Goal: Check status: Check status

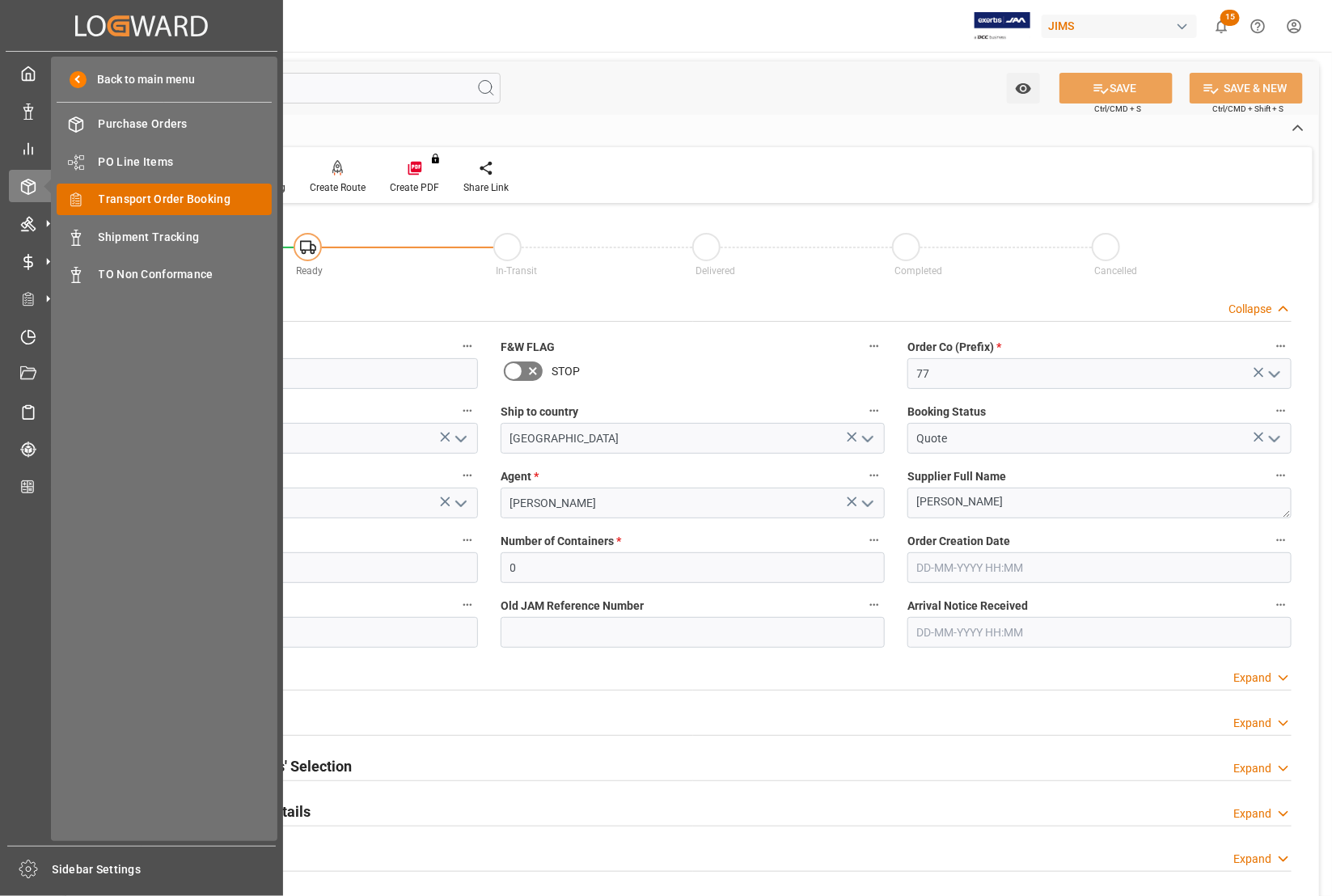
click at [123, 196] on span "Transport Order Booking" at bounding box center [186, 199] width 174 height 17
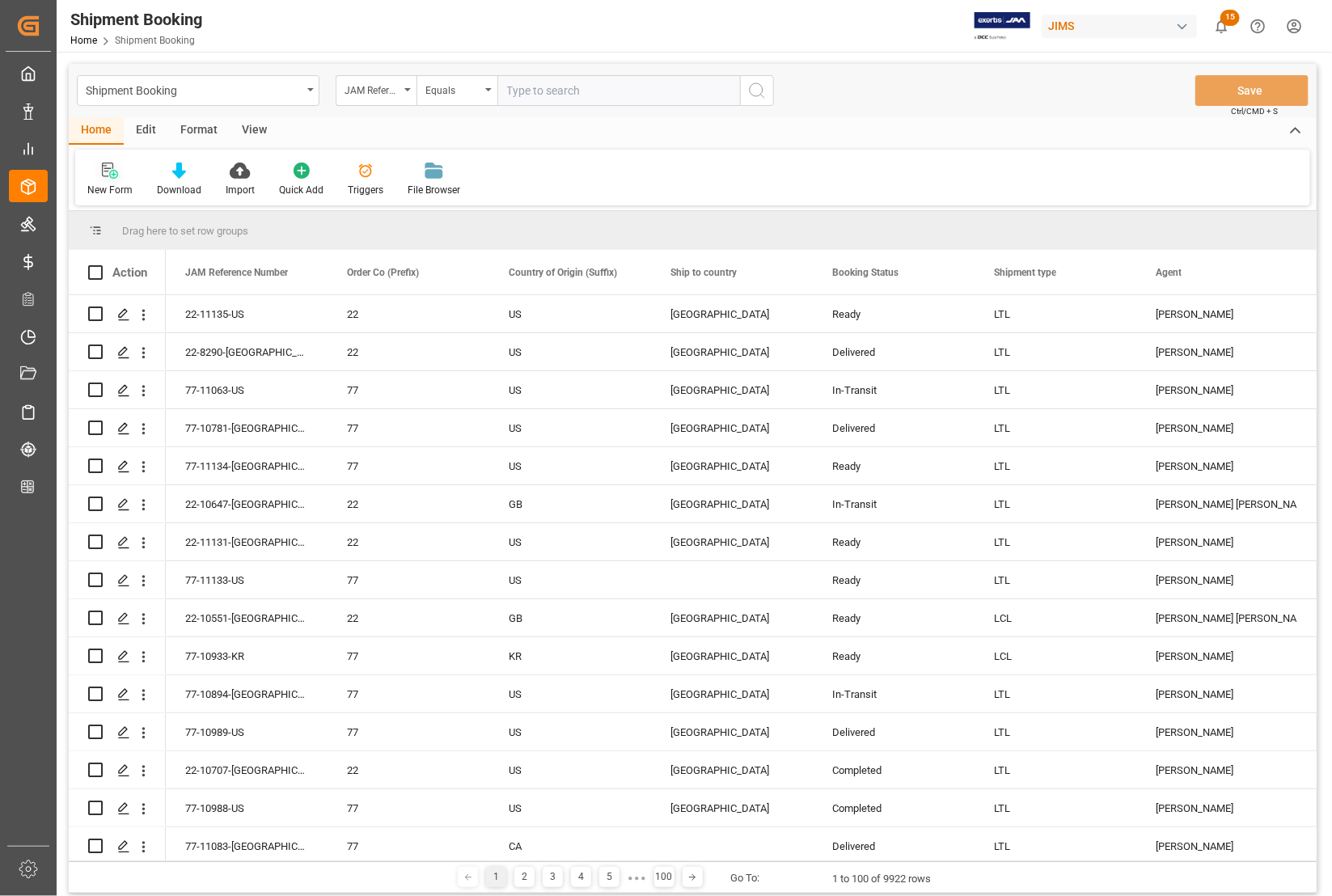
click at [102, 167] on icon at bounding box center [109, 170] width 16 height 16
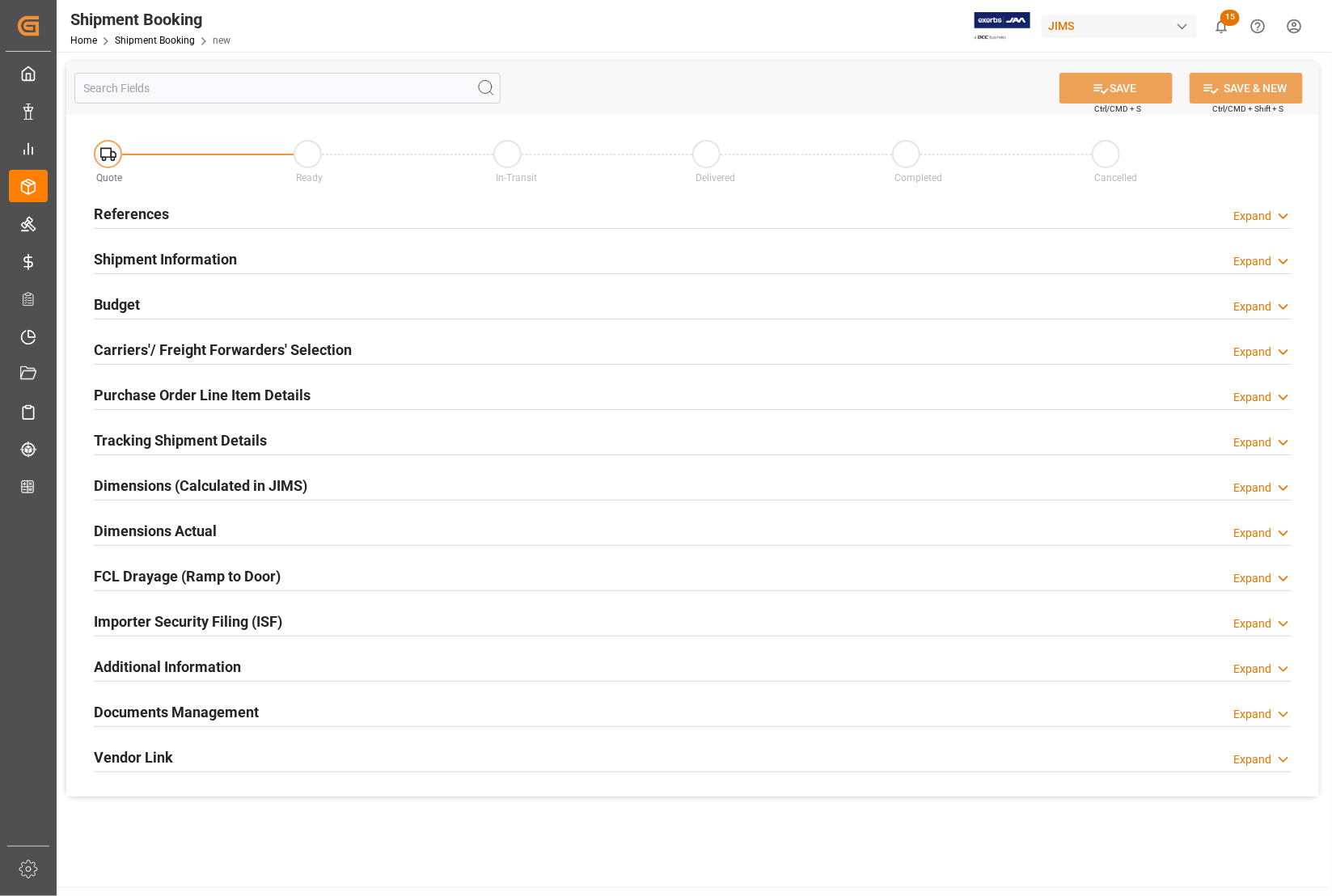
click at [127, 214] on h2 "References" at bounding box center [131, 213] width 76 height 22
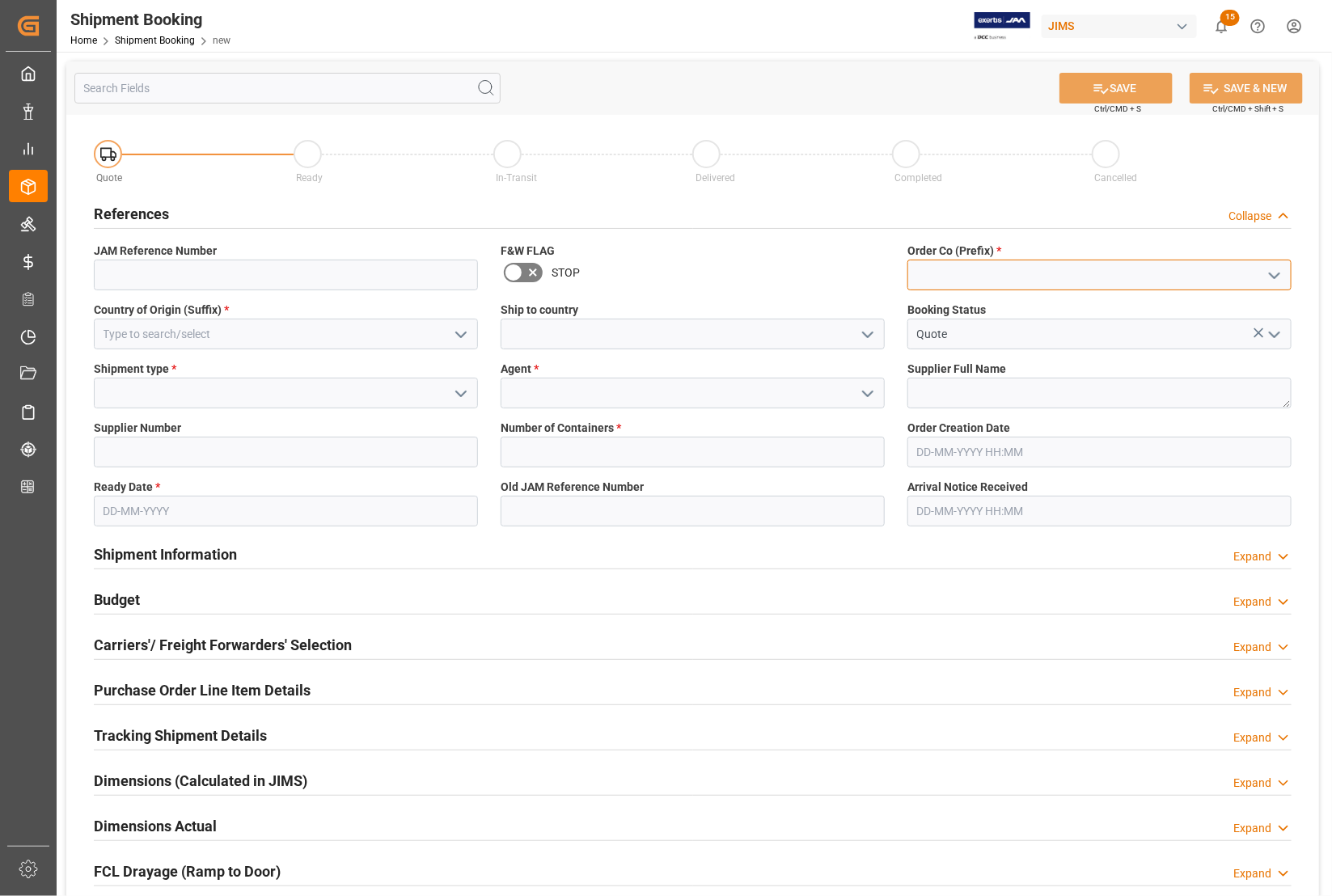
click at [955, 280] on input at bounding box center [1099, 275] width 384 height 31
click at [1274, 275] on polyline "open menu" at bounding box center [1275, 275] width 10 height 5
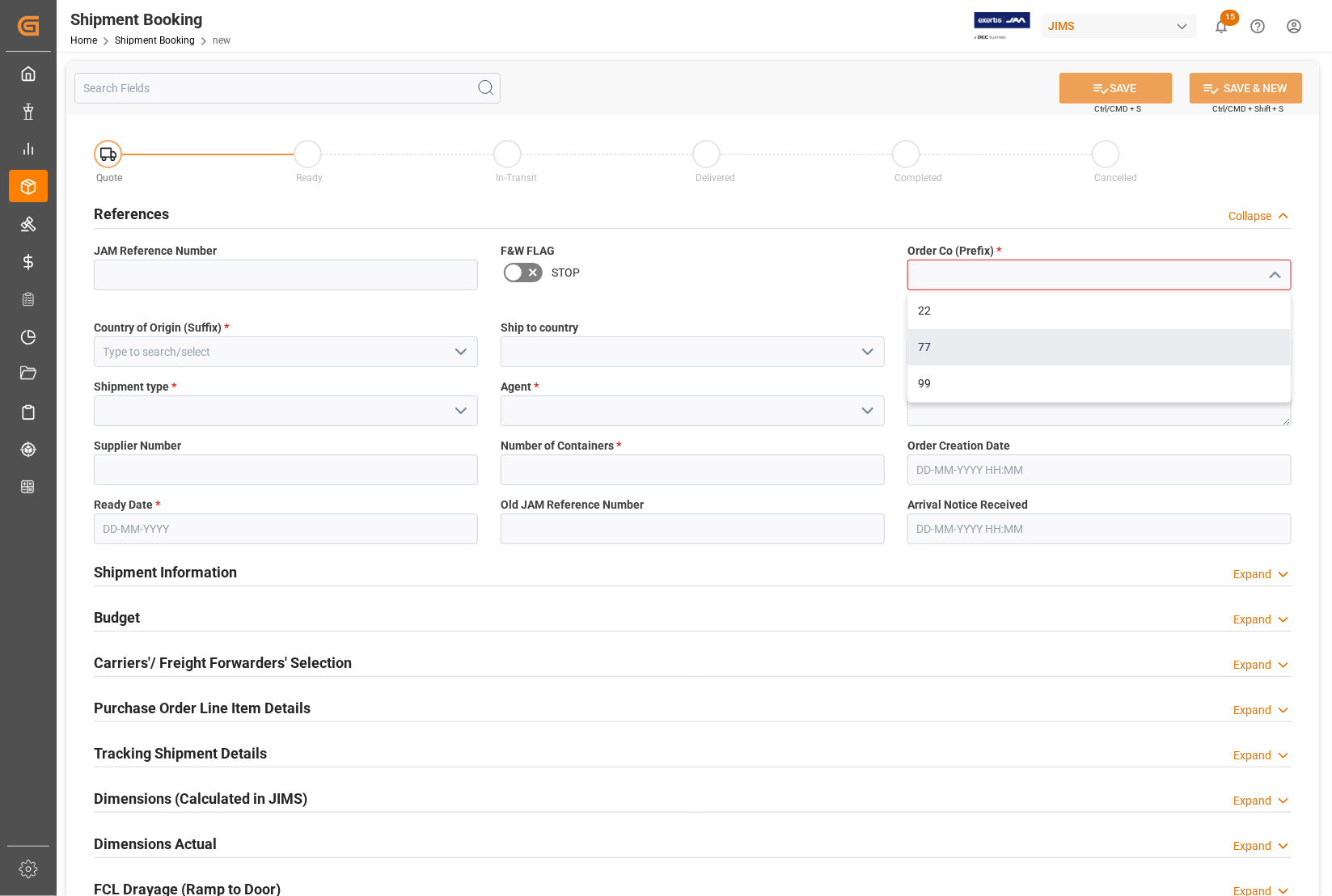
click at [1049, 336] on div "77" at bounding box center [1098, 347] width 382 height 36
type input "77"
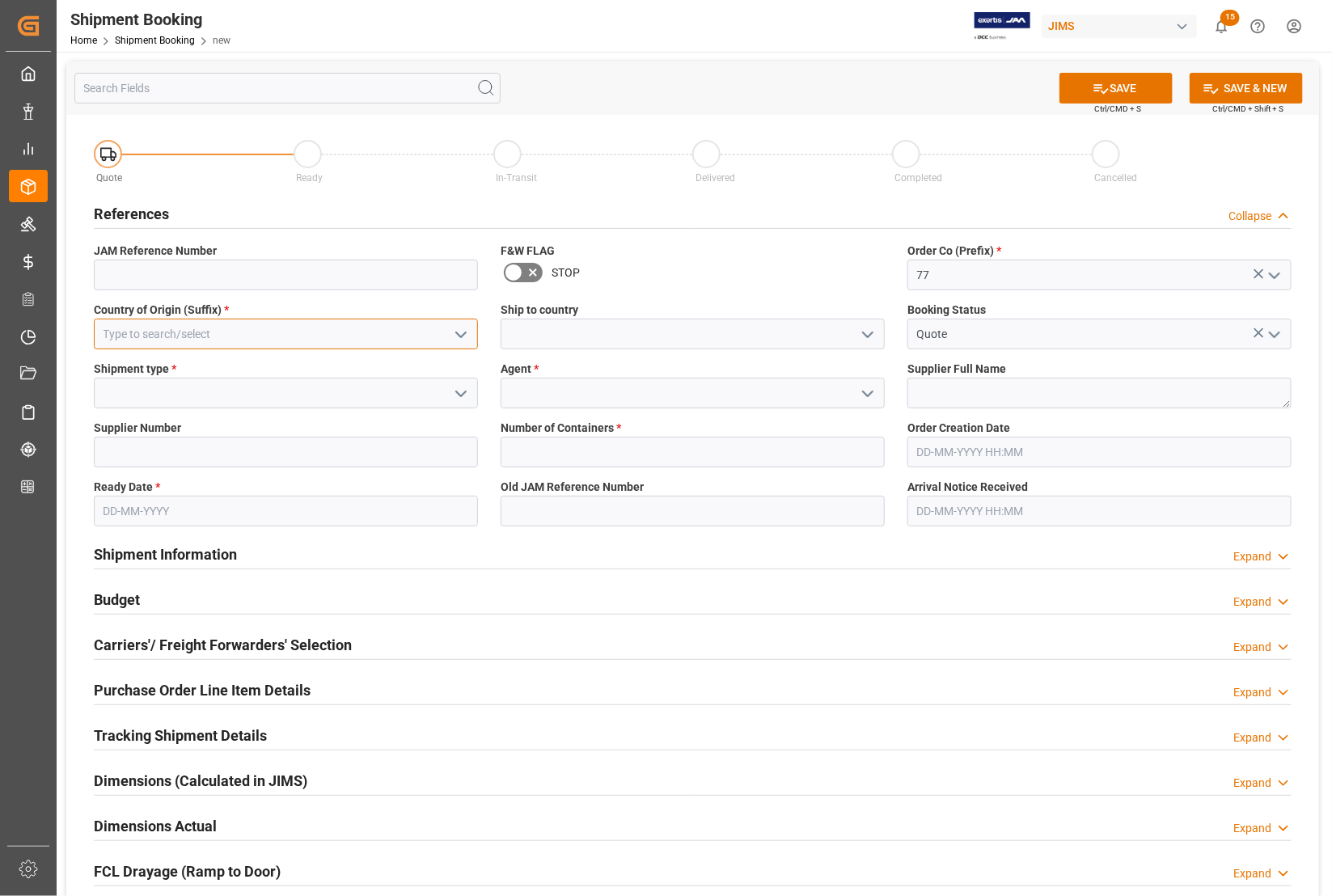
click at [211, 325] on input at bounding box center [285, 334] width 384 height 31
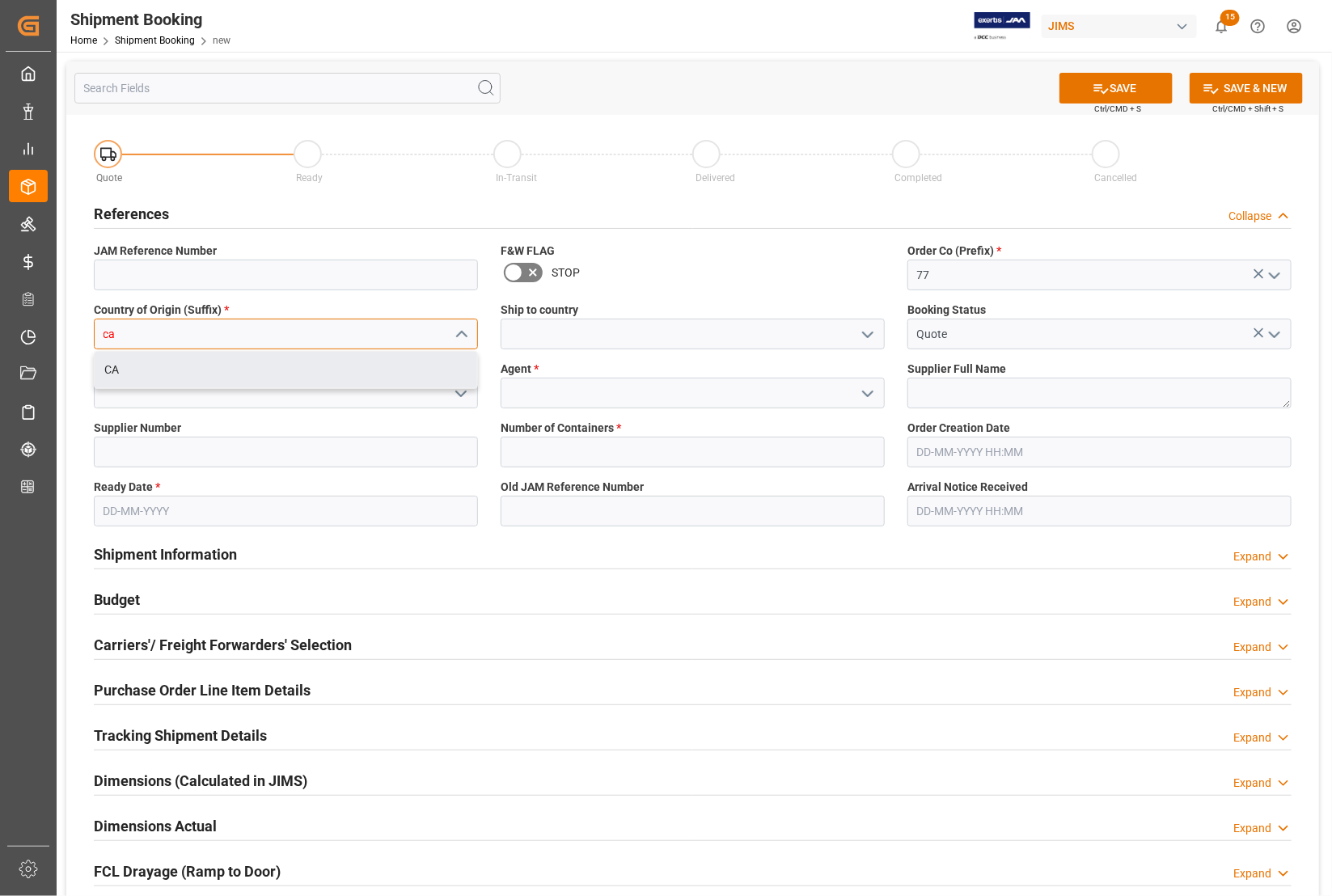
type input "ca"
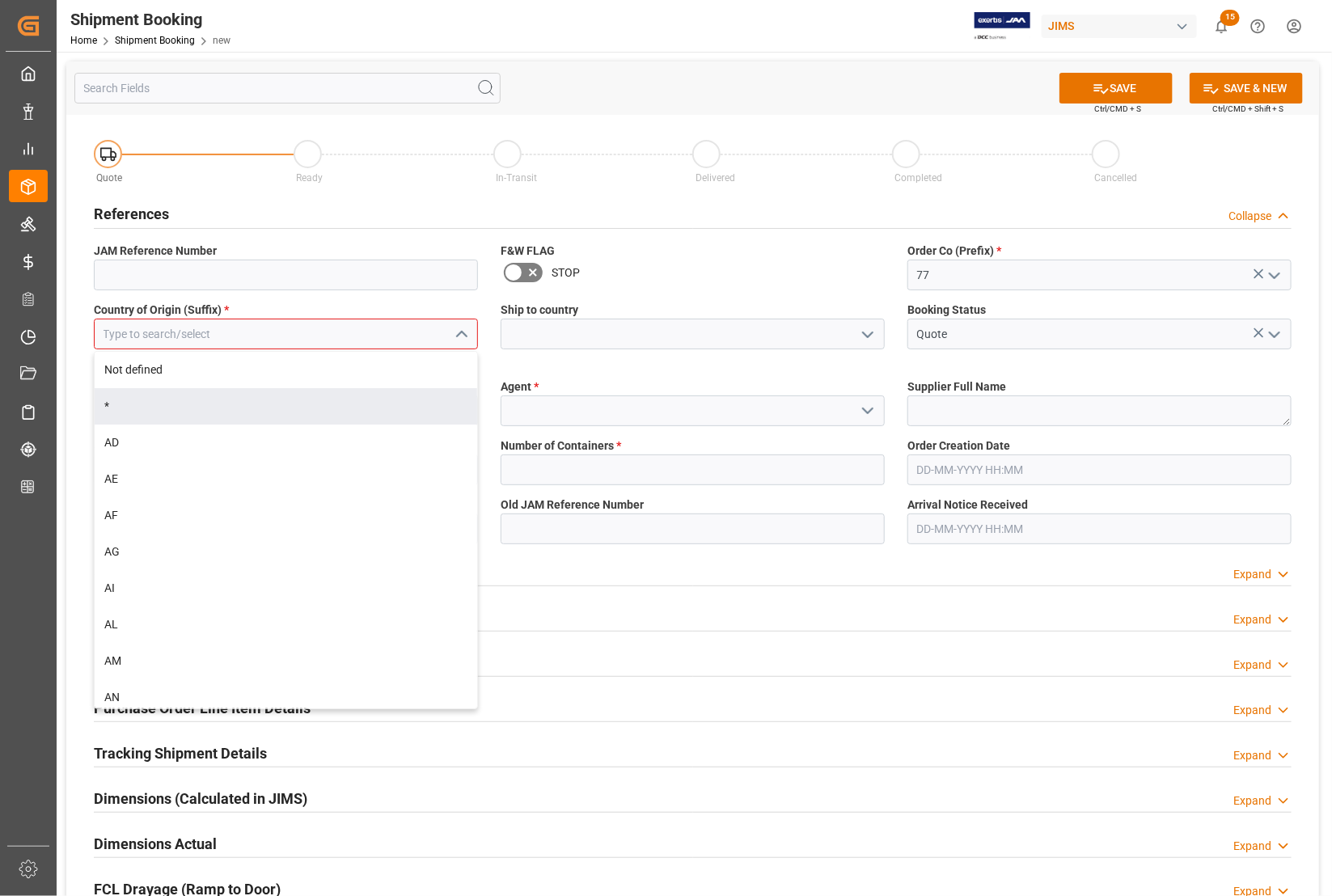
click at [195, 390] on div "Not defined * AD AE AF AG AI AL AM AN AO AQ AR AS AT AU AW AX AZ BA BB BD BE BF…" at bounding box center [285, 530] width 384 height 358
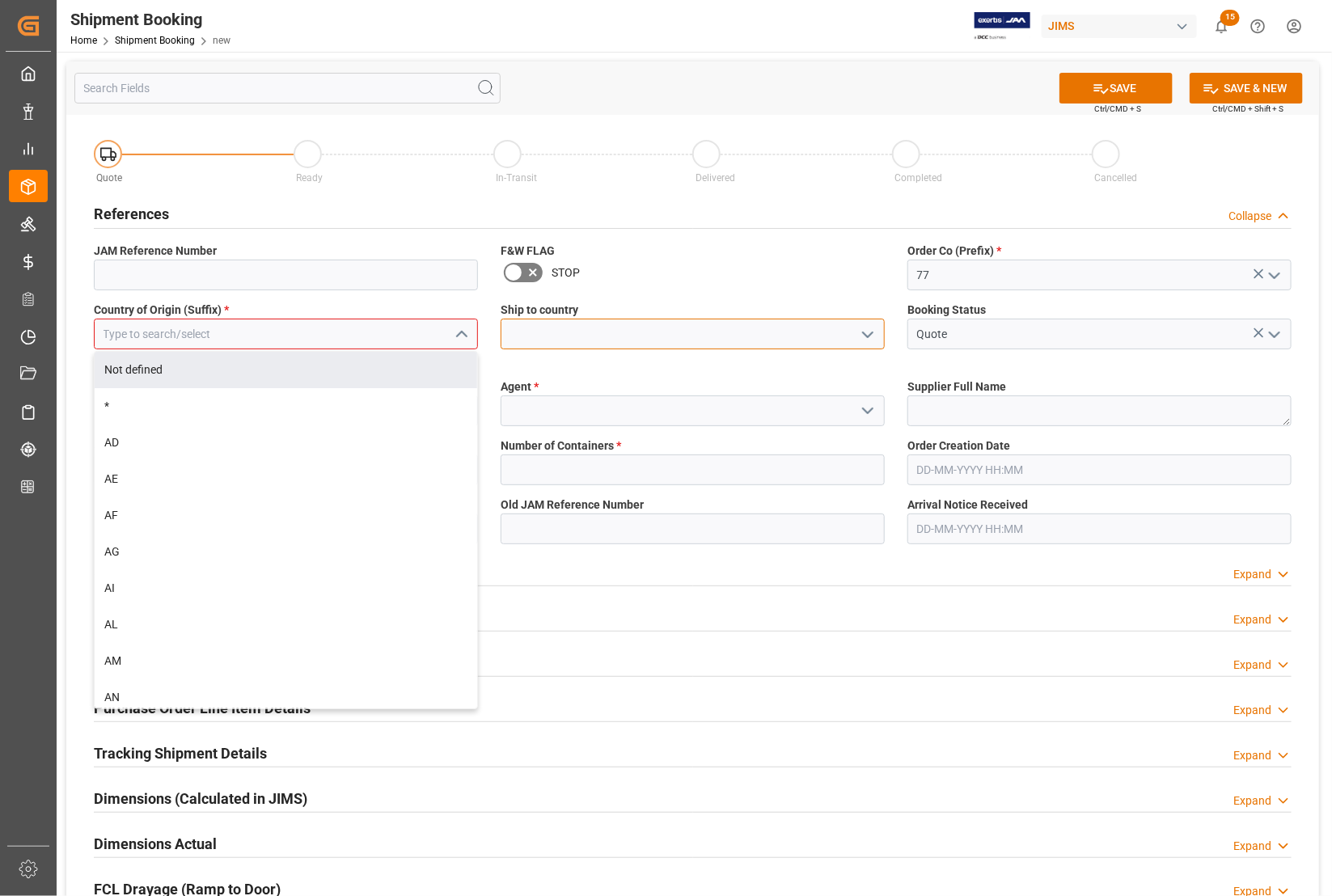
click at [629, 328] on input at bounding box center [692, 334] width 384 height 31
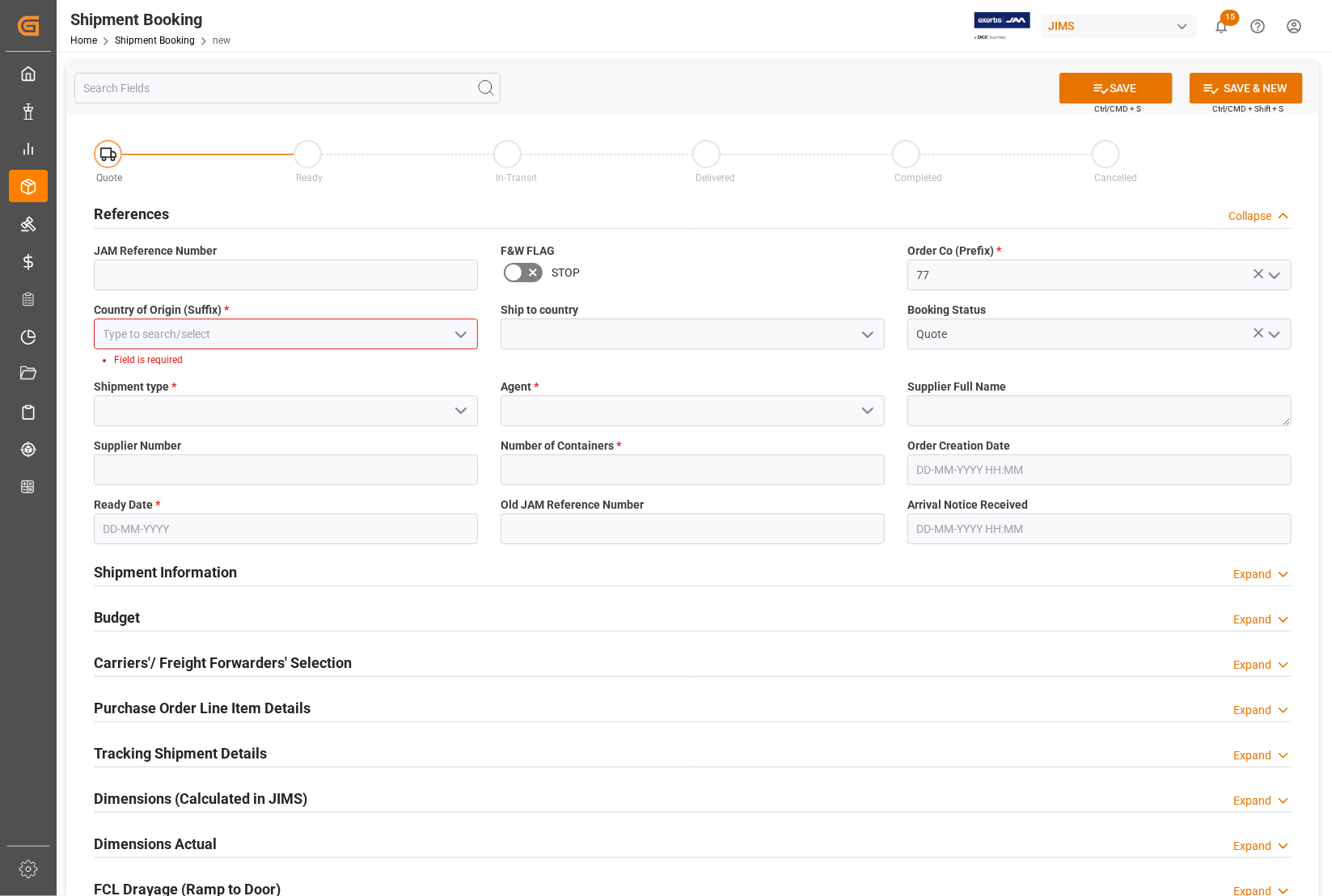
click at [868, 329] on icon "open menu" at bounding box center [868, 335] width 19 height 19
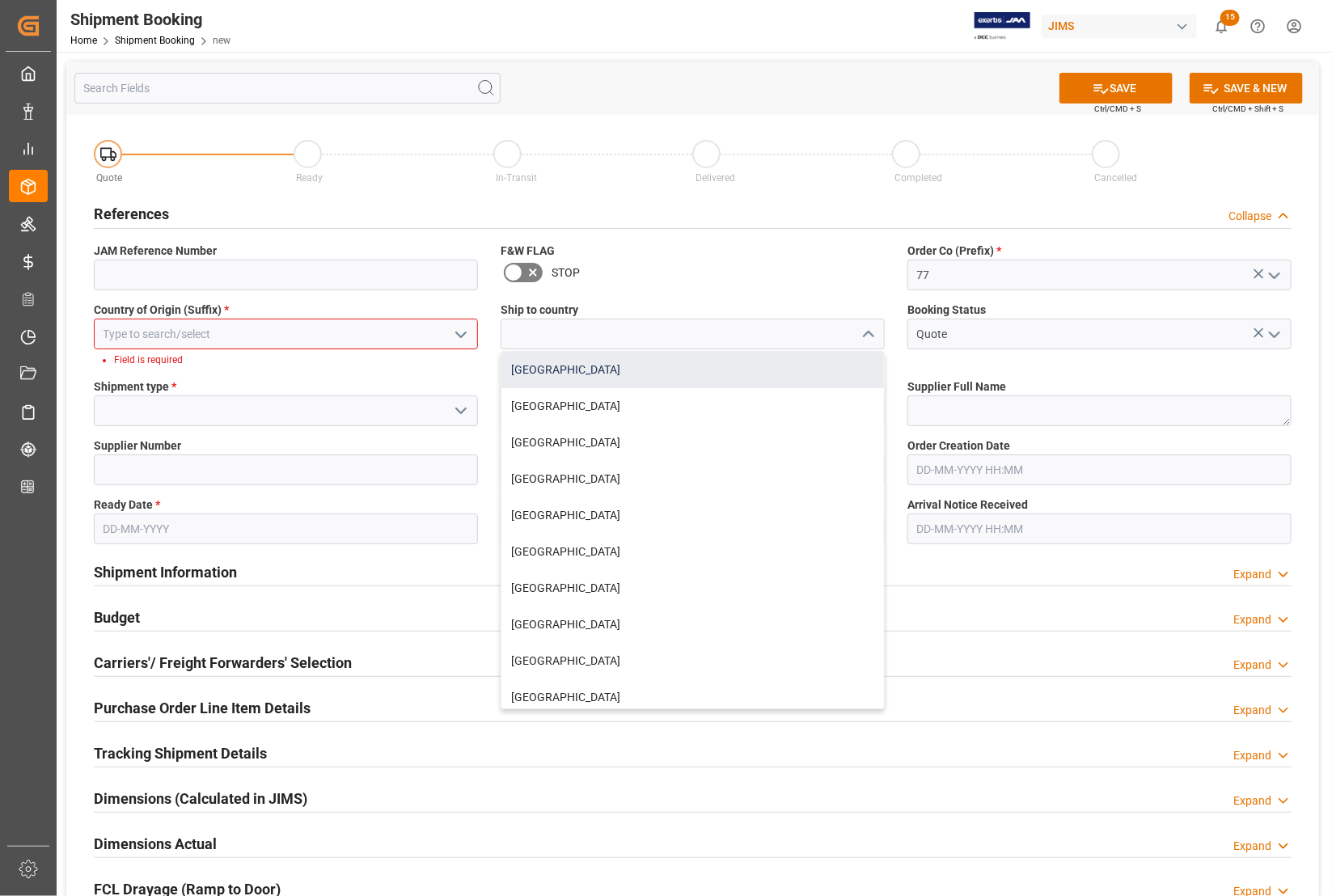
click at [643, 370] on div "Canada" at bounding box center [692, 370] width 382 height 36
type input "Canada"
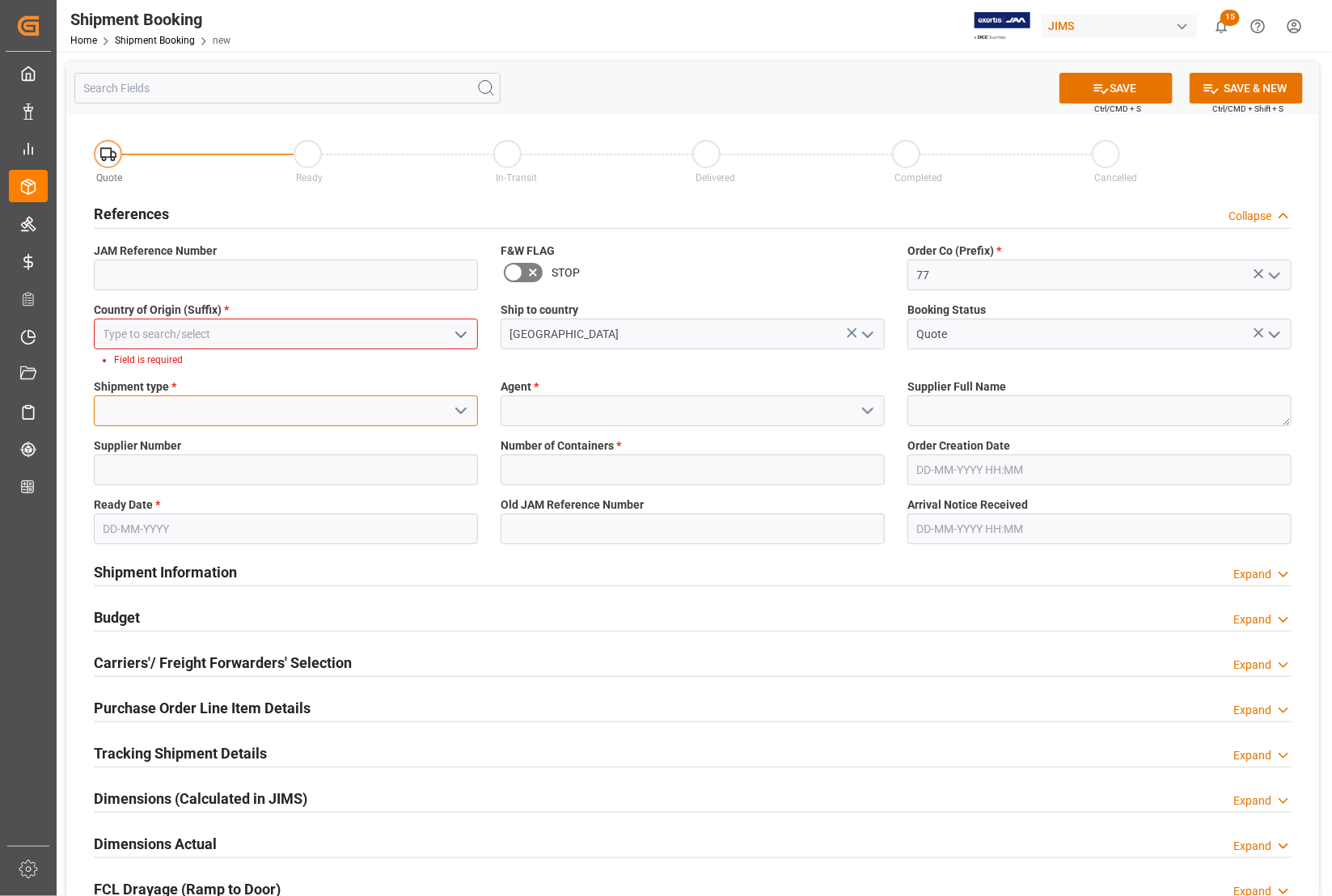
click at [243, 404] on input at bounding box center [285, 411] width 384 height 31
click at [465, 411] on icon "open menu" at bounding box center [461, 411] width 19 height 19
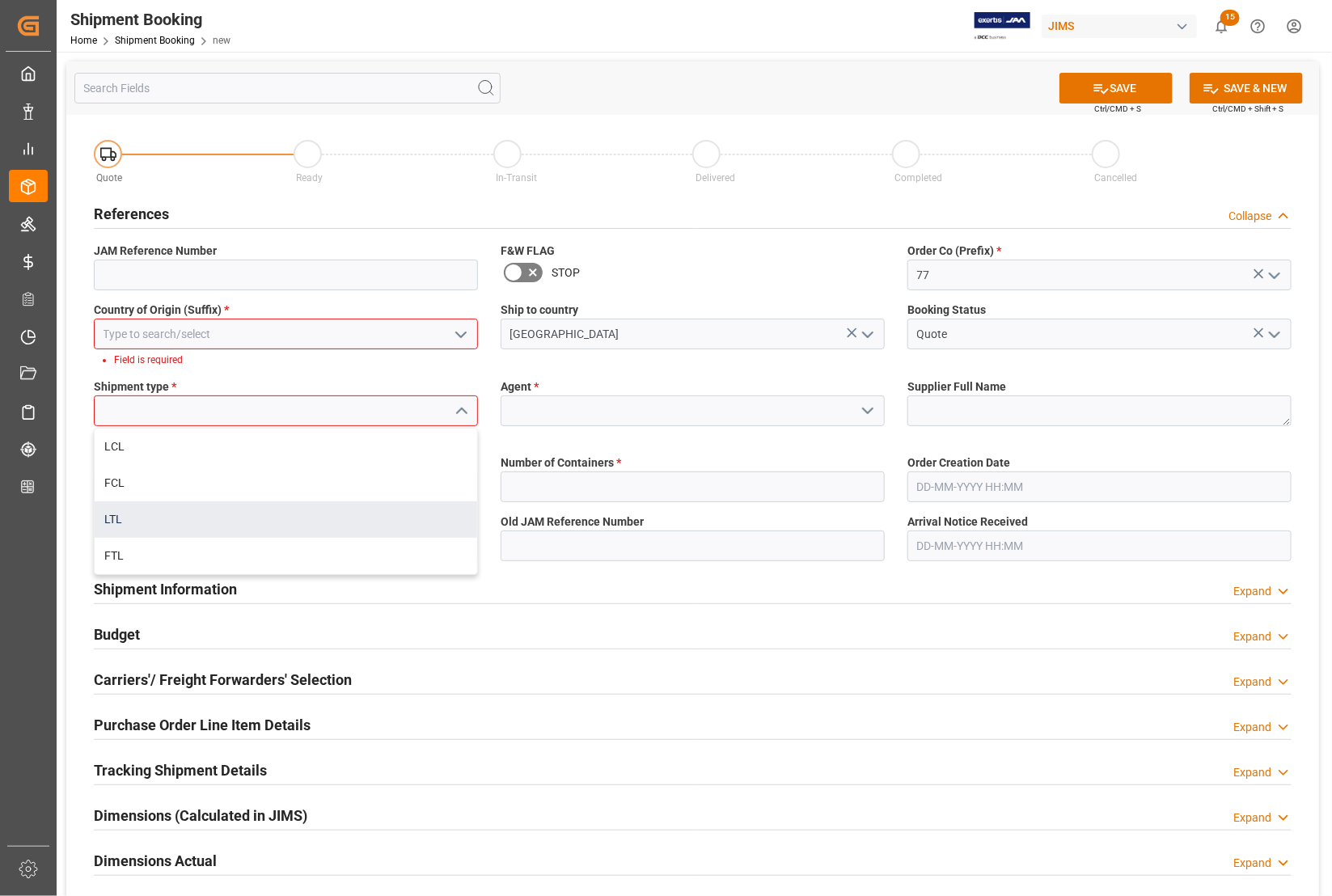
click at [123, 518] on div "LTL" at bounding box center [285, 520] width 382 height 36
type input "LTL"
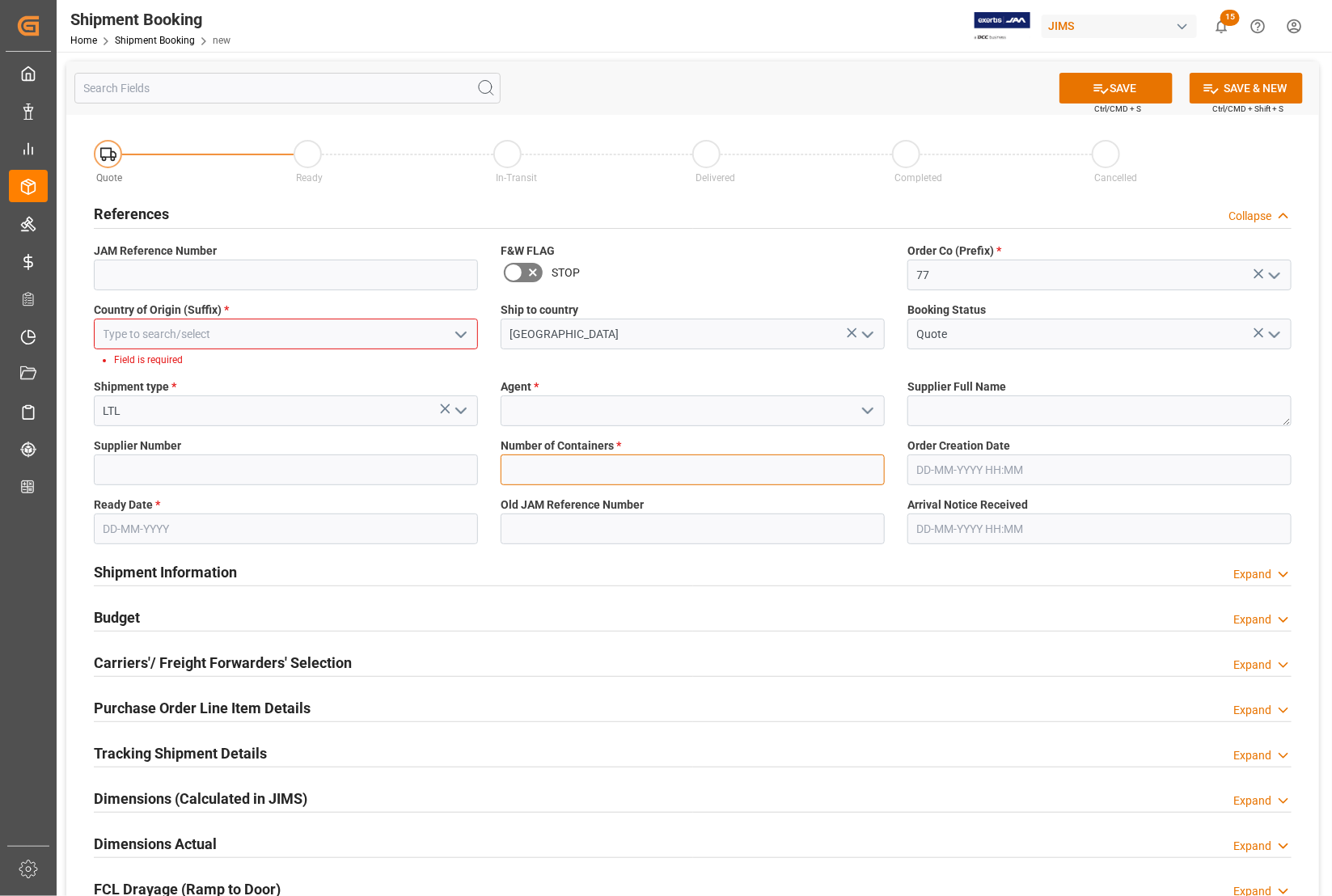
click at [544, 466] on input "text" at bounding box center [692, 470] width 384 height 31
type input "0"
click at [222, 471] on input at bounding box center [285, 470] width 384 height 31
click at [930, 409] on textarea at bounding box center [1099, 411] width 384 height 31
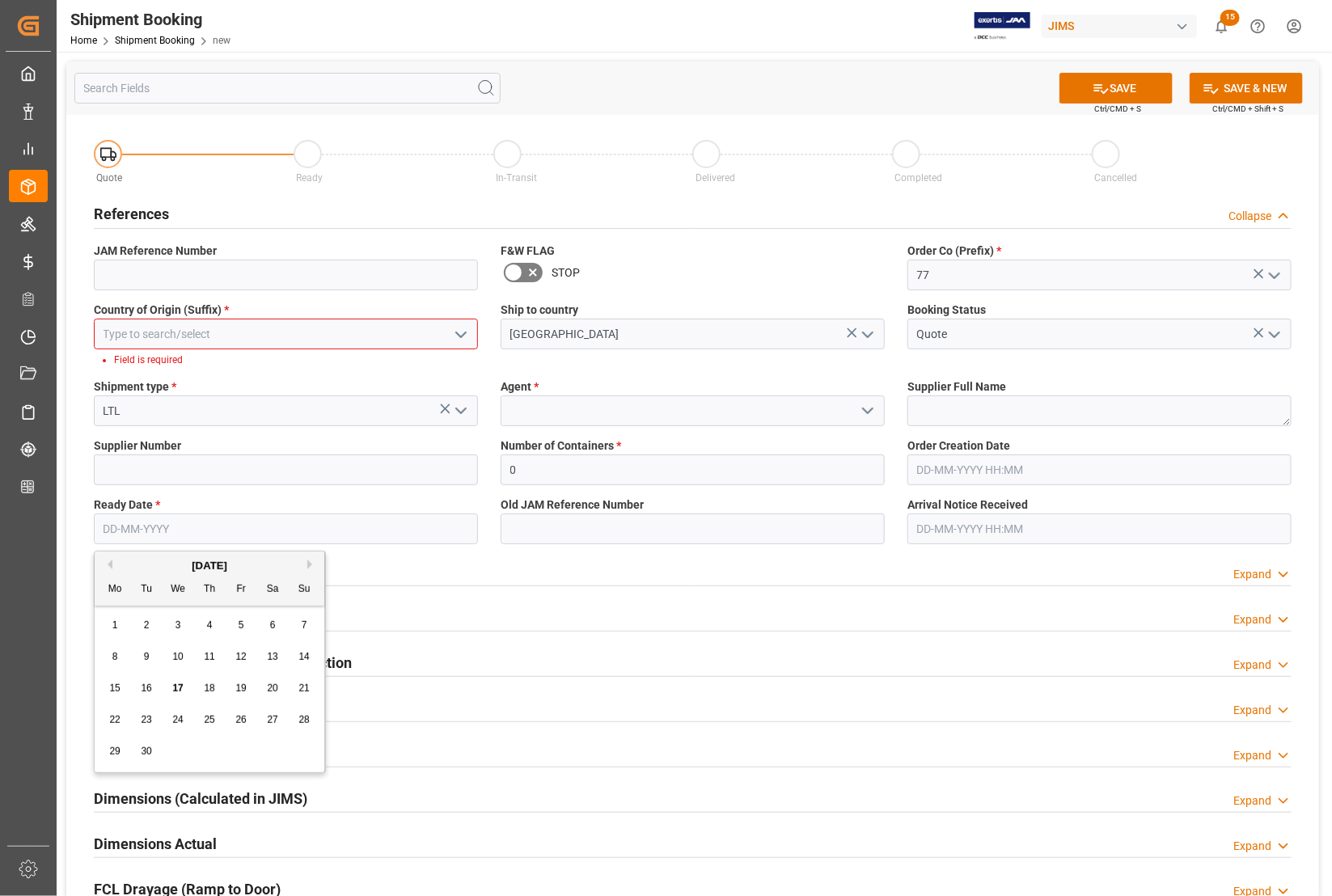
click at [169, 532] on input "text" at bounding box center [285, 528] width 384 height 31
click at [97, 701] on div "[DATE] Mo Tu We Th Fr Sa Su 1 2 3 4 5 6 7 8 9 10 11 12 13 14 15 16 17 18 19 20 …" at bounding box center [210, 661] width 231 height 221
click at [178, 688] on span "17" at bounding box center [177, 688] width 11 height 11
type input "[DATE]"
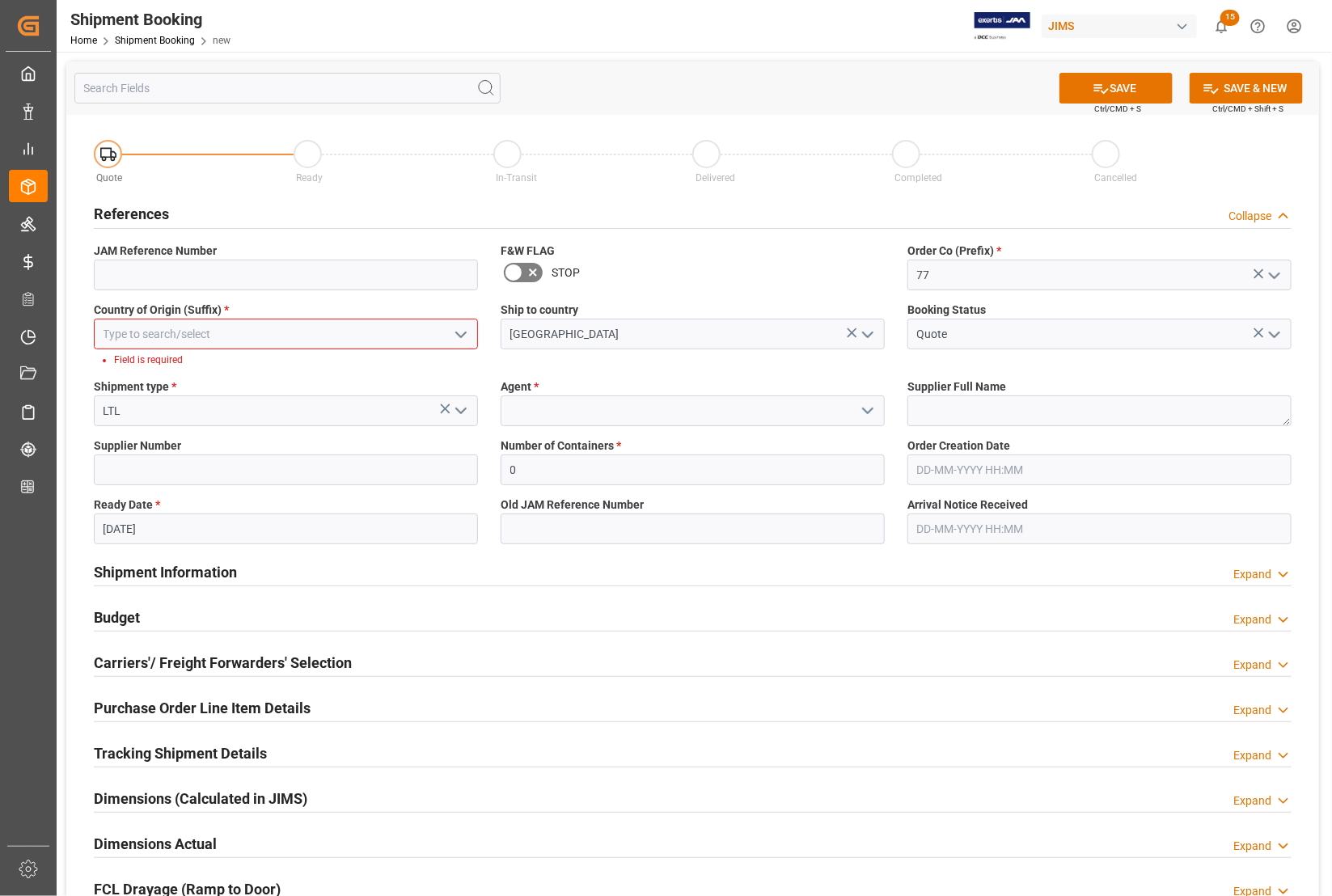
click at [870, 407] on icon "open menu" at bounding box center [868, 411] width 19 height 19
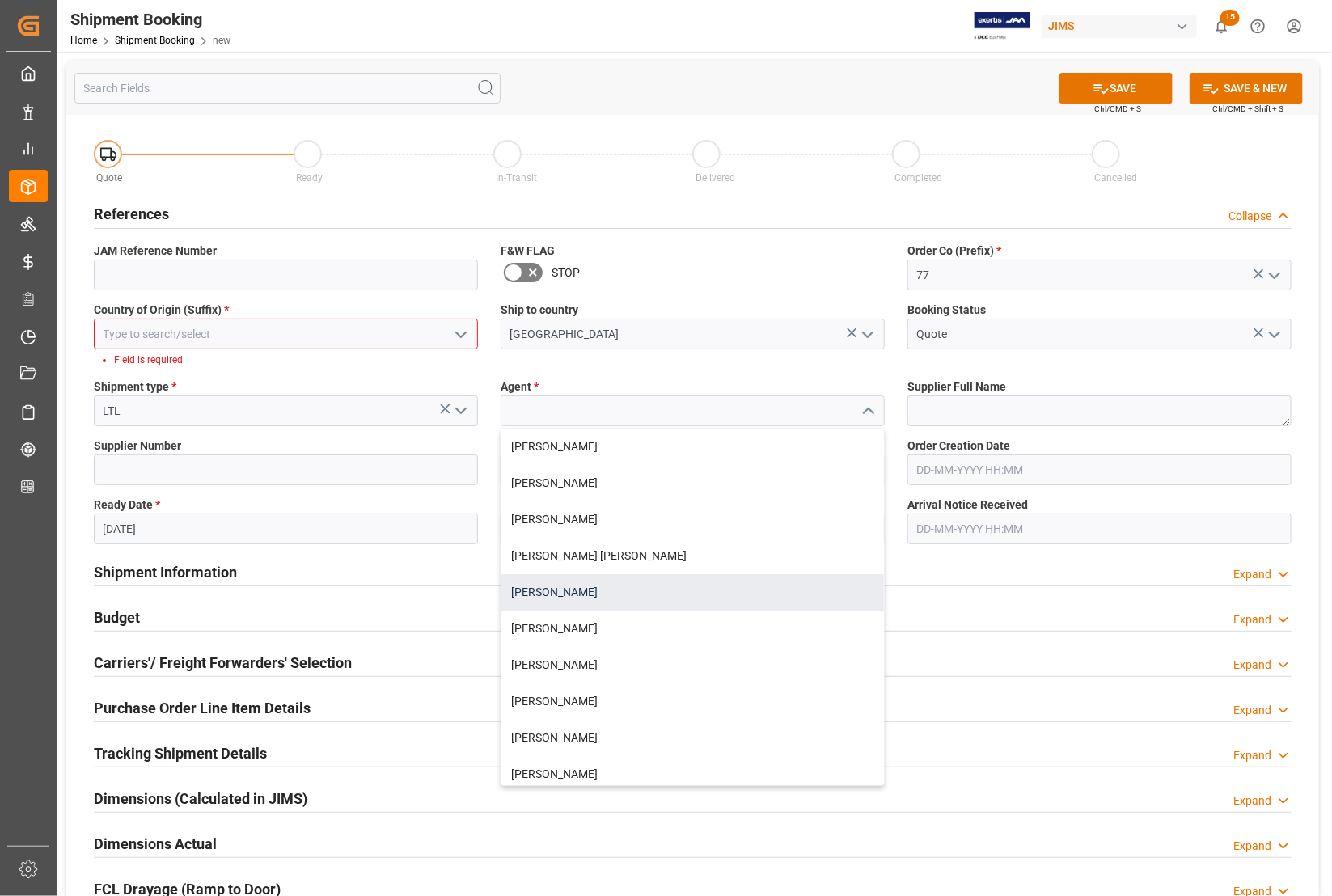
click at [587, 591] on div "[PERSON_NAME]" at bounding box center [692, 593] width 382 height 36
type input "[PERSON_NAME]"
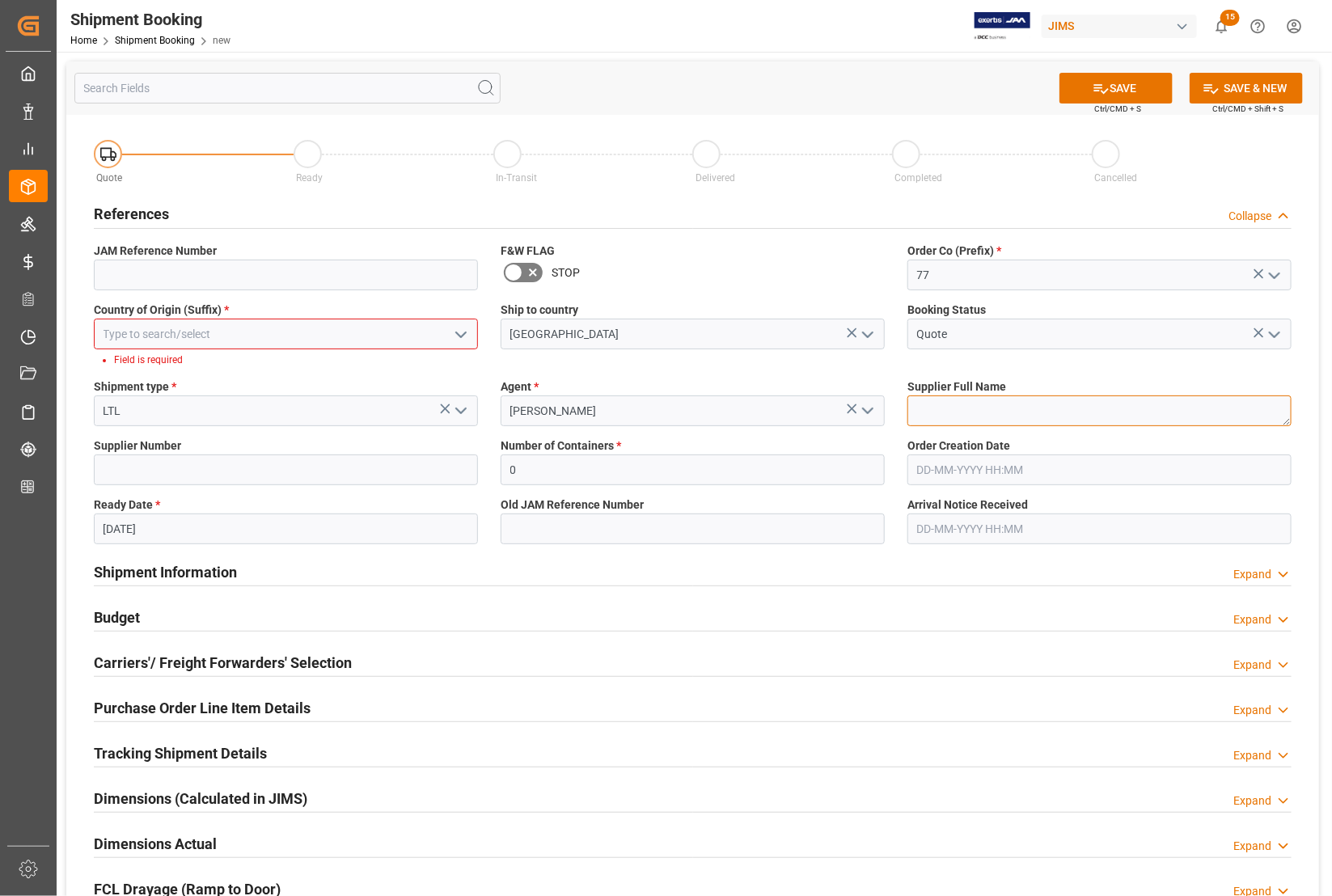
click at [989, 397] on textarea at bounding box center [1099, 411] width 384 height 31
type textarea "Custom Ink"
click at [170, 471] on input at bounding box center [285, 470] width 384 height 31
click at [1093, 89] on icon at bounding box center [1101, 89] width 17 height 17
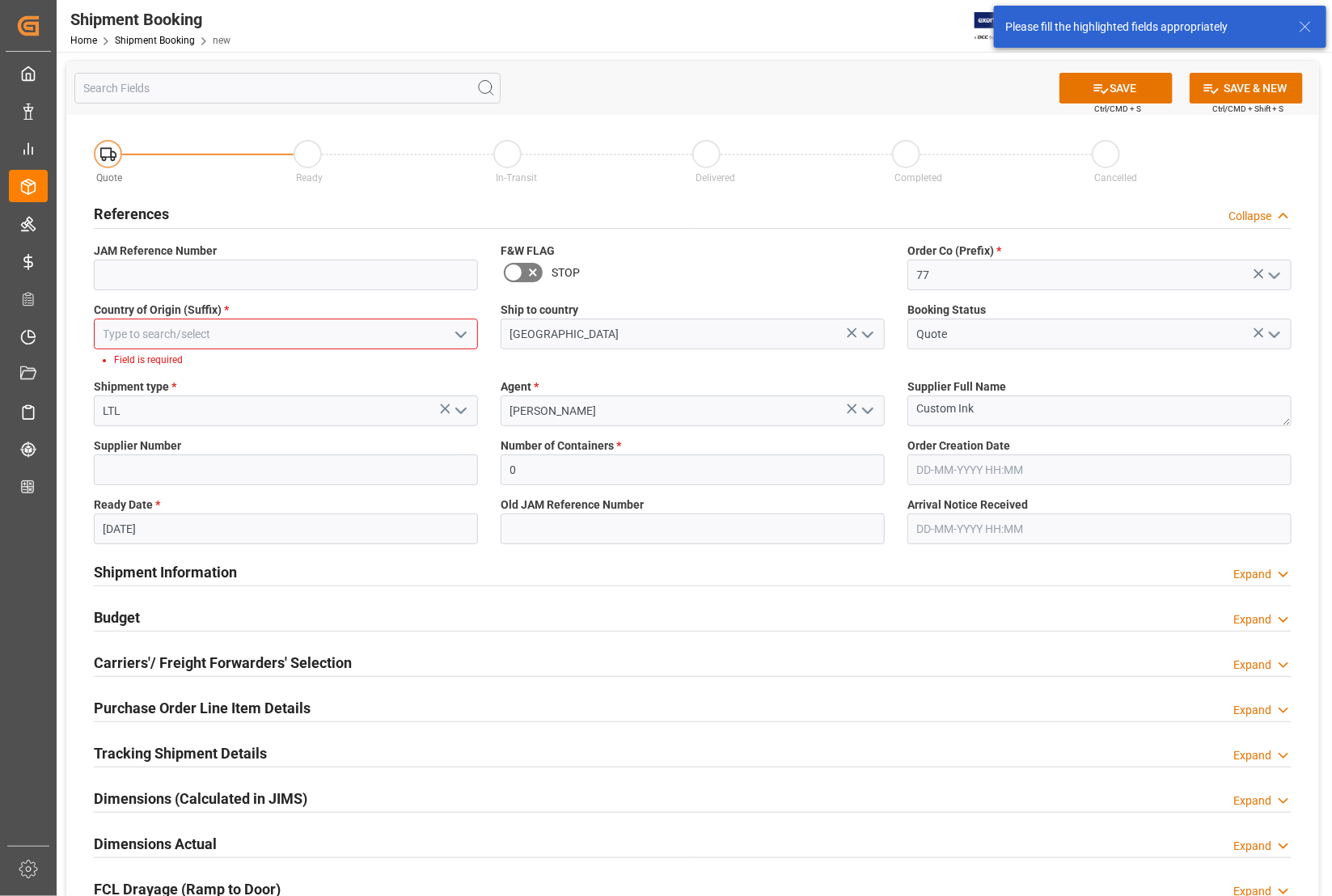
click at [465, 325] on icon "open menu" at bounding box center [461, 335] width 19 height 19
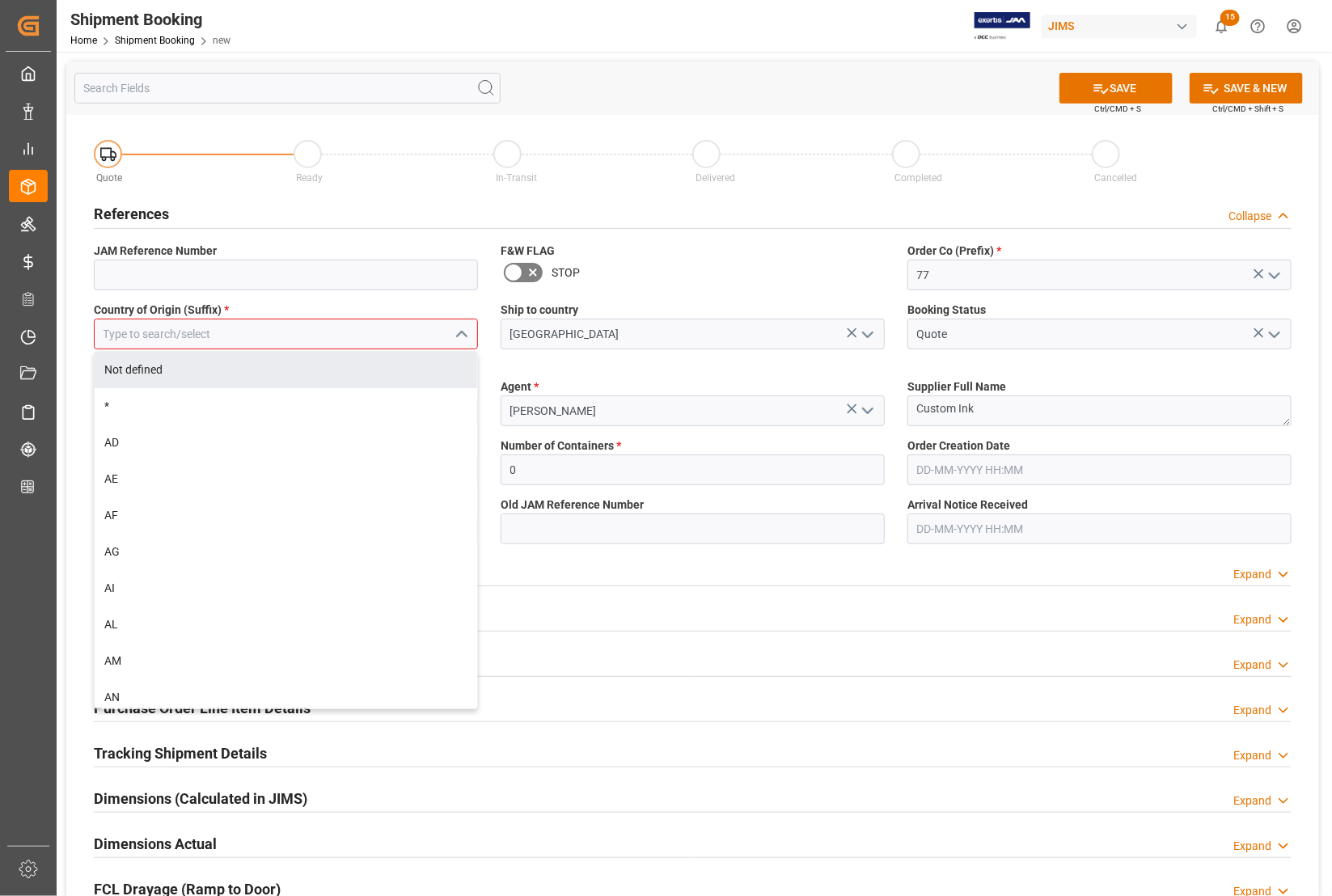
click at [170, 329] on input at bounding box center [285, 334] width 384 height 31
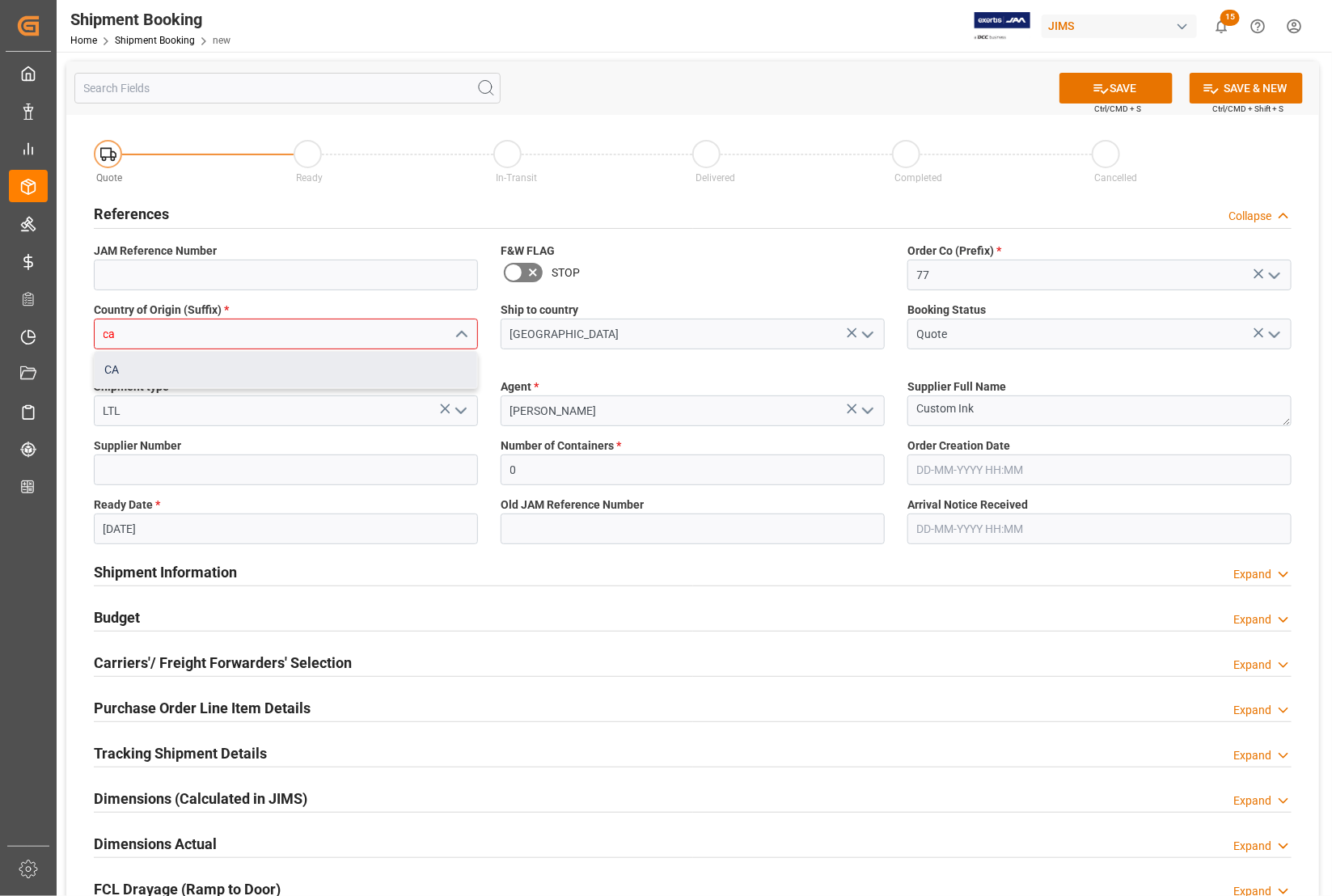
click at [171, 370] on div "CA" at bounding box center [285, 370] width 382 height 36
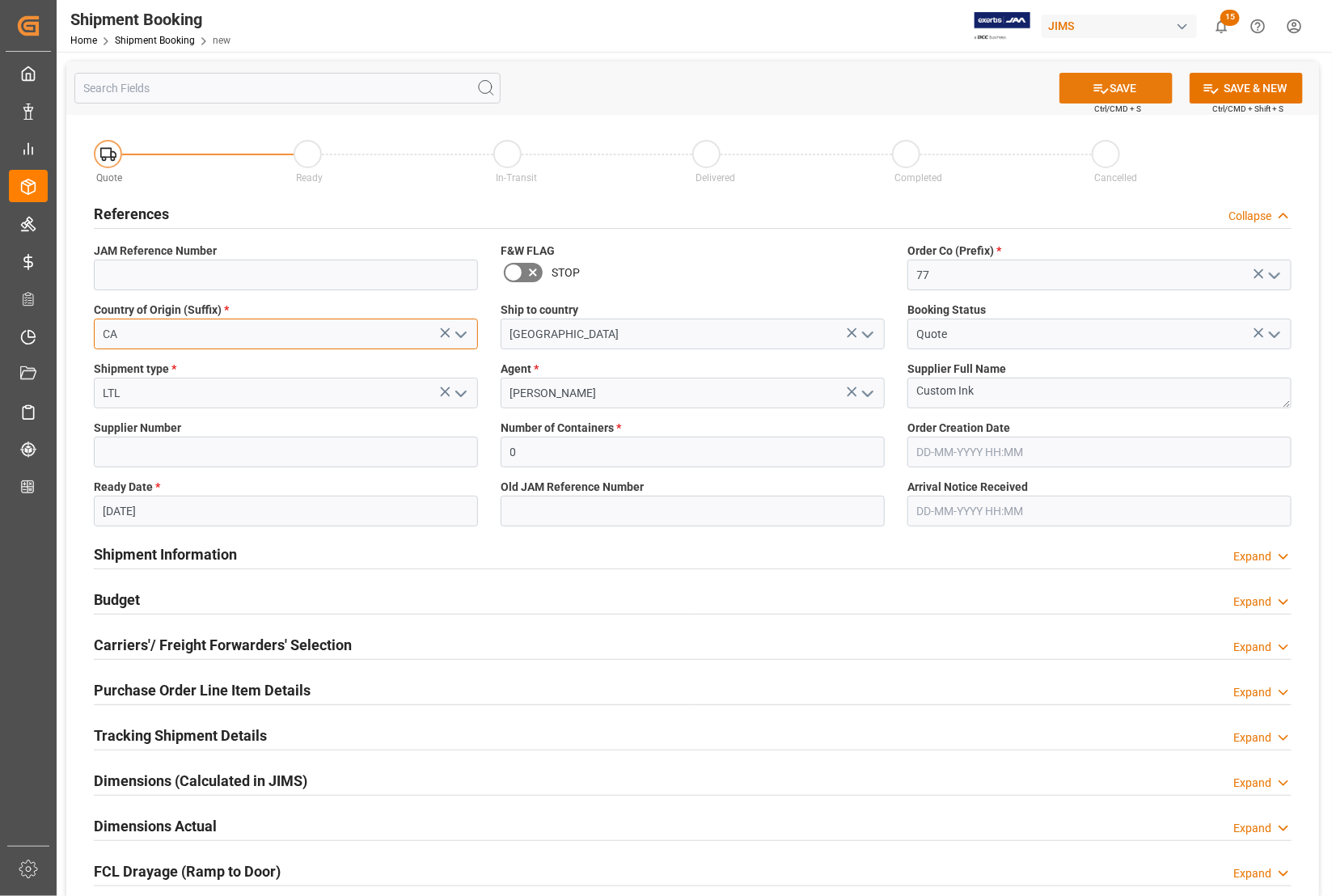
type input "CA"
click at [1129, 86] on button "SAVE" at bounding box center [1116, 88] width 113 height 31
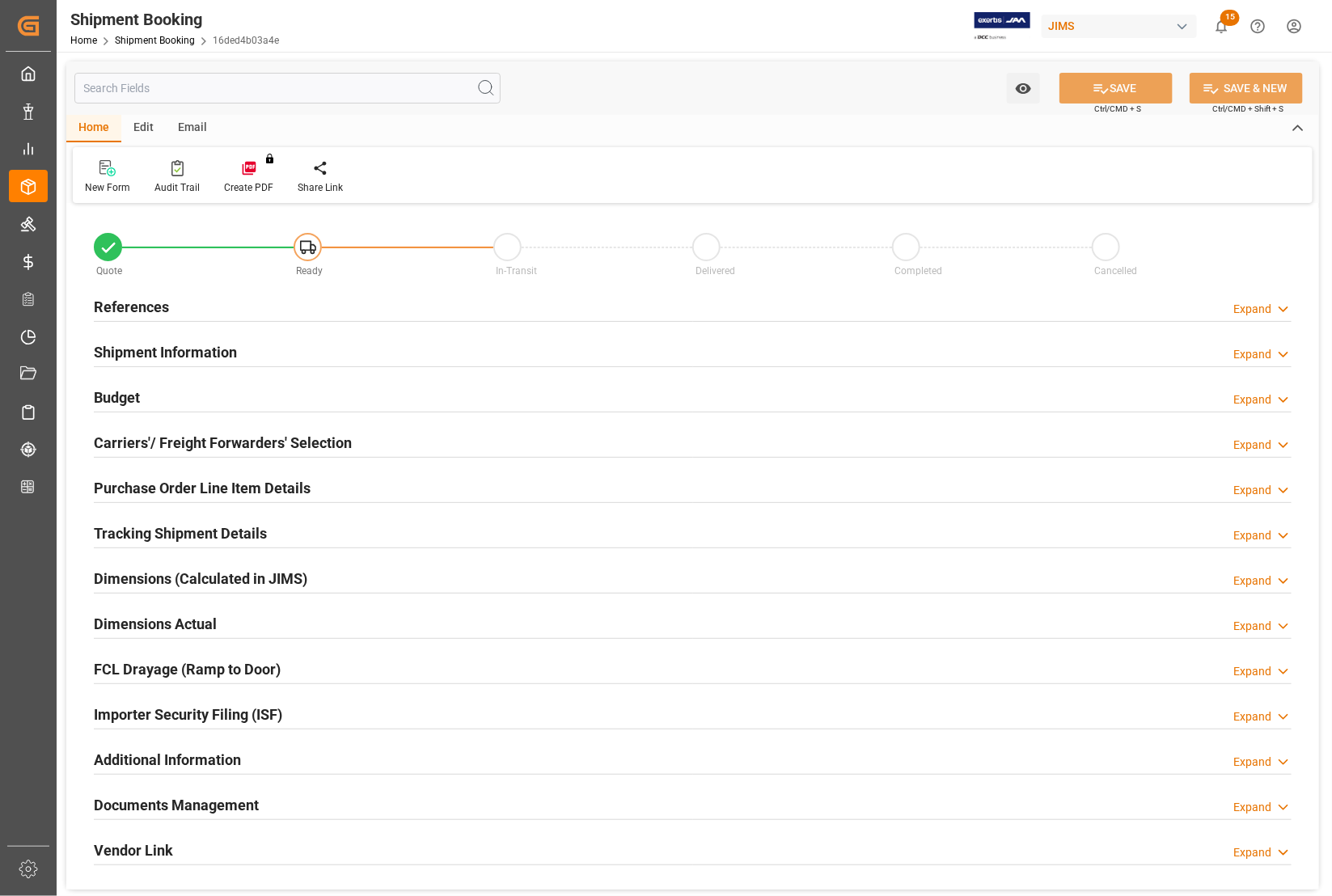
type input "0"
type input "[DATE]"
click at [123, 304] on h2 "References" at bounding box center [131, 306] width 76 height 22
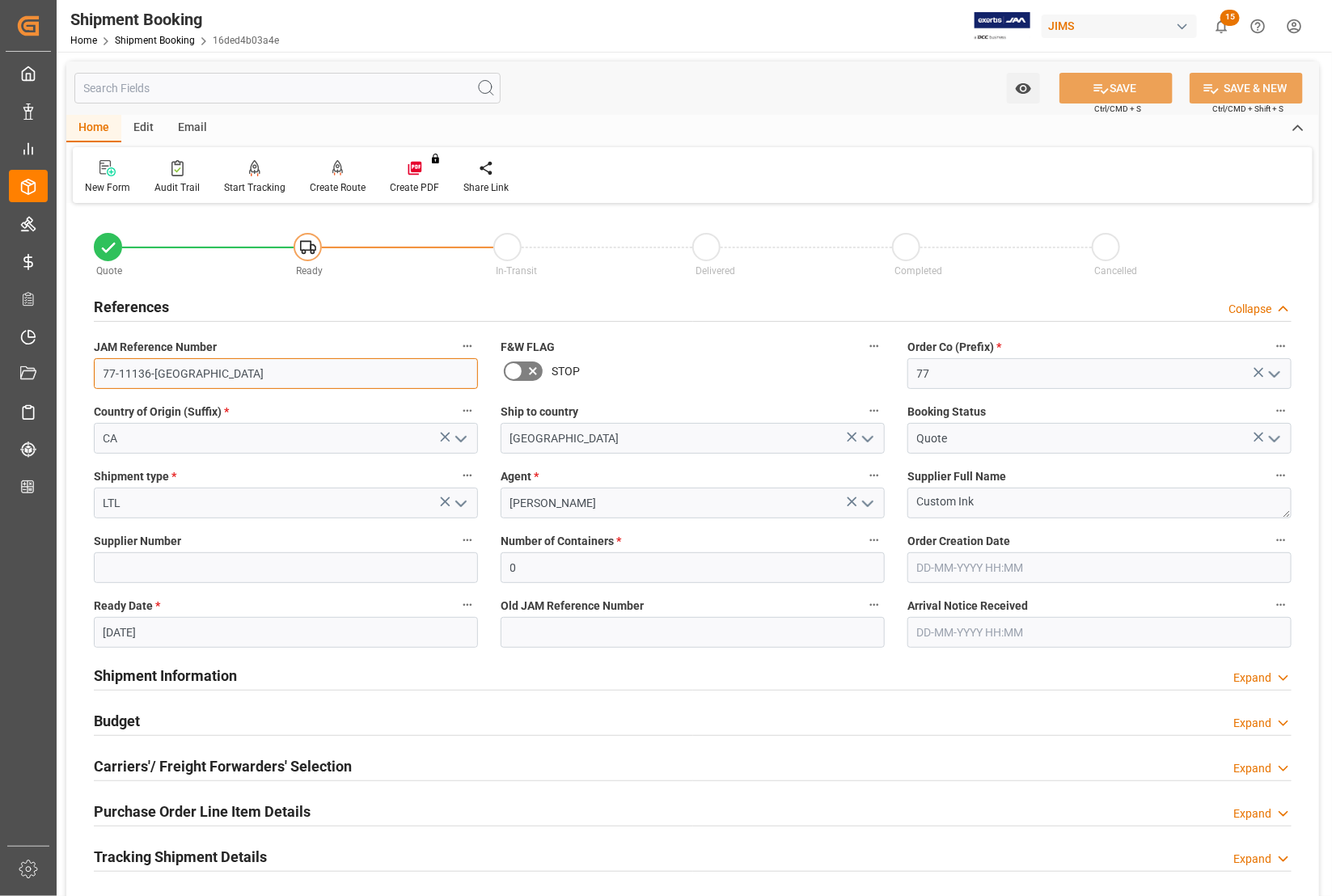
drag, startPoint x: 168, startPoint y: 370, endPoint x: 66, endPoint y: 369, distance: 102.0
click at [66, 369] on div "Quote Ready In-Transit Delivered Completed Cancelled References Collapse JAM Re…" at bounding box center [692, 710] width 1253 height 1005
click at [338, 174] on icon at bounding box center [338, 167] width 11 height 13
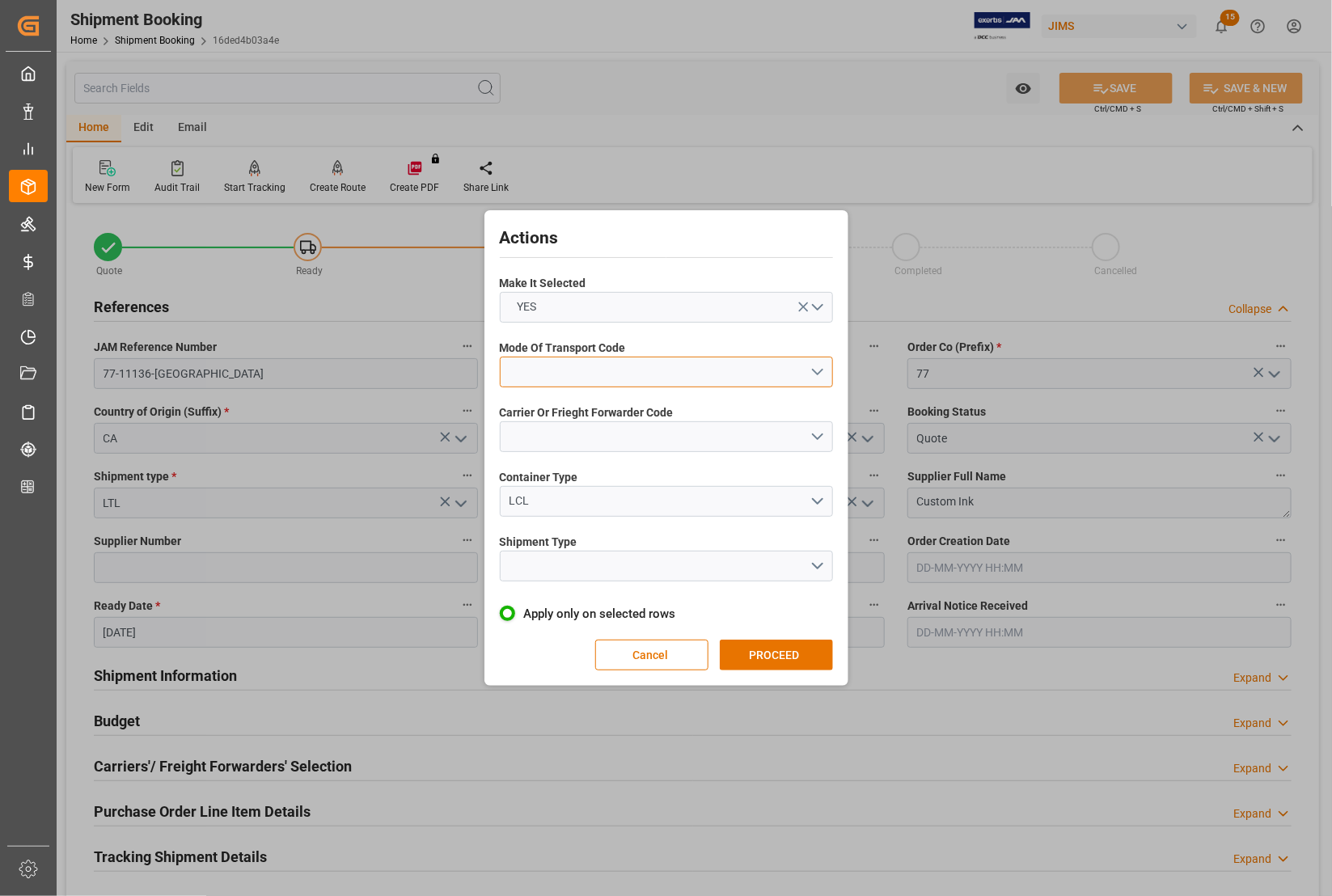
click at [548, 366] on button "open menu" at bounding box center [666, 371] width 333 height 31
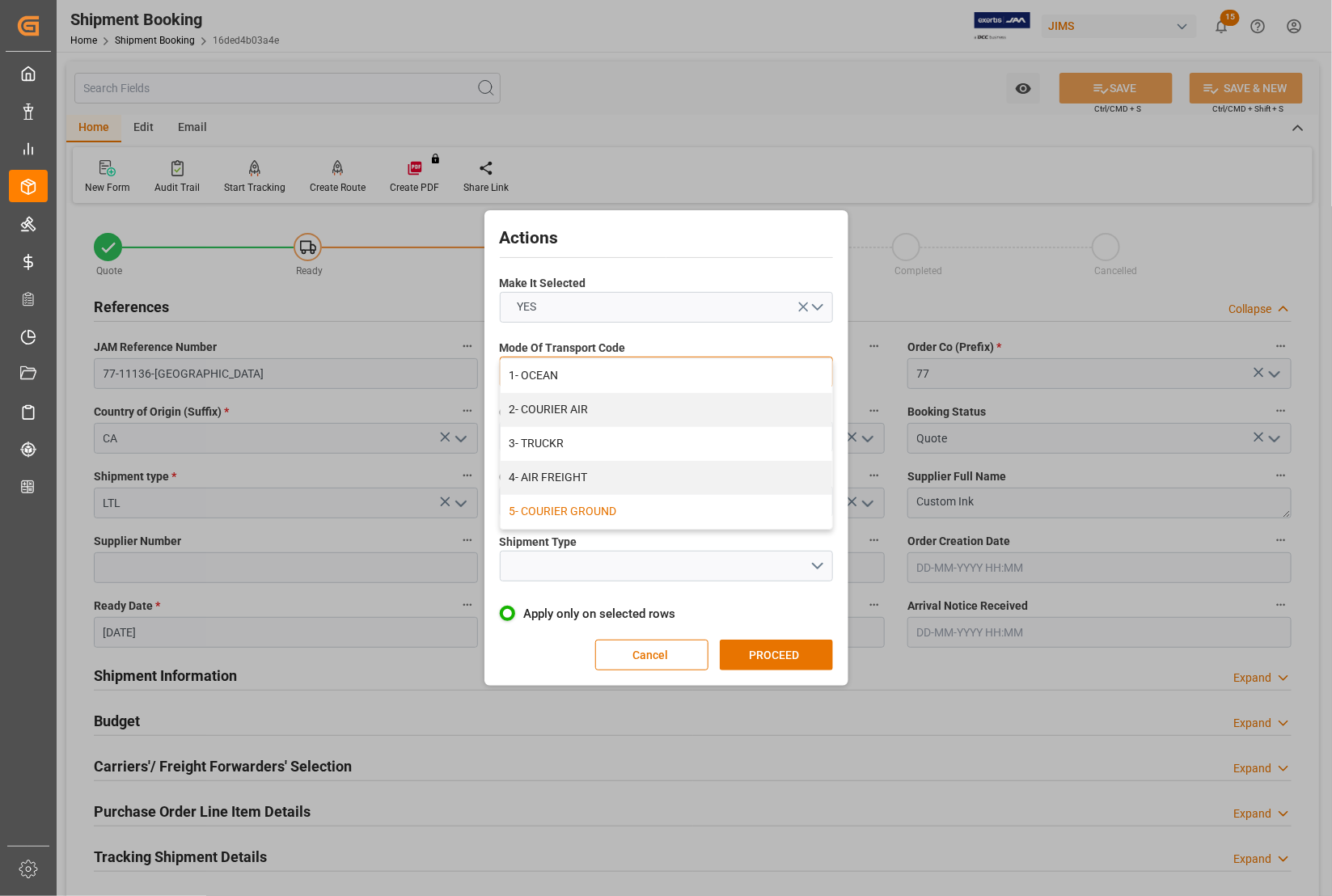
click at [560, 504] on div "5- COURIER GROUND" at bounding box center [666, 511] width 331 height 34
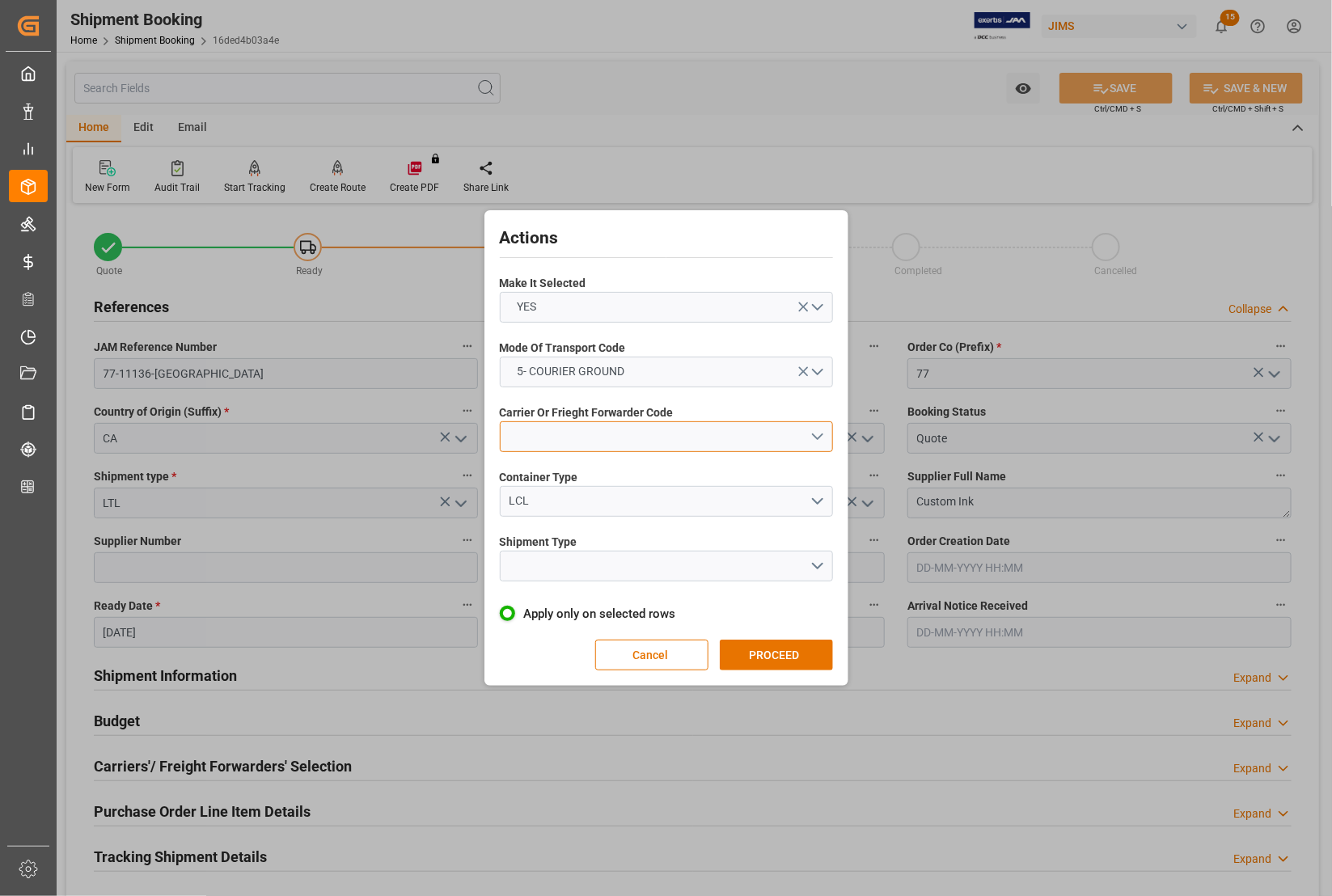
click at [560, 429] on button "open menu" at bounding box center [666, 437] width 333 height 31
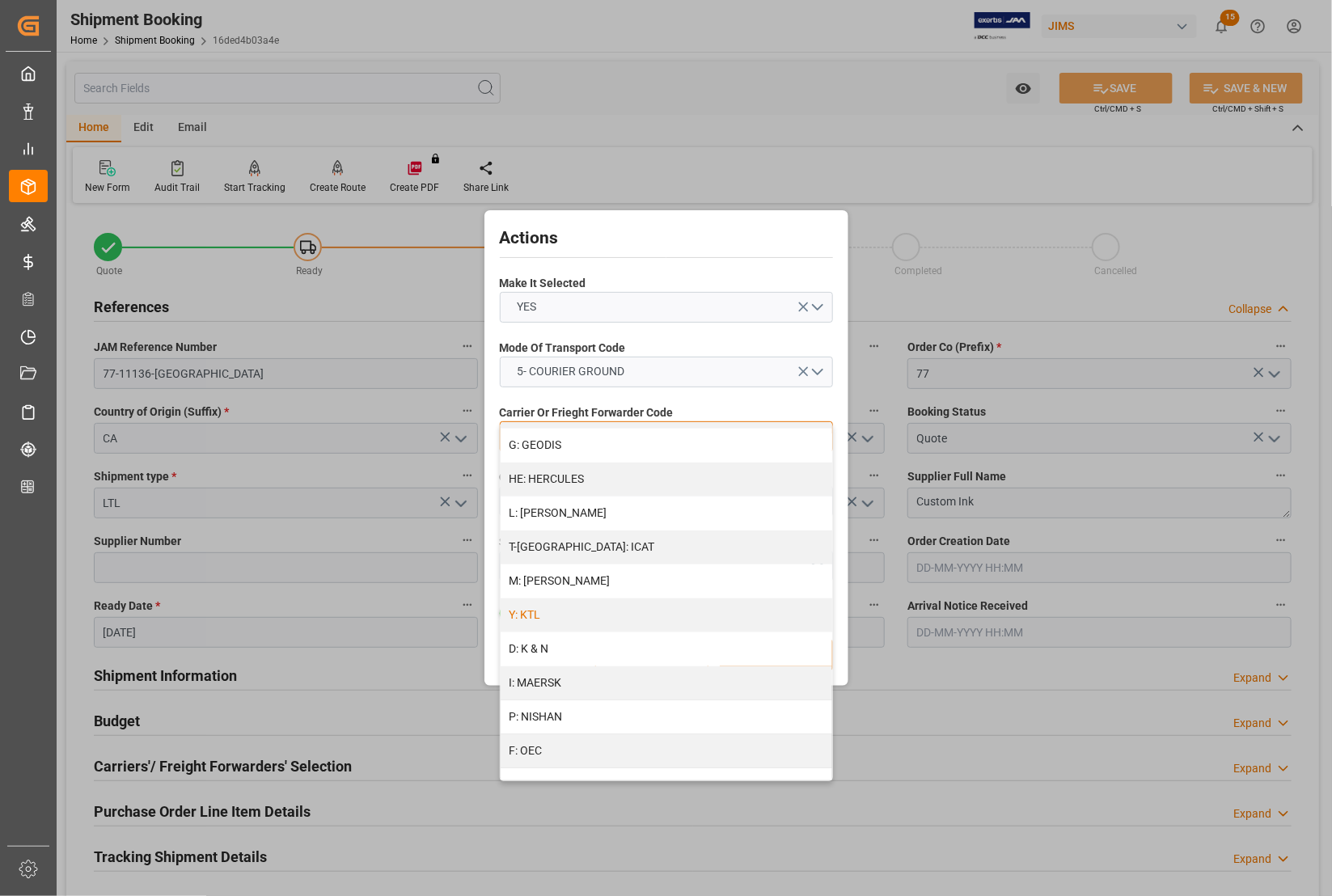
scroll to position [814, 0]
click at [575, 710] on div "R: UPS STANDARD GROUND" at bounding box center [666, 713] width 331 height 34
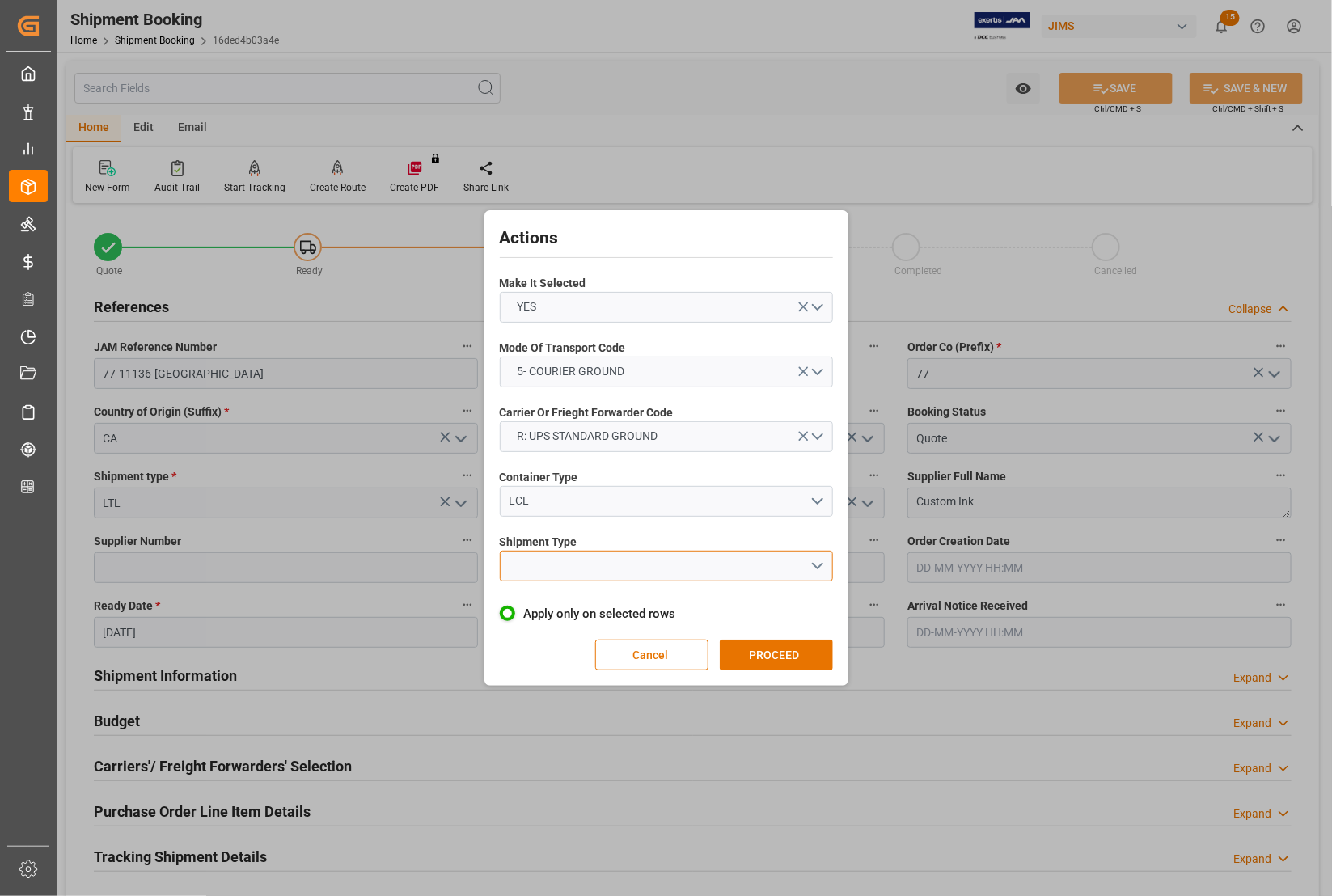
click at [559, 565] on button "open menu" at bounding box center [666, 566] width 333 height 31
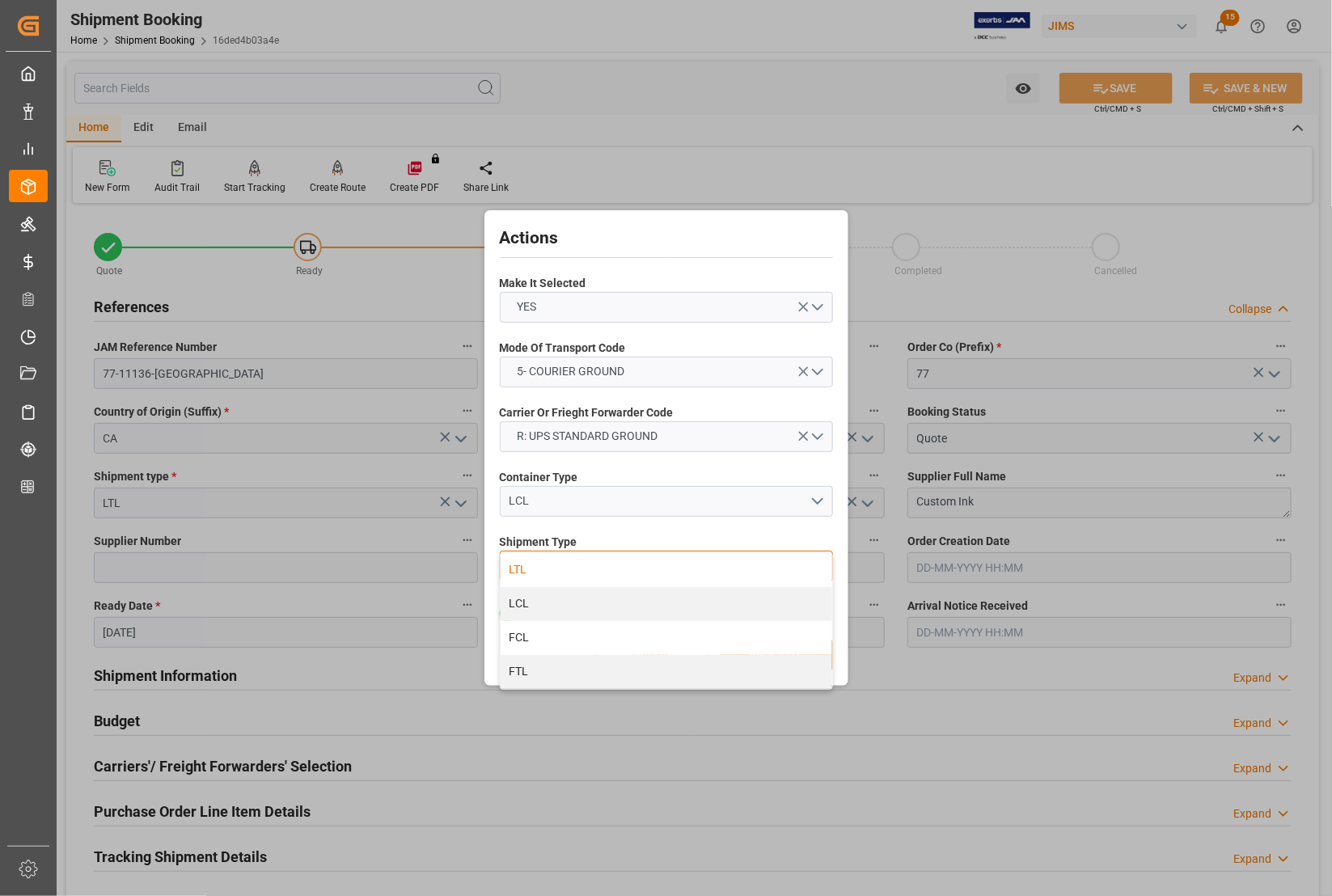
click at [550, 566] on div "LTL" at bounding box center [666, 570] width 331 height 34
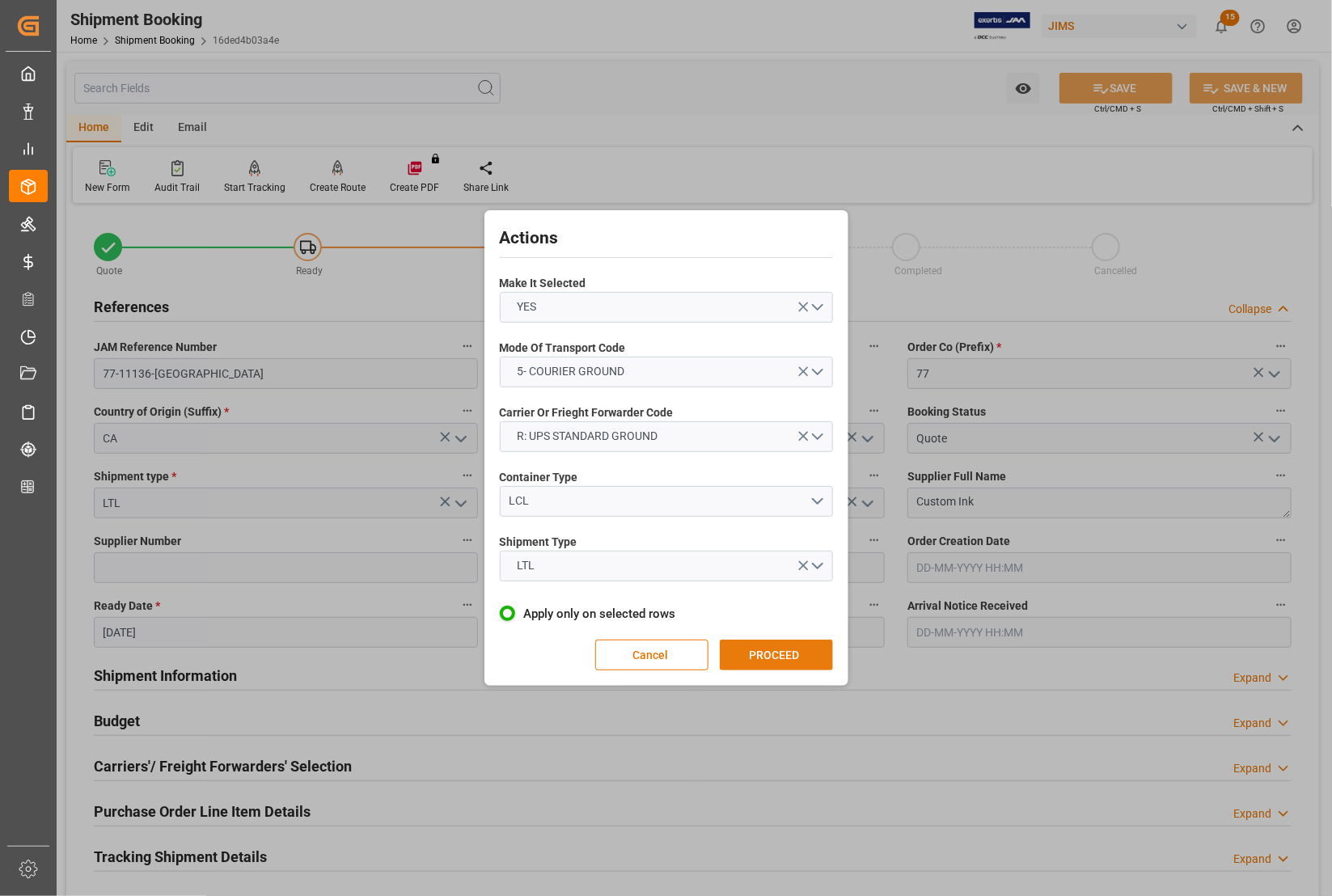
click at [781, 661] on button "PROCEED" at bounding box center [777, 655] width 113 height 31
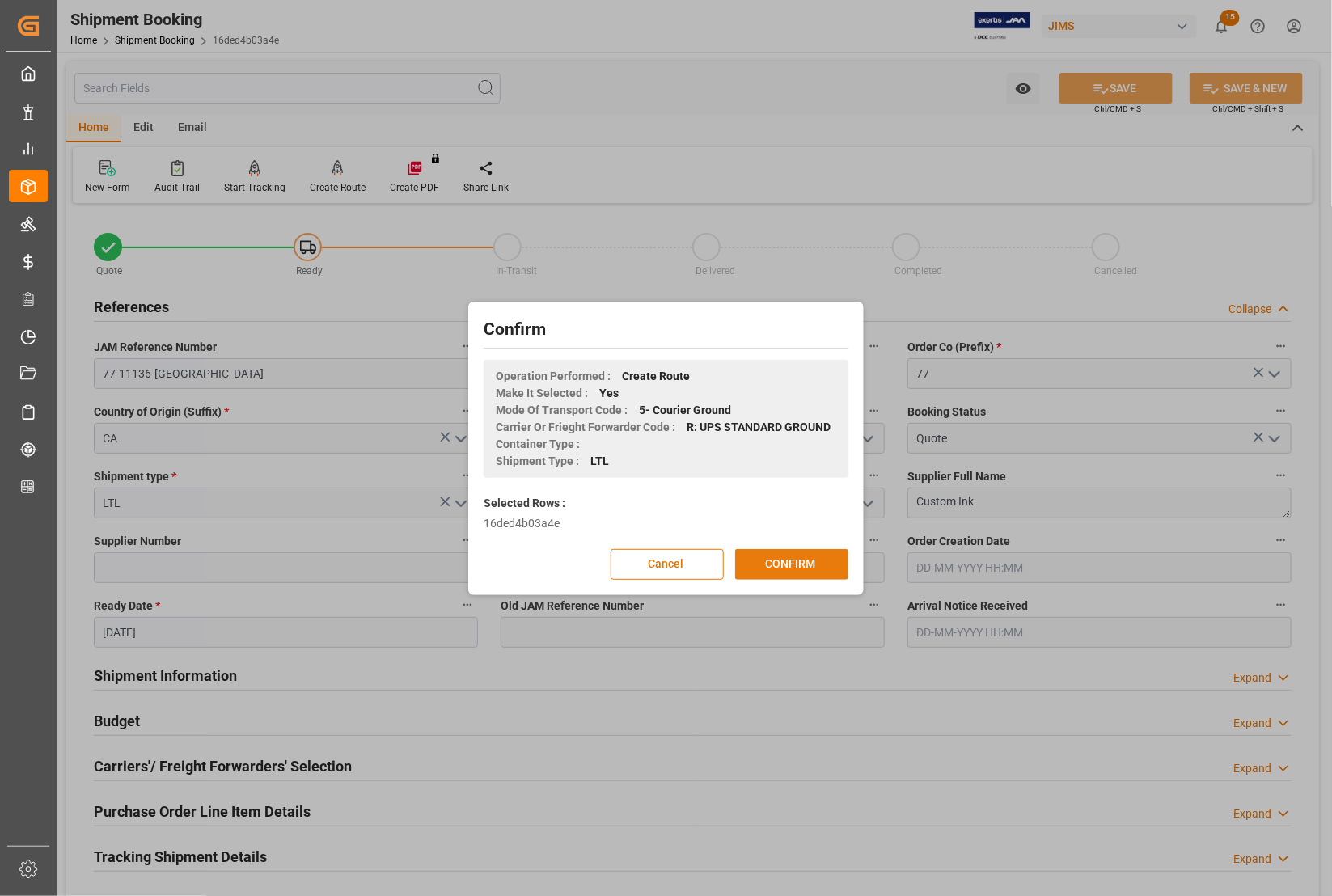
click at [799, 562] on button "CONFIRM" at bounding box center [792, 564] width 113 height 31
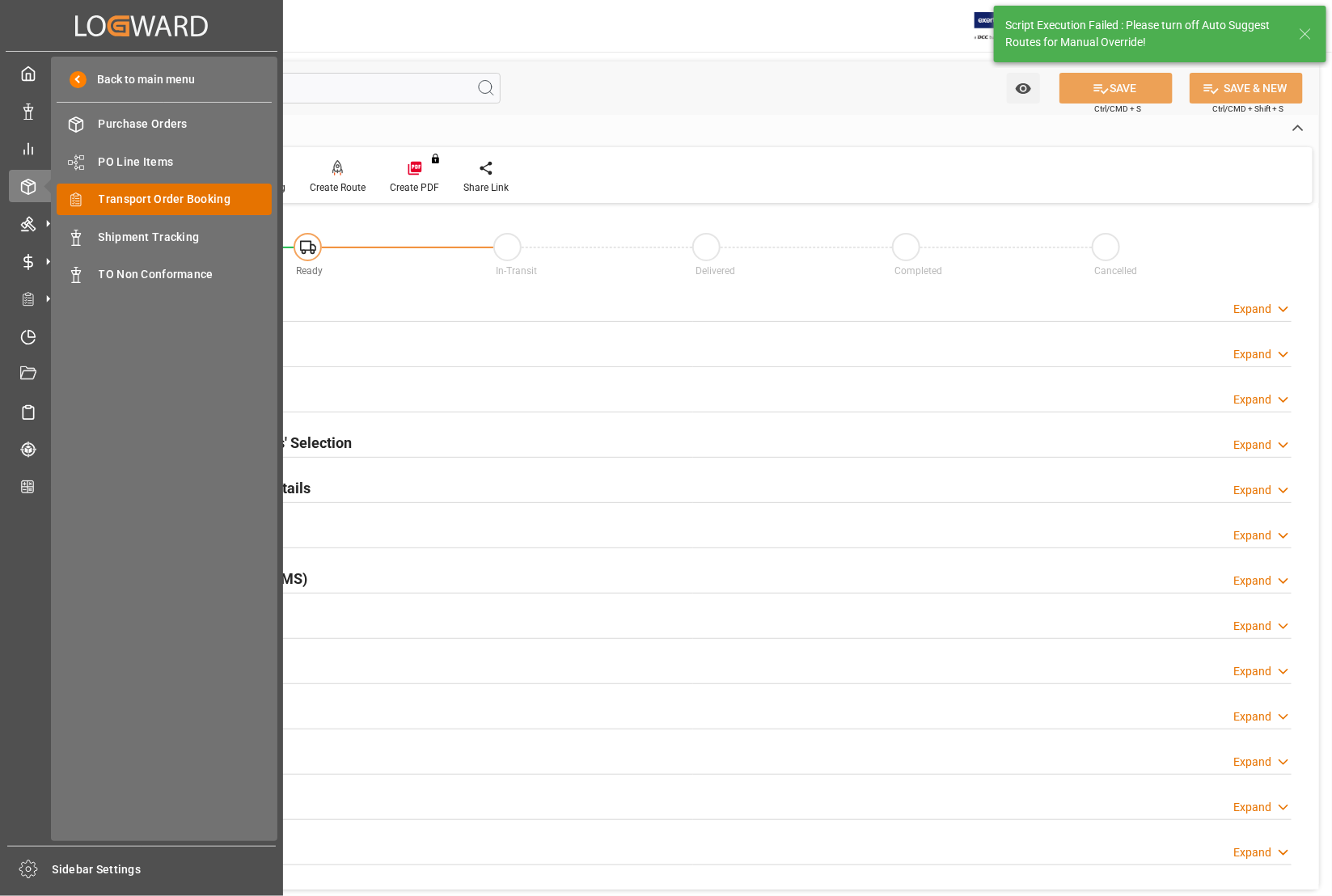
type input "0"
type input "[DATE]"
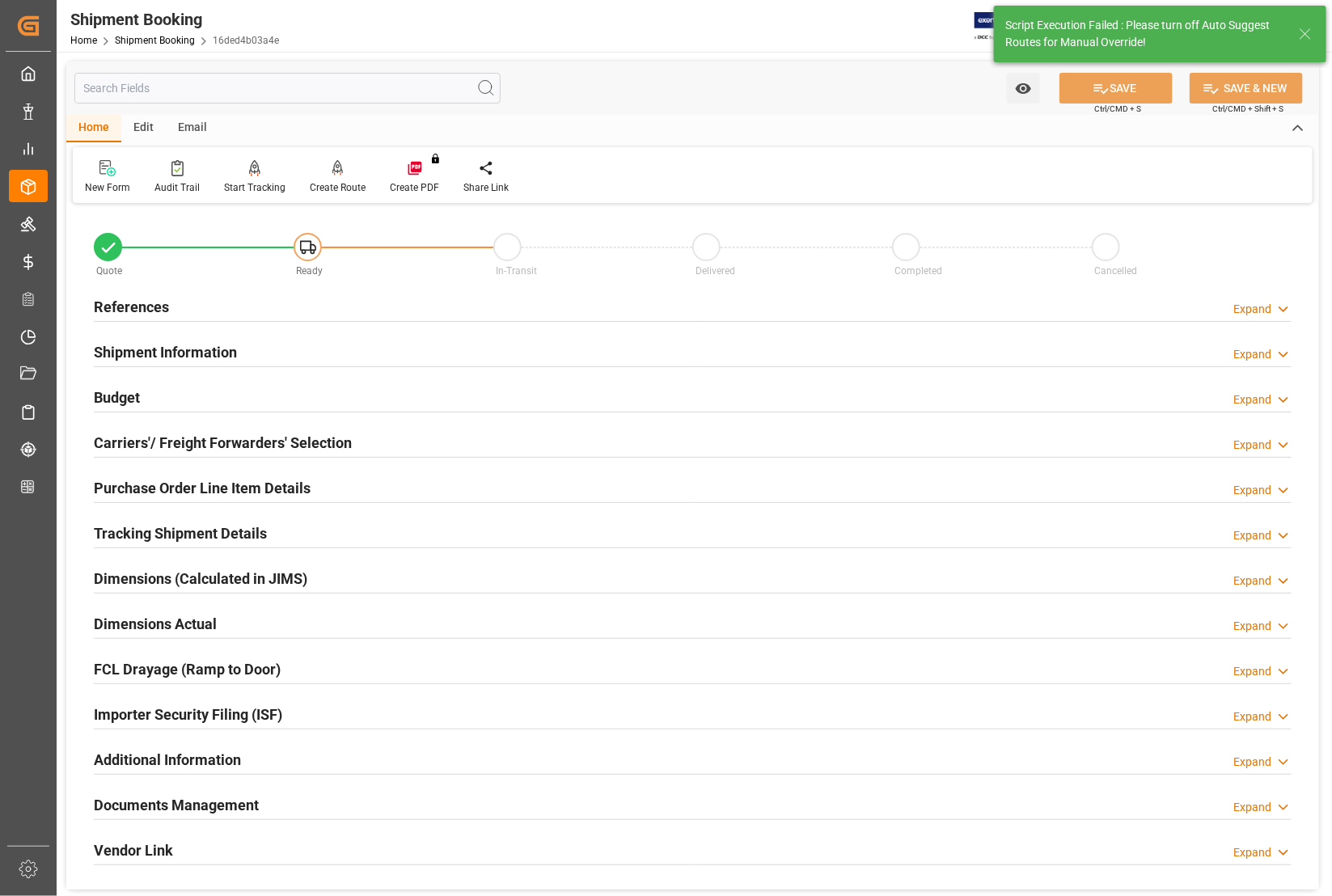
click at [123, 307] on h2 "References" at bounding box center [131, 306] width 76 height 22
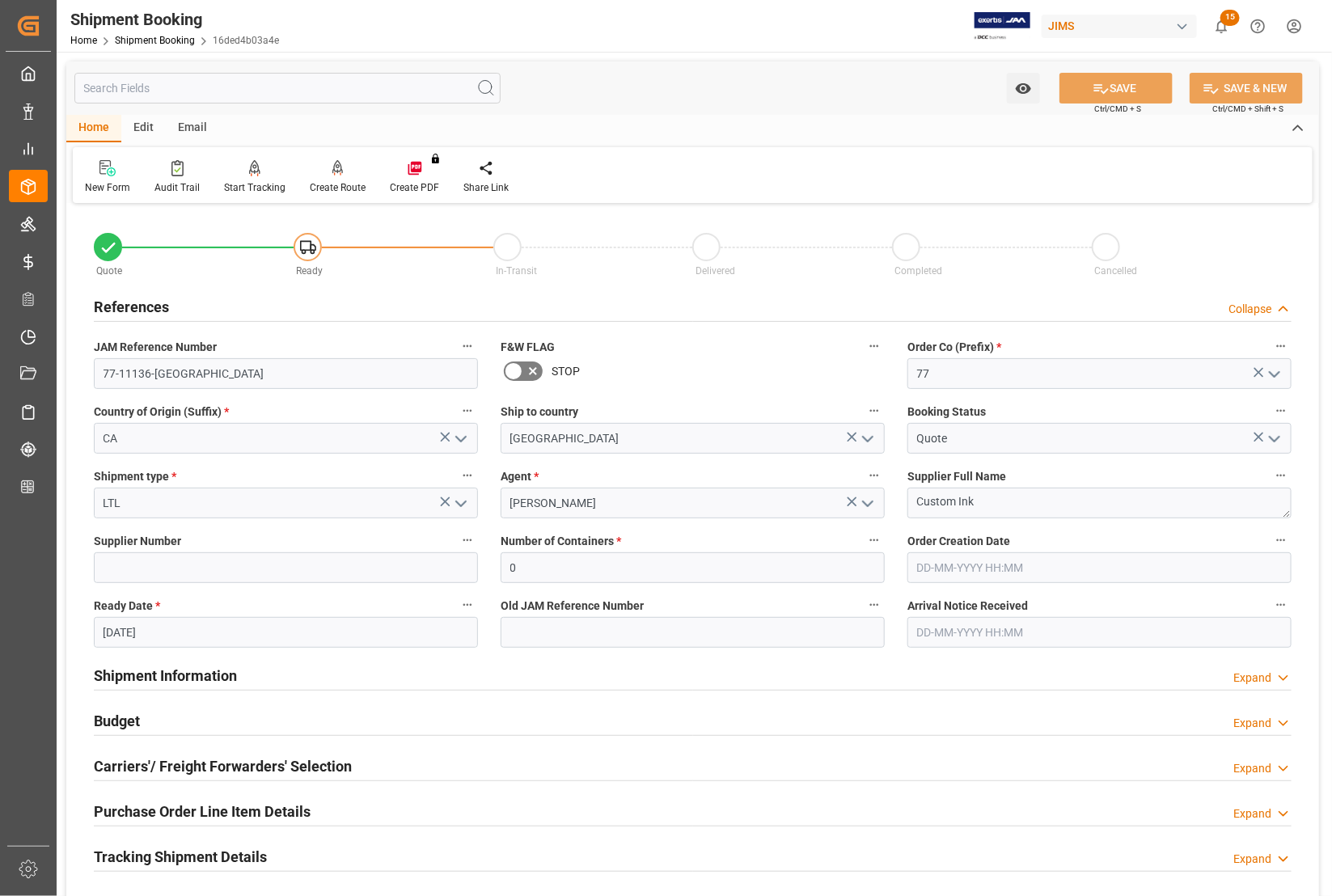
click at [123, 307] on h2 "References" at bounding box center [131, 306] width 76 height 22
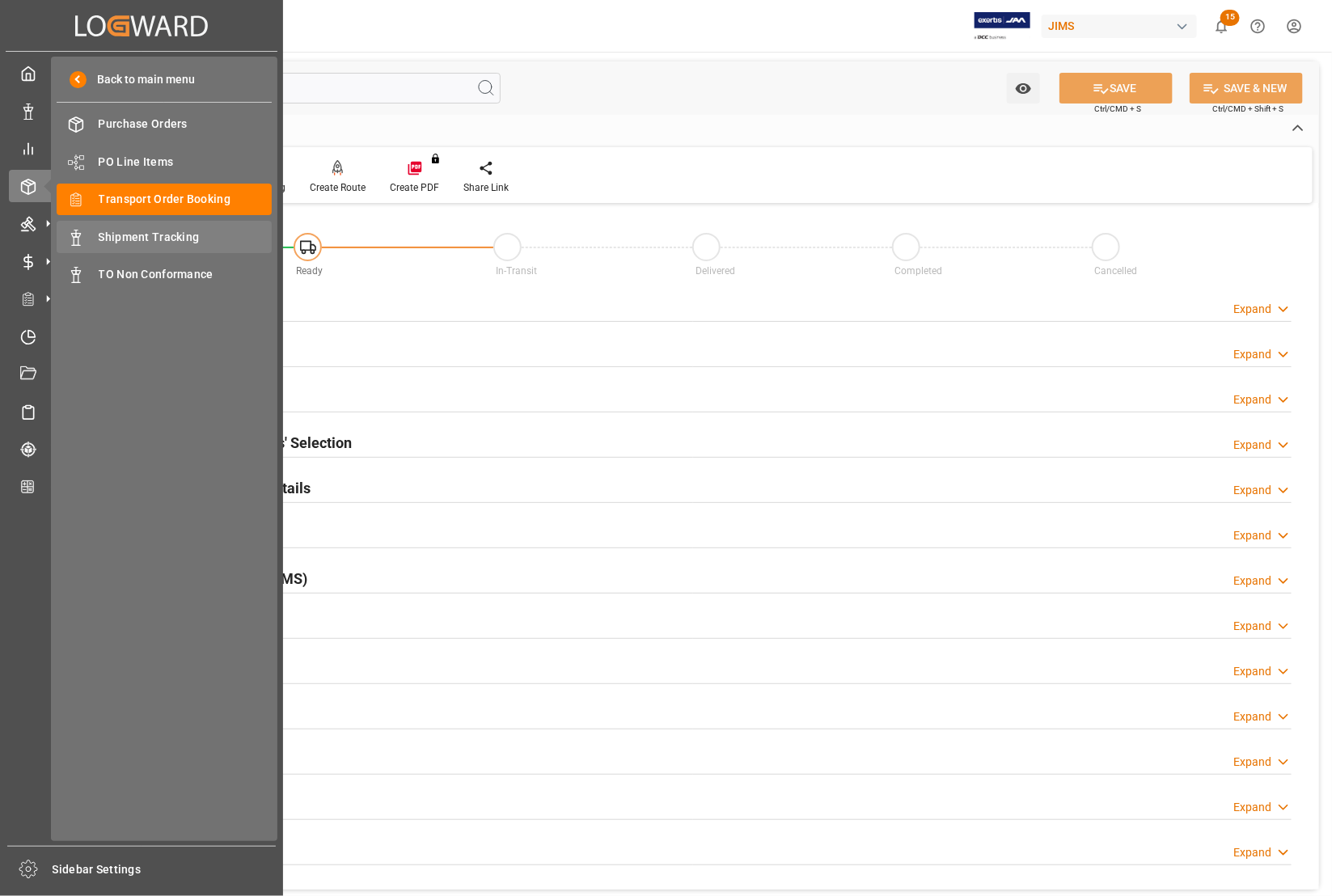
click at [130, 229] on span "Shipment Tracking" at bounding box center [186, 237] width 174 height 17
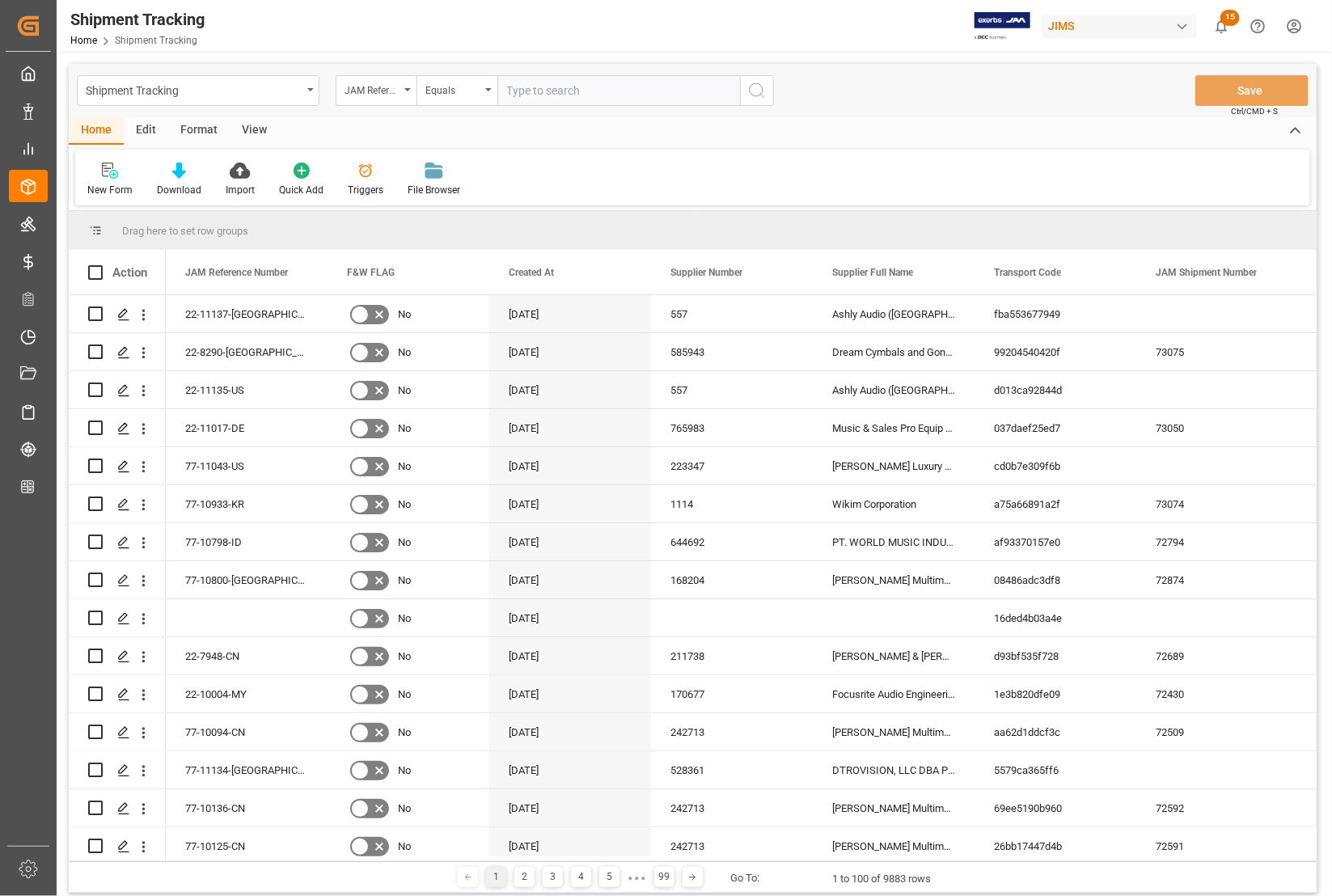
click at [607, 91] on input "text" at bounding box center [618, 91] width 242 height 31
type input "77-11136-[GEOGRAPHIC_DATA]"
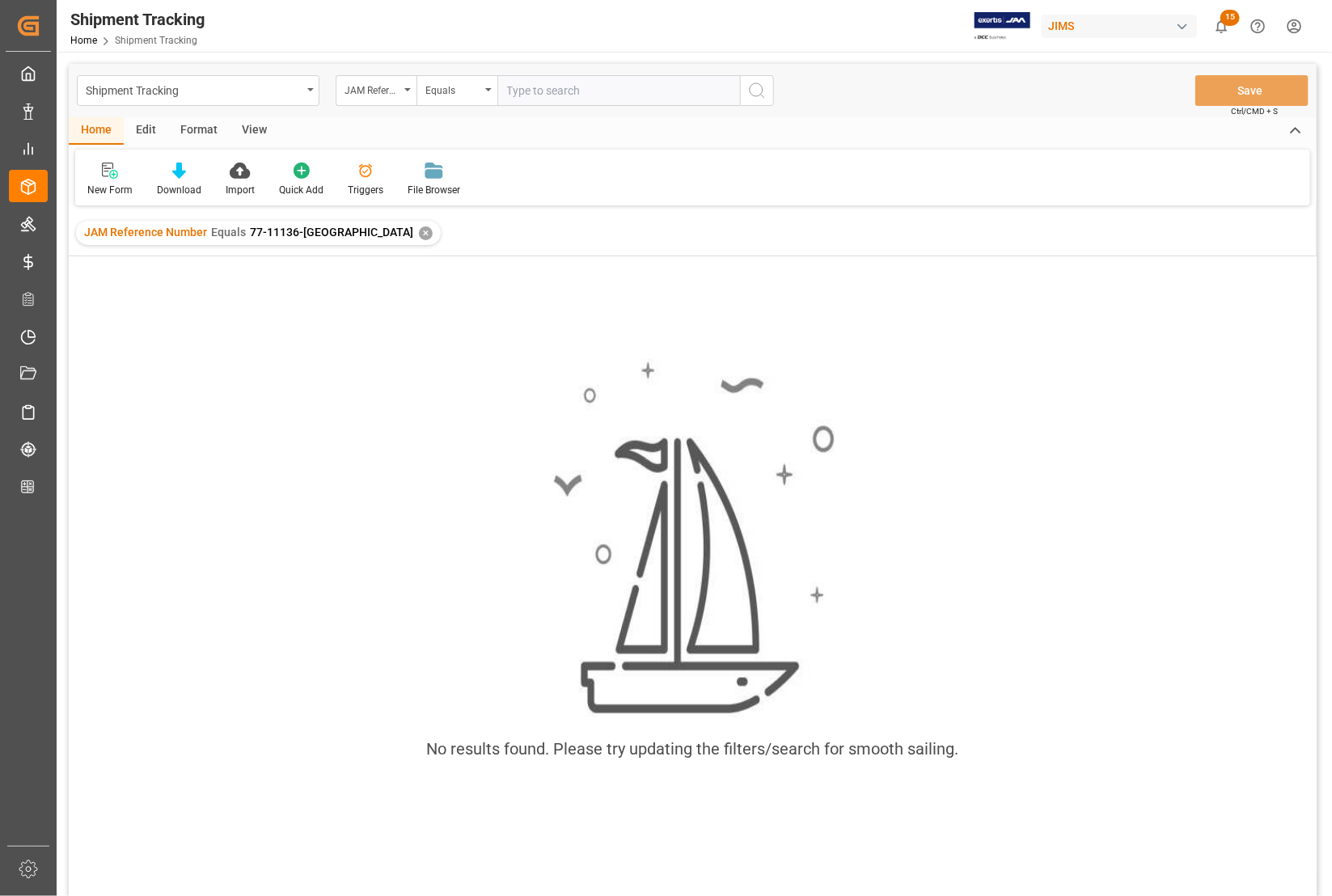
click at [418, 229] on div "✕" at bounding box center [425, 233] width 13 height 13
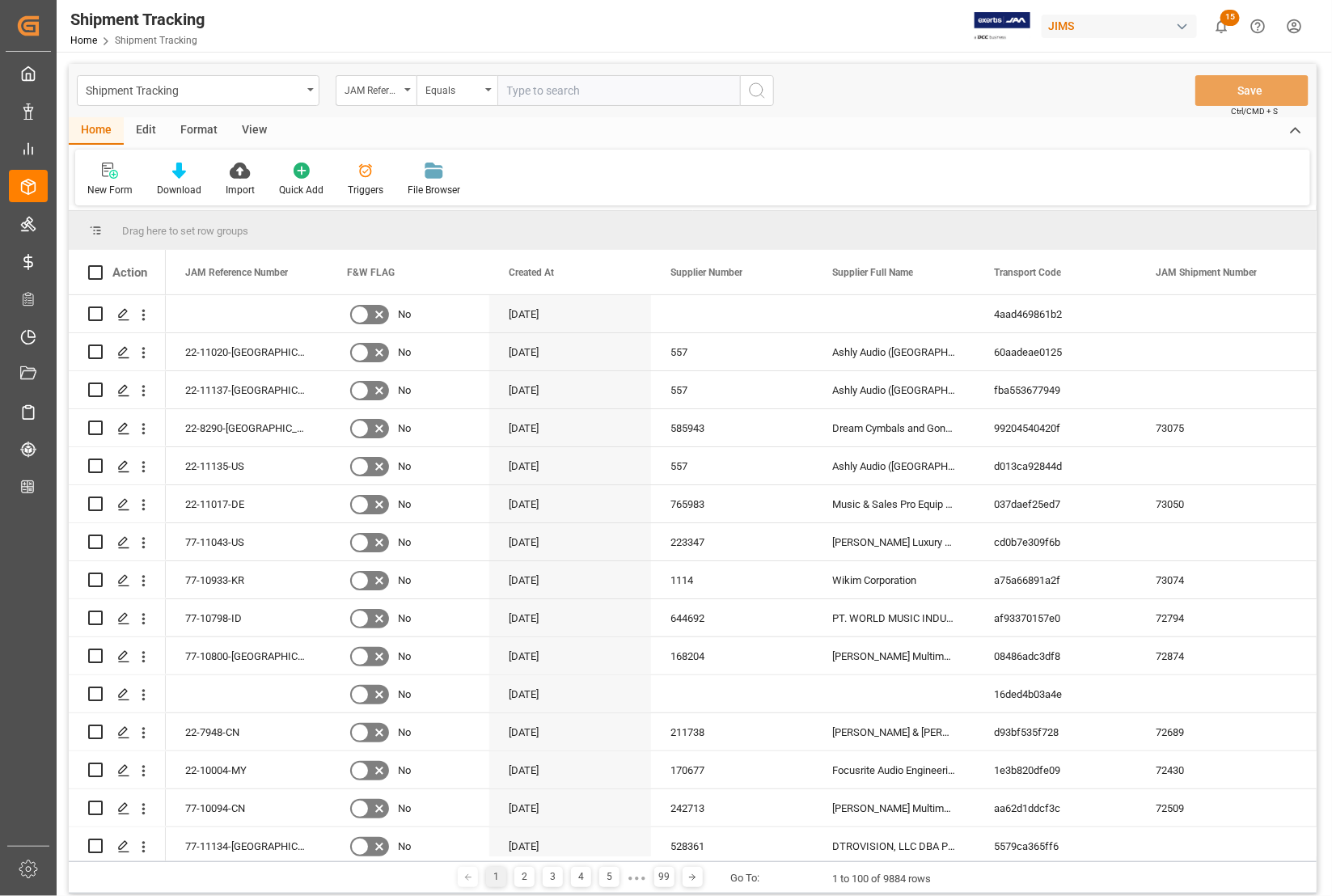
click at [526, 91] on input "text" at bounding box center [618, 91] width 242 height 31
click at [554, 86] on input "text" at bounding box center [618, 91] width 242 height 31
type input "77-11136-[GEOGRAPHIC_DATA]"
click at [754, 89] on icon "search button" at bounding box center [756, 90] width 19 height 19
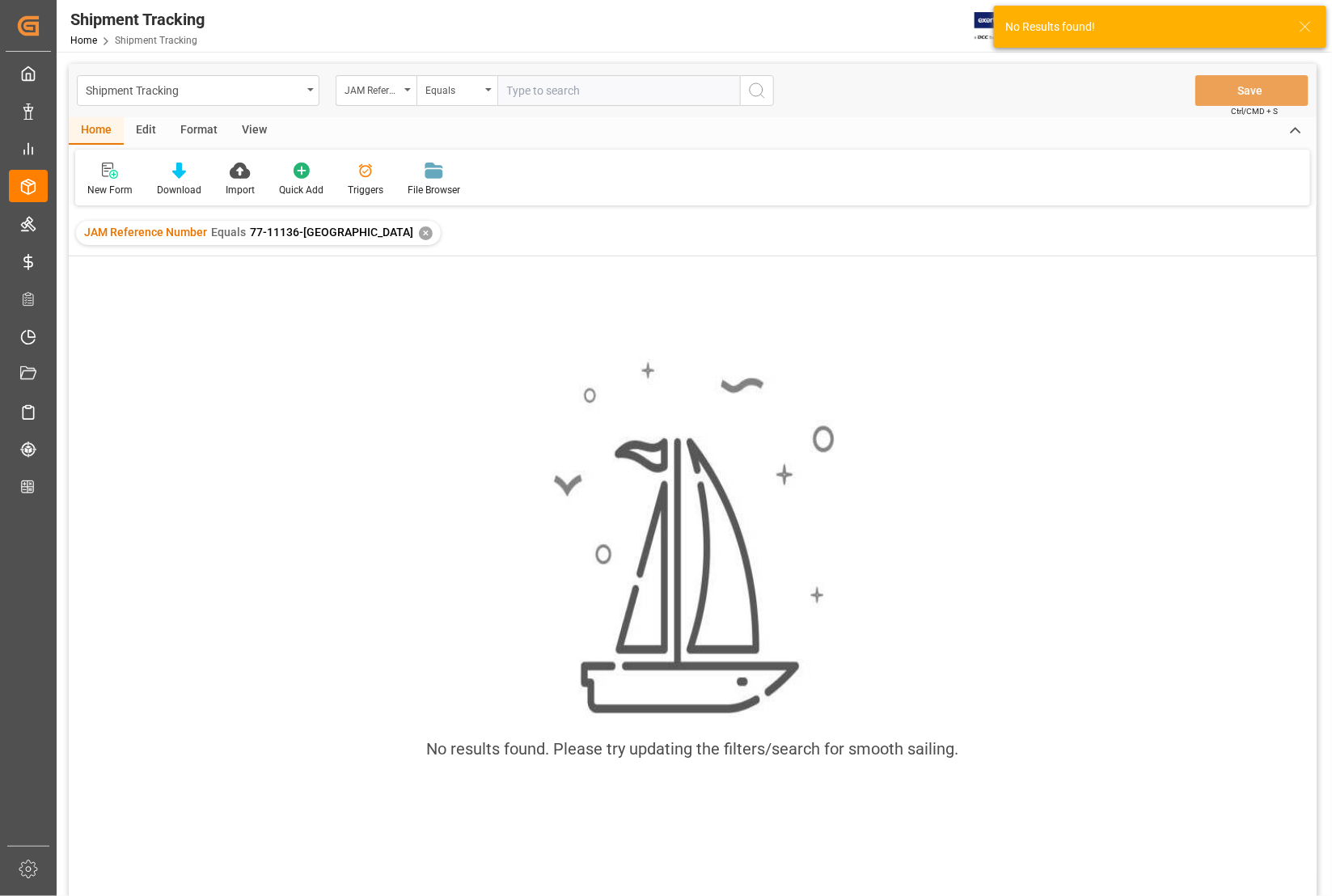
click at [418, 229] on div "✕" at bounding box center [425, 233] width 13 height 13
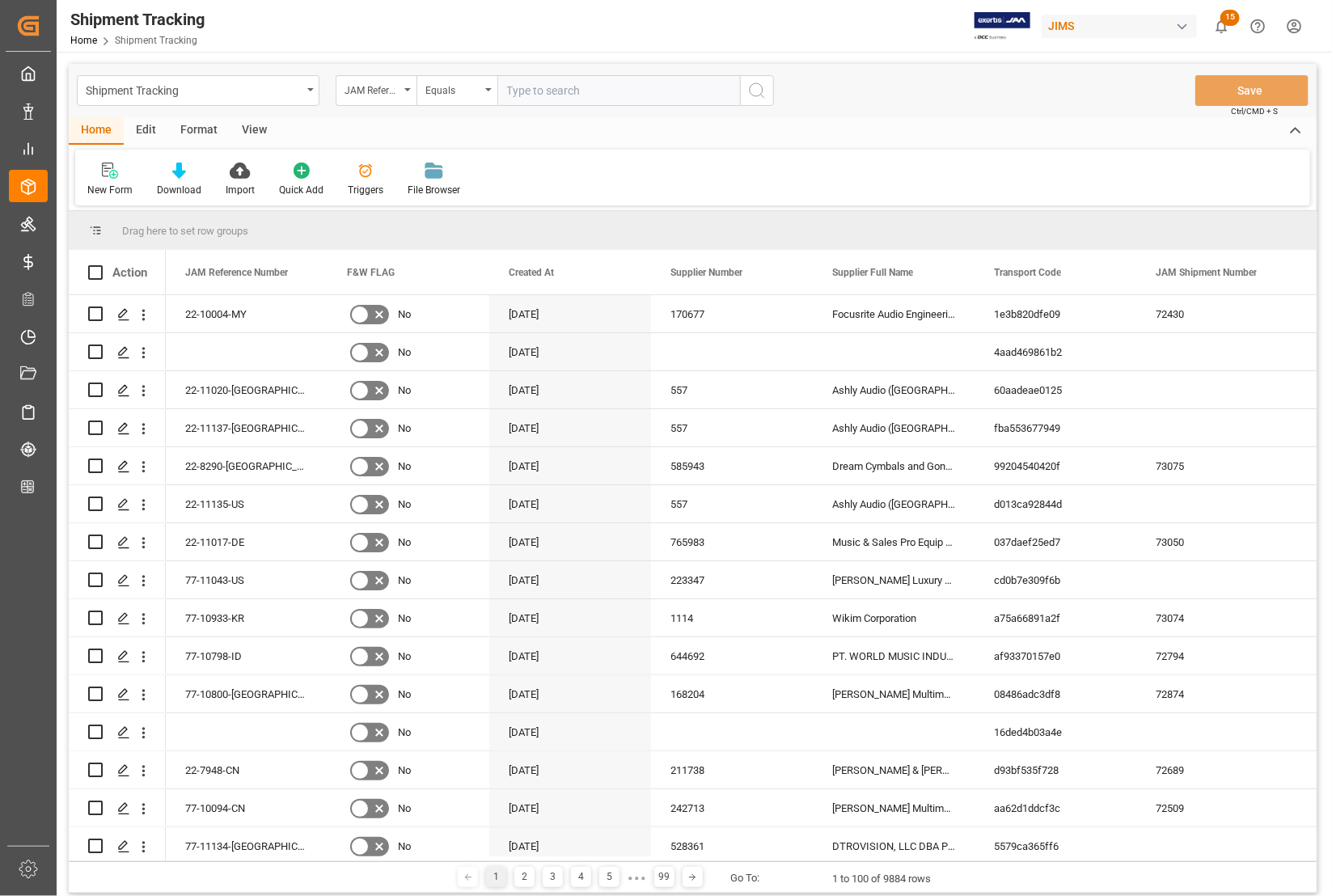
click at [532, 91] on input "text" at bounding box center [618, 91] width 242 height 31
type input "77-11136-[GEOGRAPHIC_DATA]"
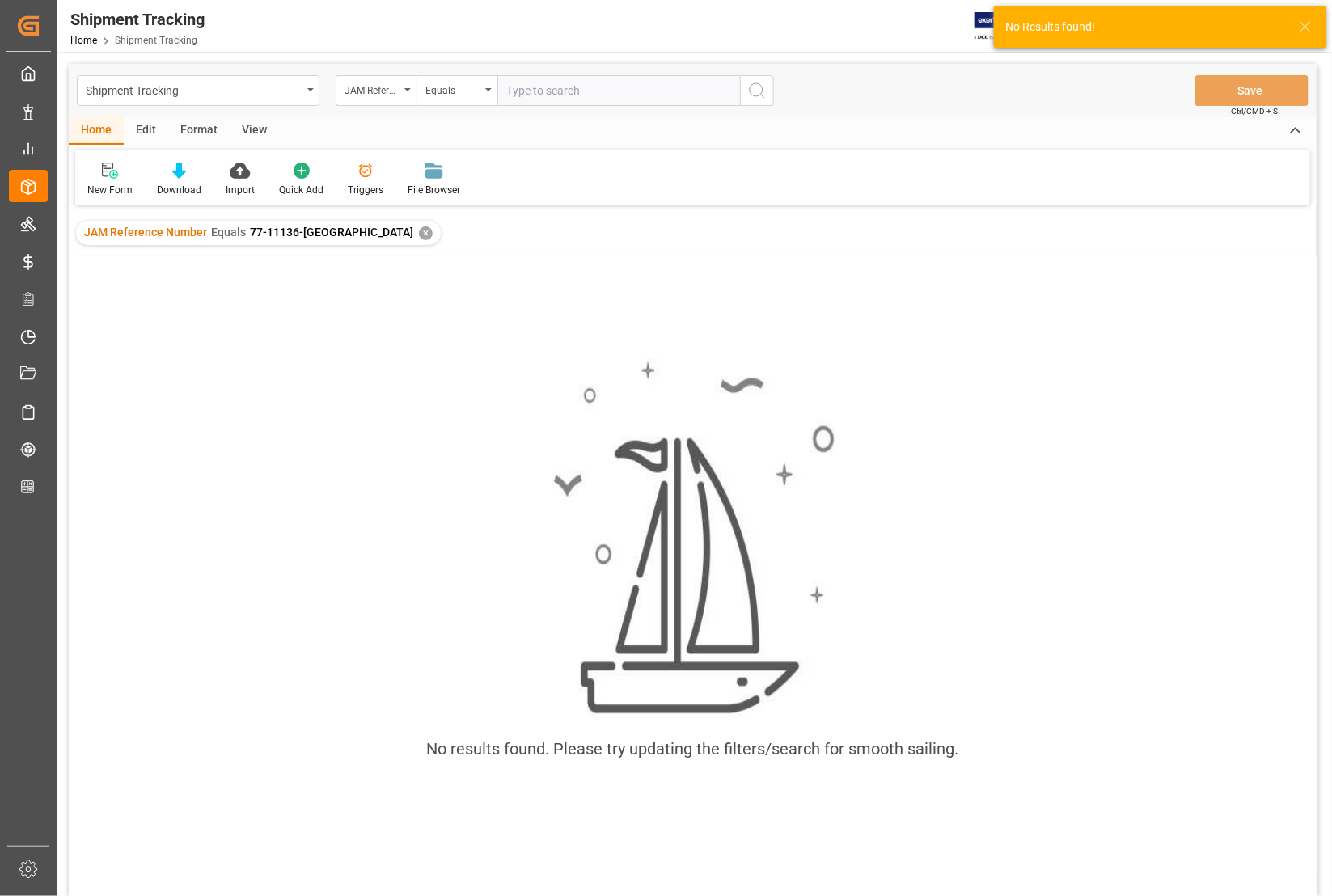
click at [418, 232] on div "✕" at bounding box center [425, 233] width 13 height 13
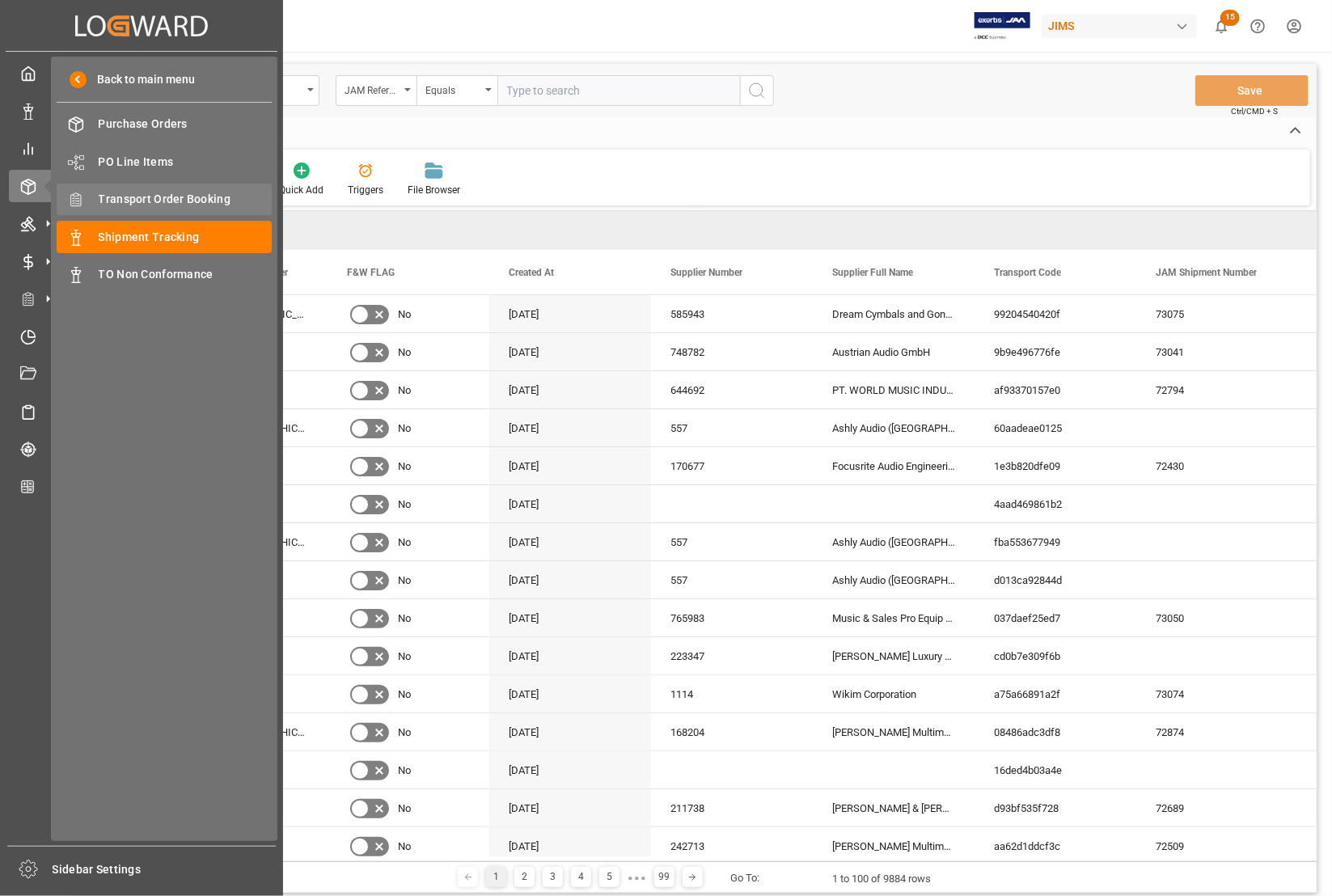
click at [144, 198] on span "Transport Order Booking" at bounding box center [186, 199] width 174 height 17
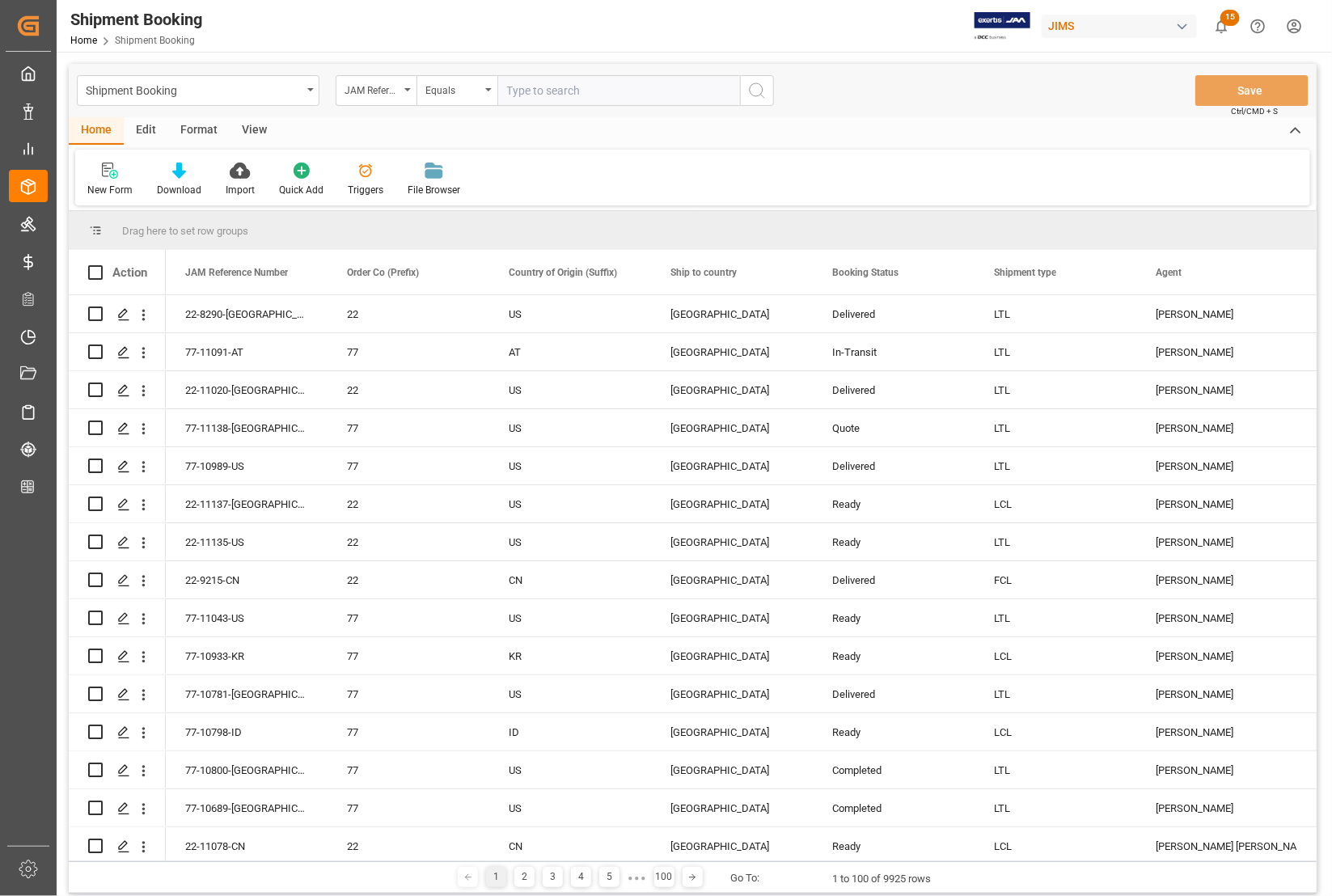
click at [530, 95] on input "text" at bounding box center [618, 91] width 242 height 31
type input "77-11136-[GEOGRAPHIC_DATA]"
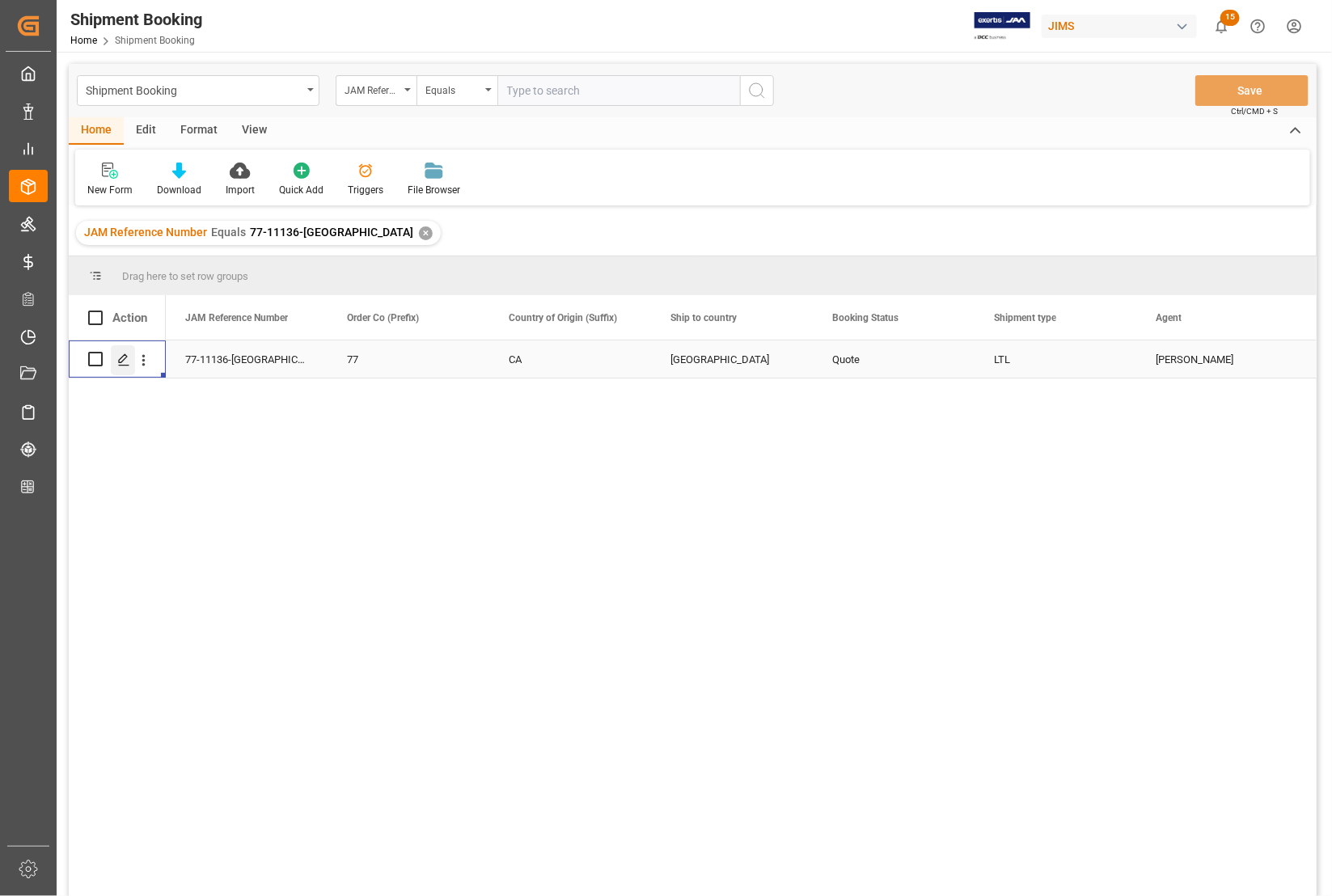
click at [122, 362] on polygon "Press SPACE to select this row." at bounding box center [123, 358] width 8 height 8
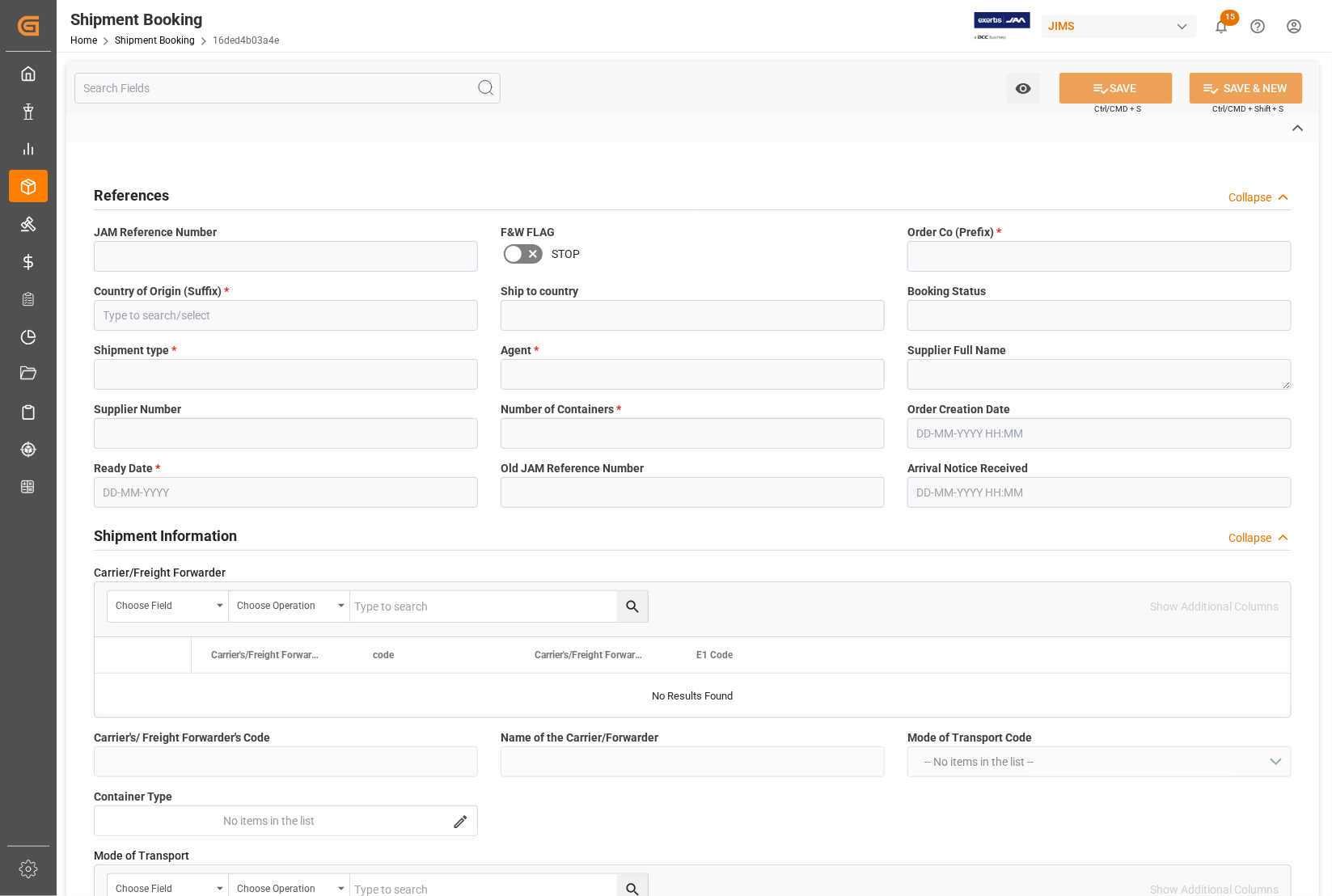
type input "77-11136-[GEOGRAPHIC_DATA]"
type input "77"
type input "CA"
type input "Canada"
type input "Quote"
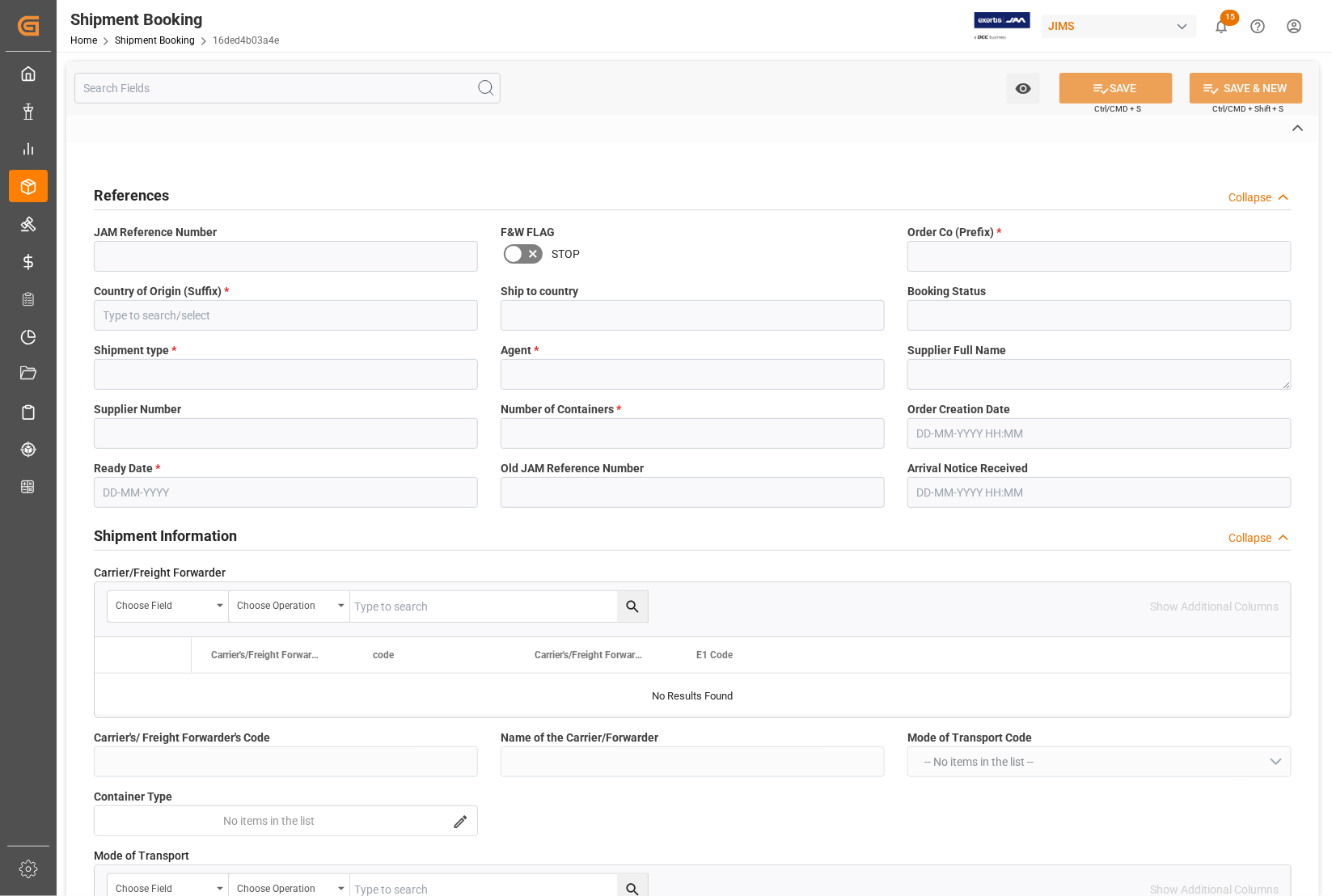
type input "LTL"
type input "[PERSON_NAME]"
type textarea "Custom Ink"
type input "0"
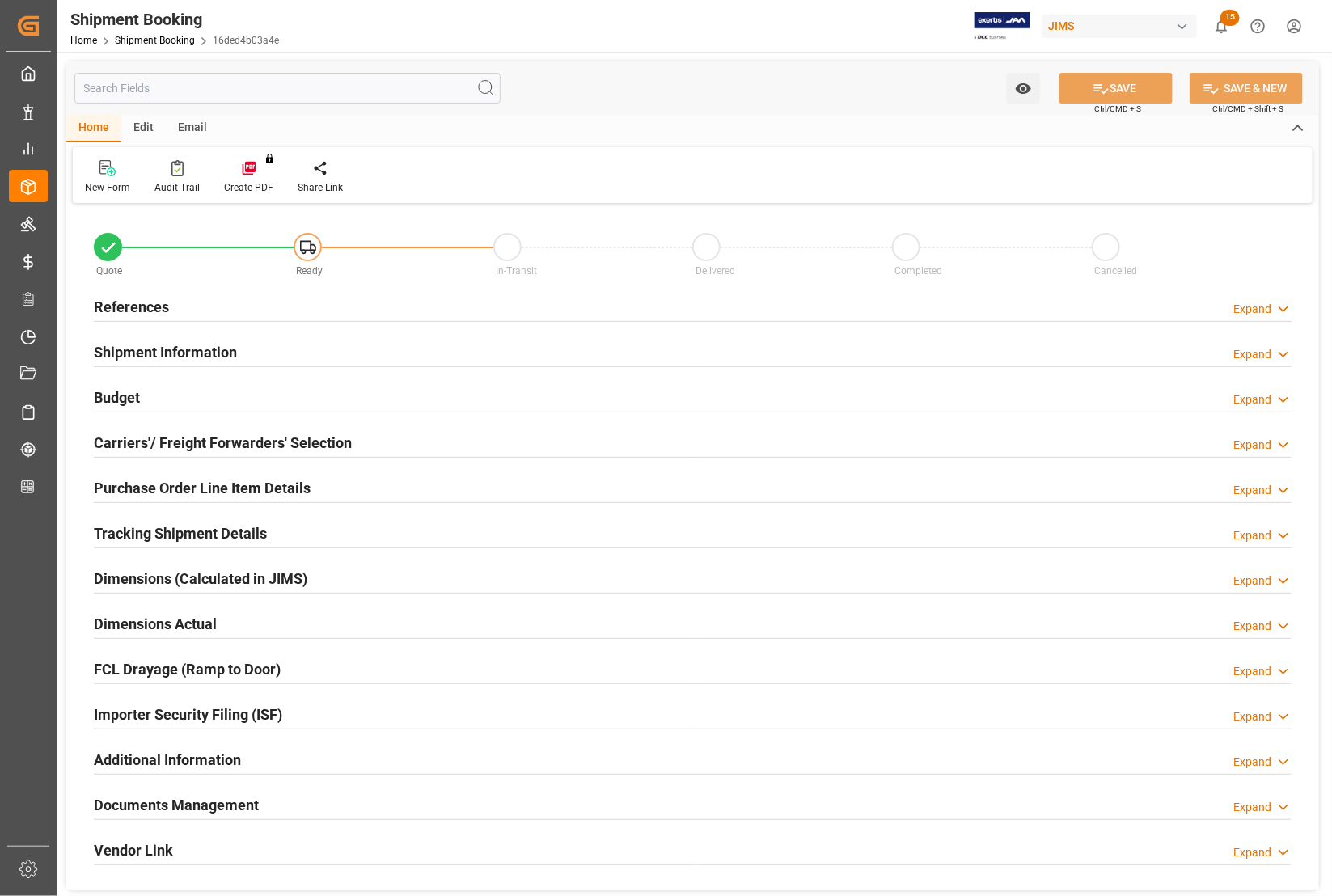
type input "[DATE]"
click at [126, 303] on h2 "References" at bounding box center [131, 306] width 76 height 22
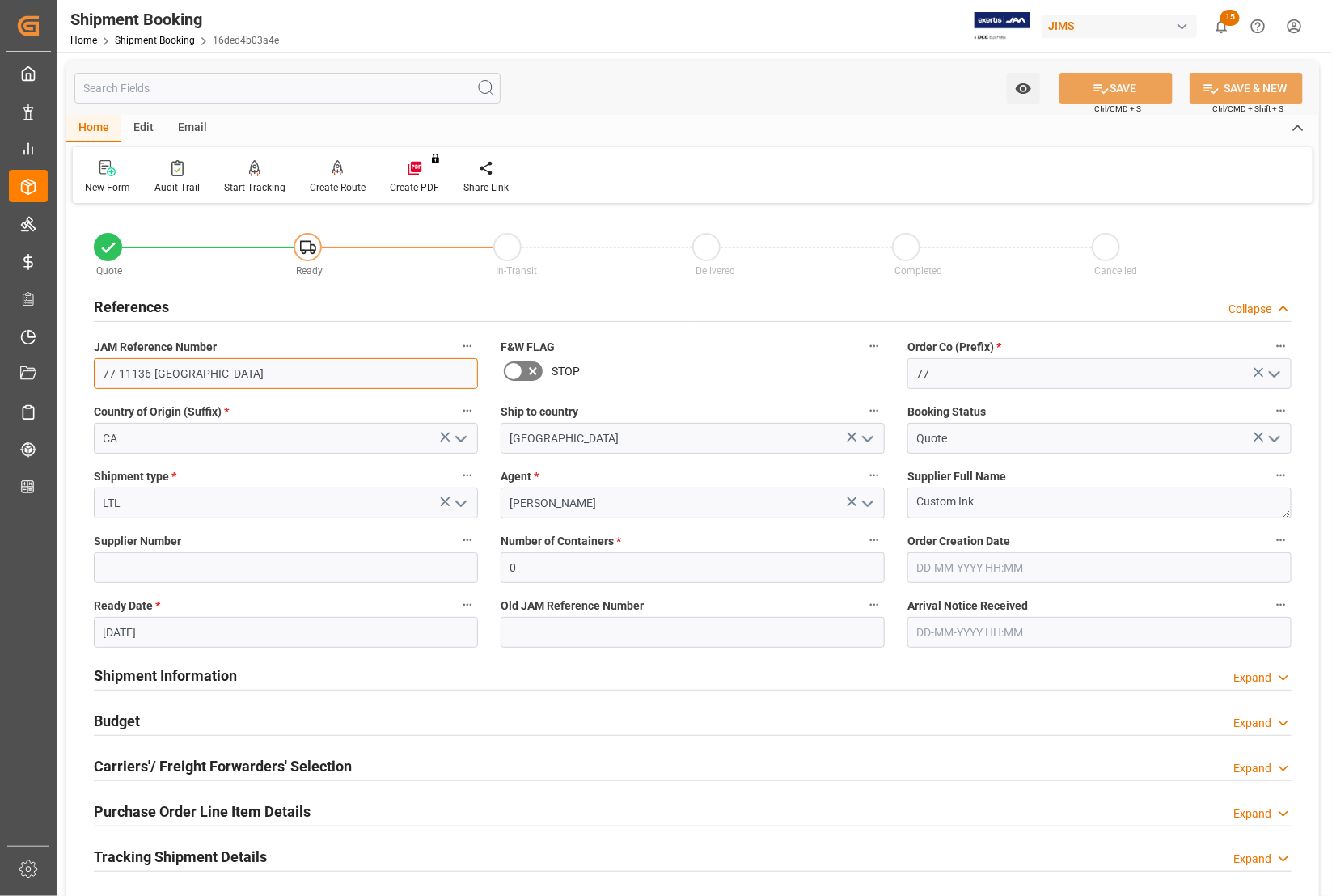
drag, startPoint x: 167, startPoint y: 370, endPoint x: 95, endPoint y: 356, distance: 73.3
click at [95, 356] on div "JAM Reference Number 77-11136-CA" at bounding box center [285, 363] width 407 height 65
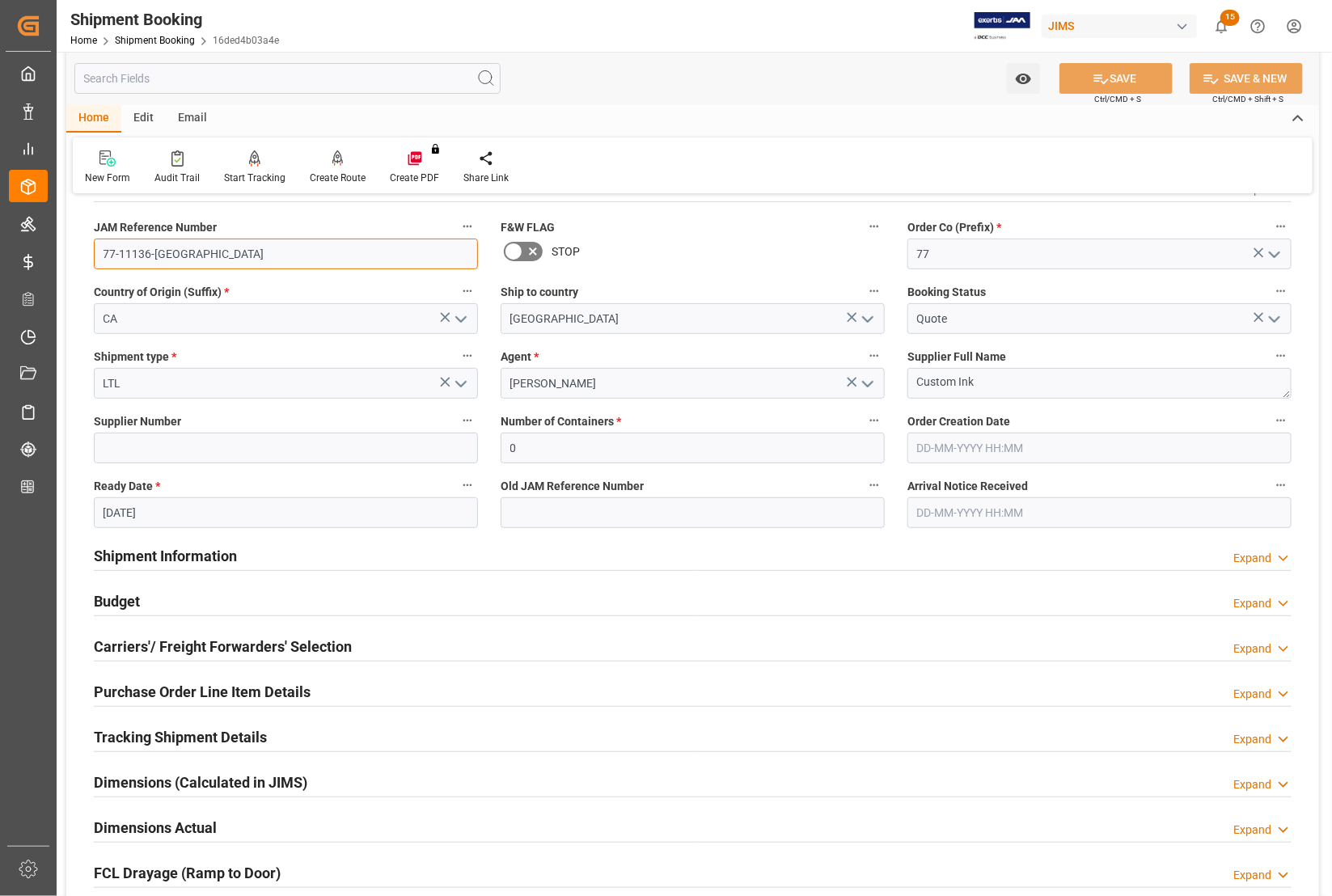
scroll to position [303, 0]
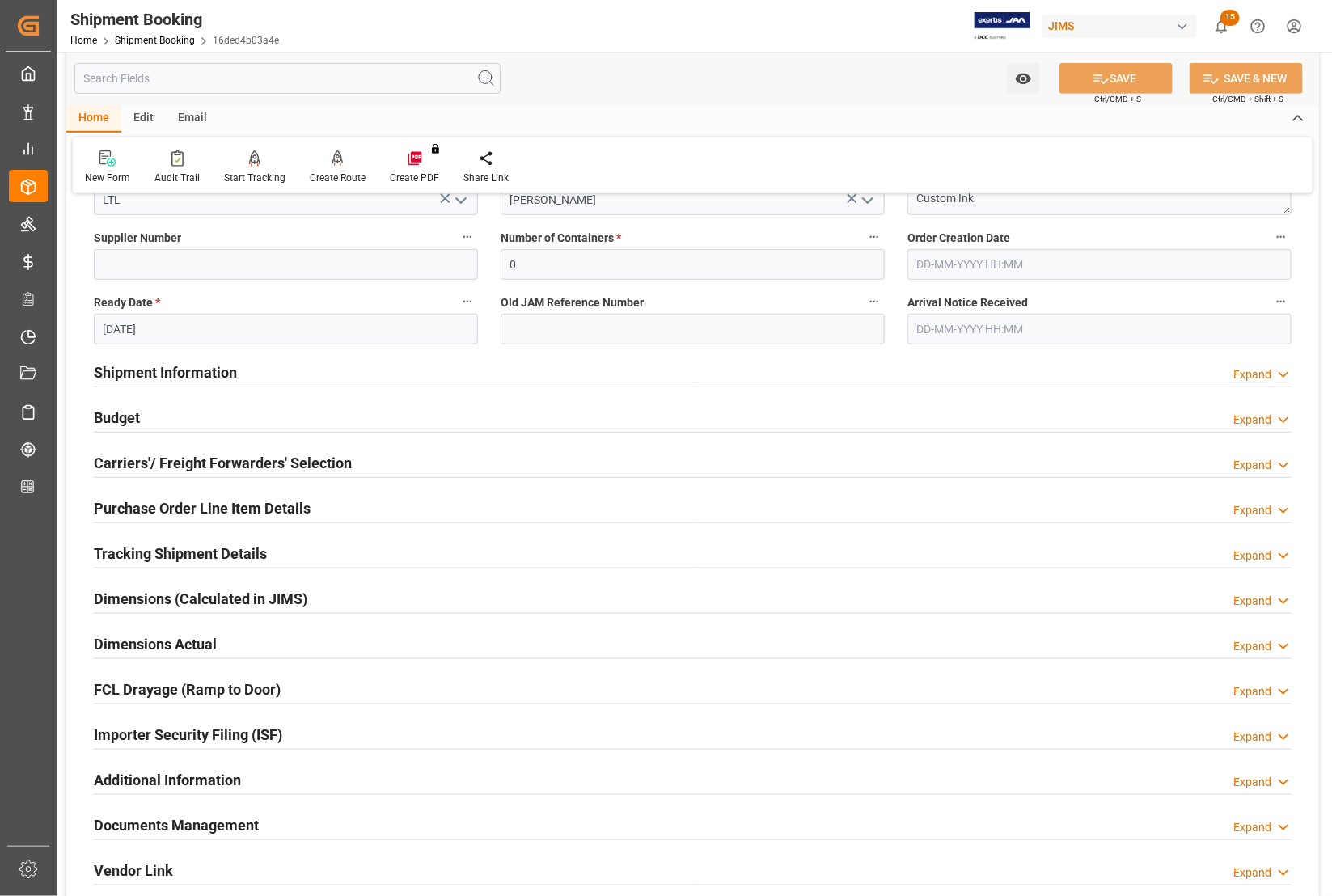
click at [175, 552] on h2 "Tracking Shipment Details" at bounding box center [180, 553] width 173 height 22
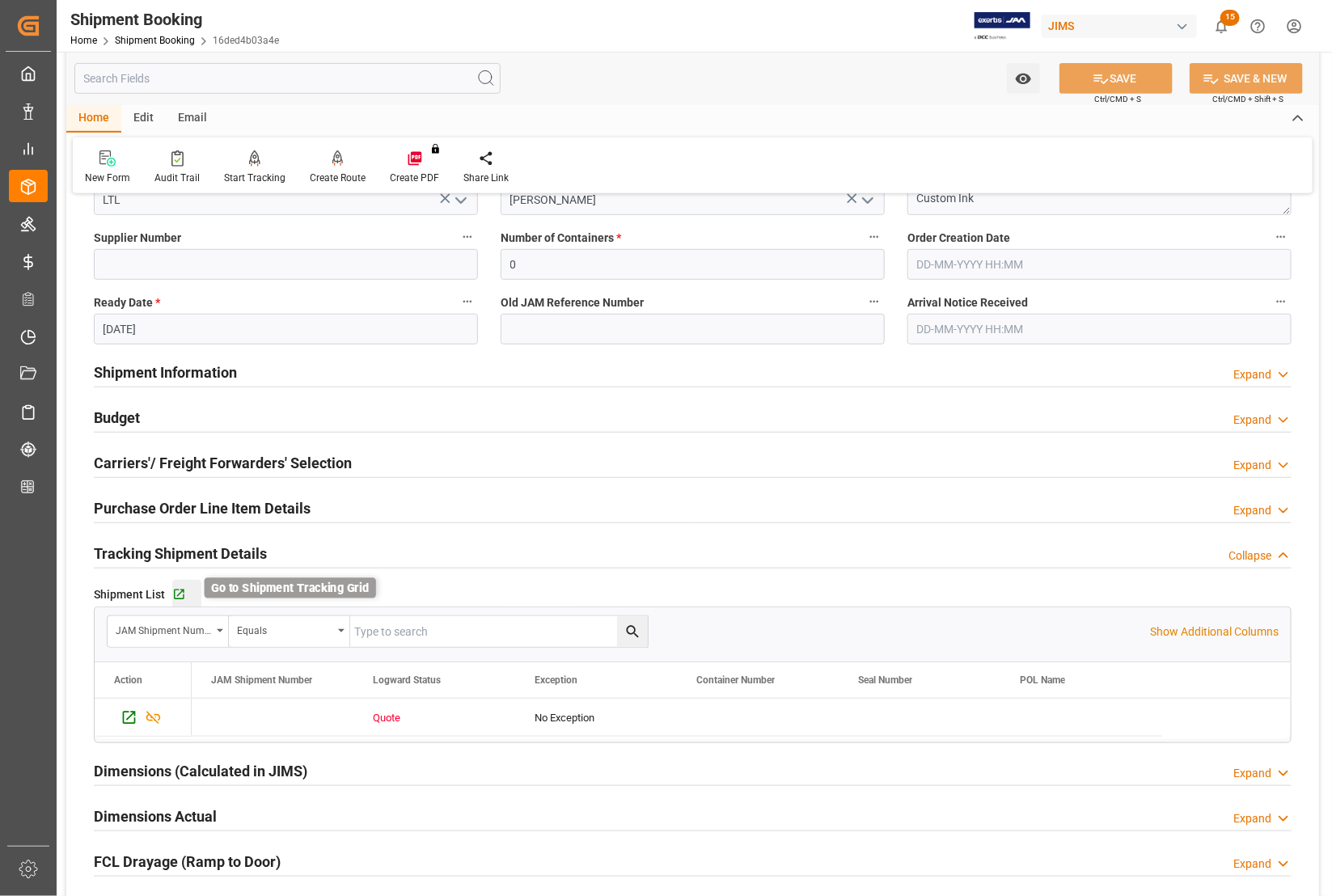
click at [185, 593] on icon "button" at bounding box center [179, 594] width 13 height 13
click at [175, 594] on icon "button" at bounding box center [179, 594] width 13 height 13
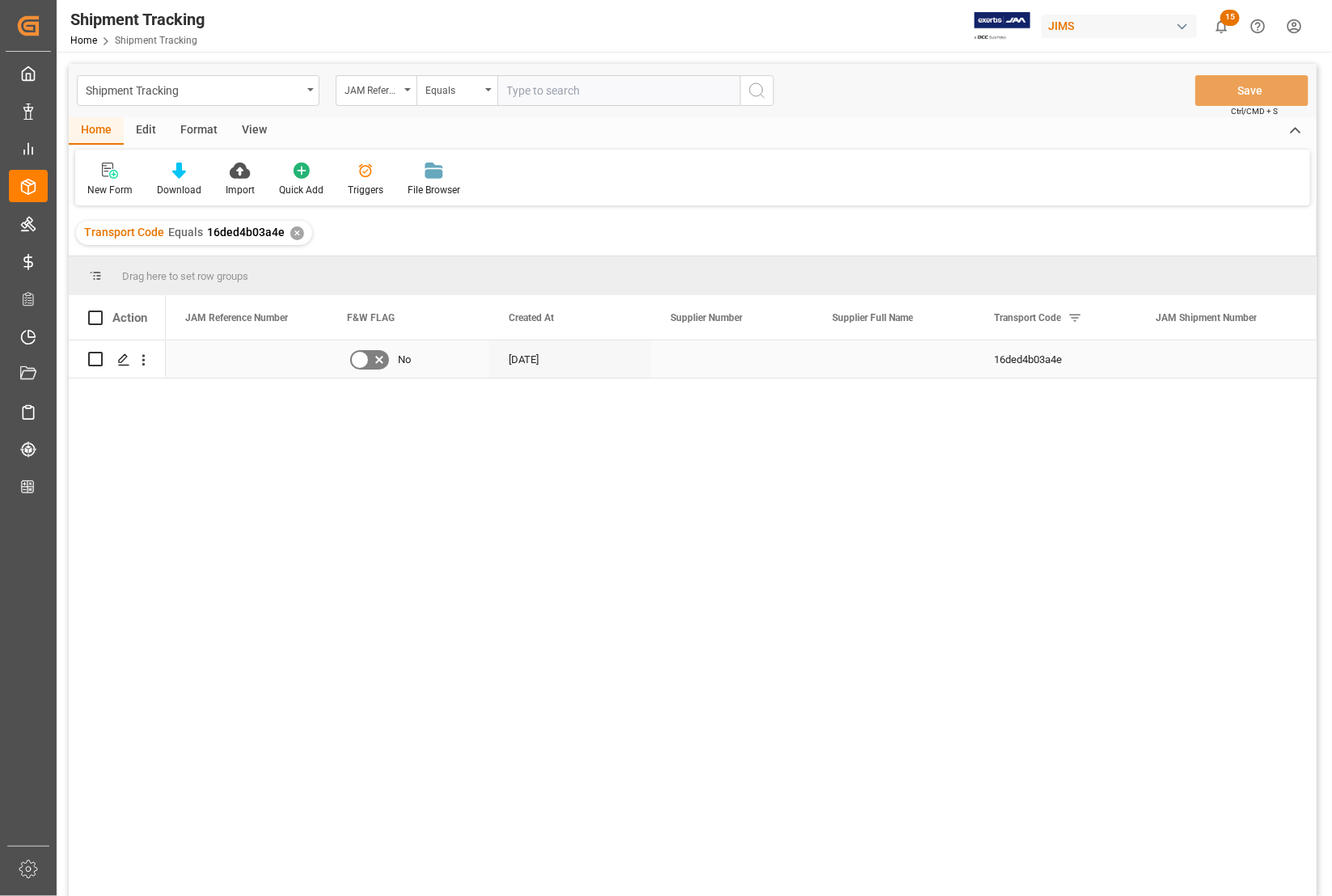
click at [240, 362] on div "Press SPACE to select this row." at bounding box center [246, 359] width 162 height 37
click at [519, 90] on input "text" at bounding box center [618, 91] width 242 height 31
paste input "77-11136-[GEOGRAPHIC_DATA]"
type input "77-11136-[GEOGRAPHIC_DATA]"
click at [758, 91] on icon "search button" at bounding box center [756, 90] width 19 height 19
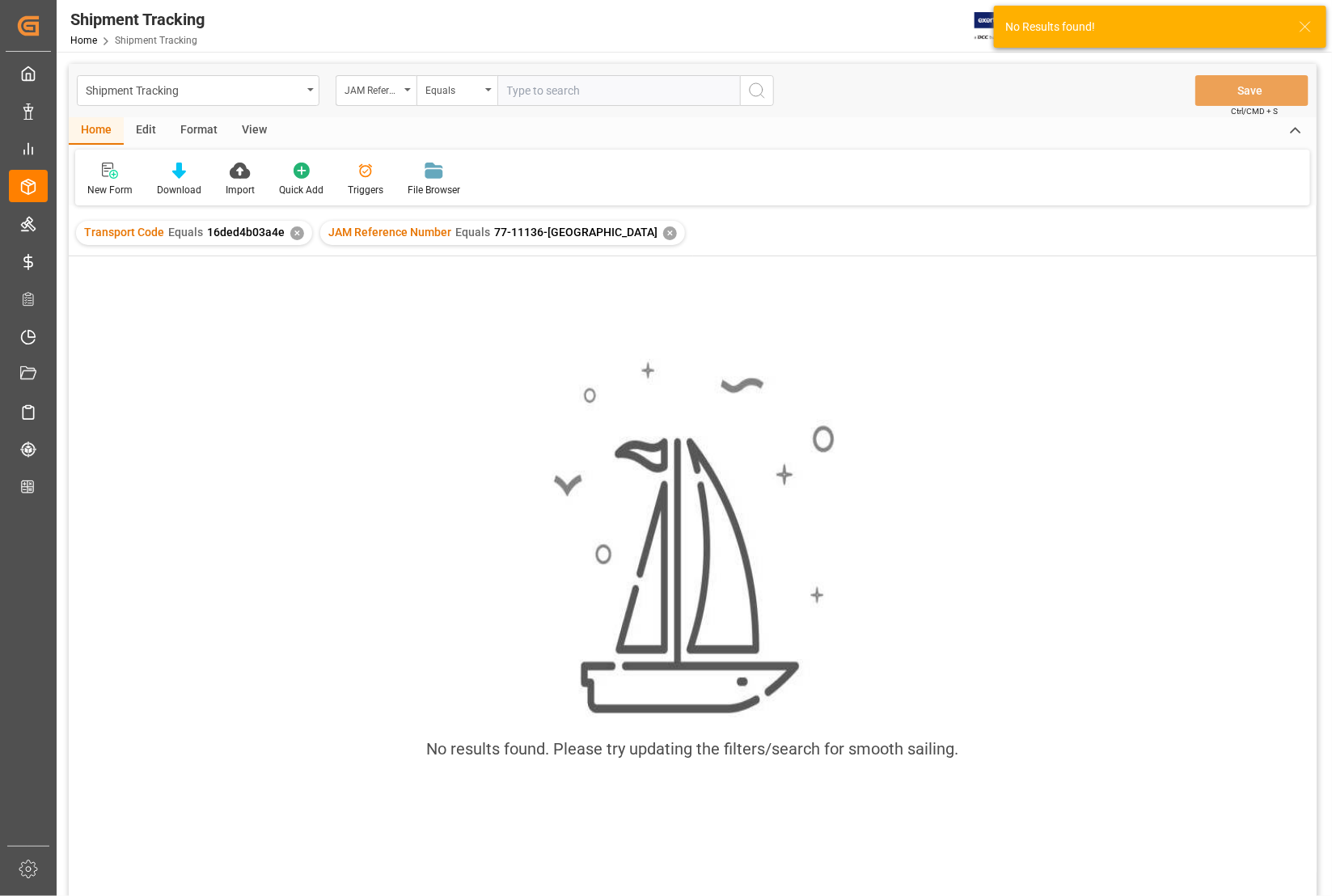
click at [291, 228] on div "✕" at bounding box center [297, 233] width 13 height 13
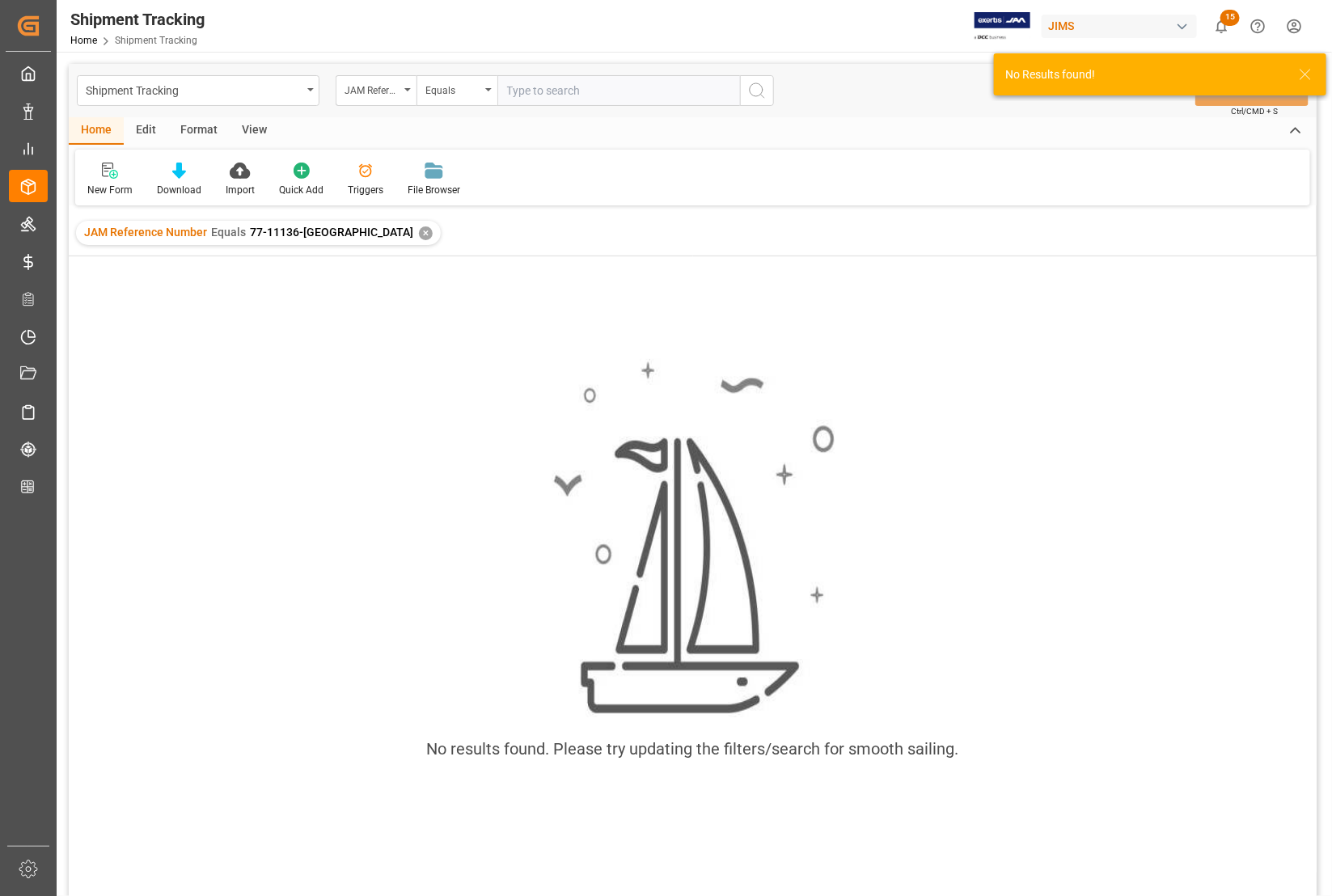
click at [418, 235] on div "✕" at bounding box center [425, 233] width 13 height 13
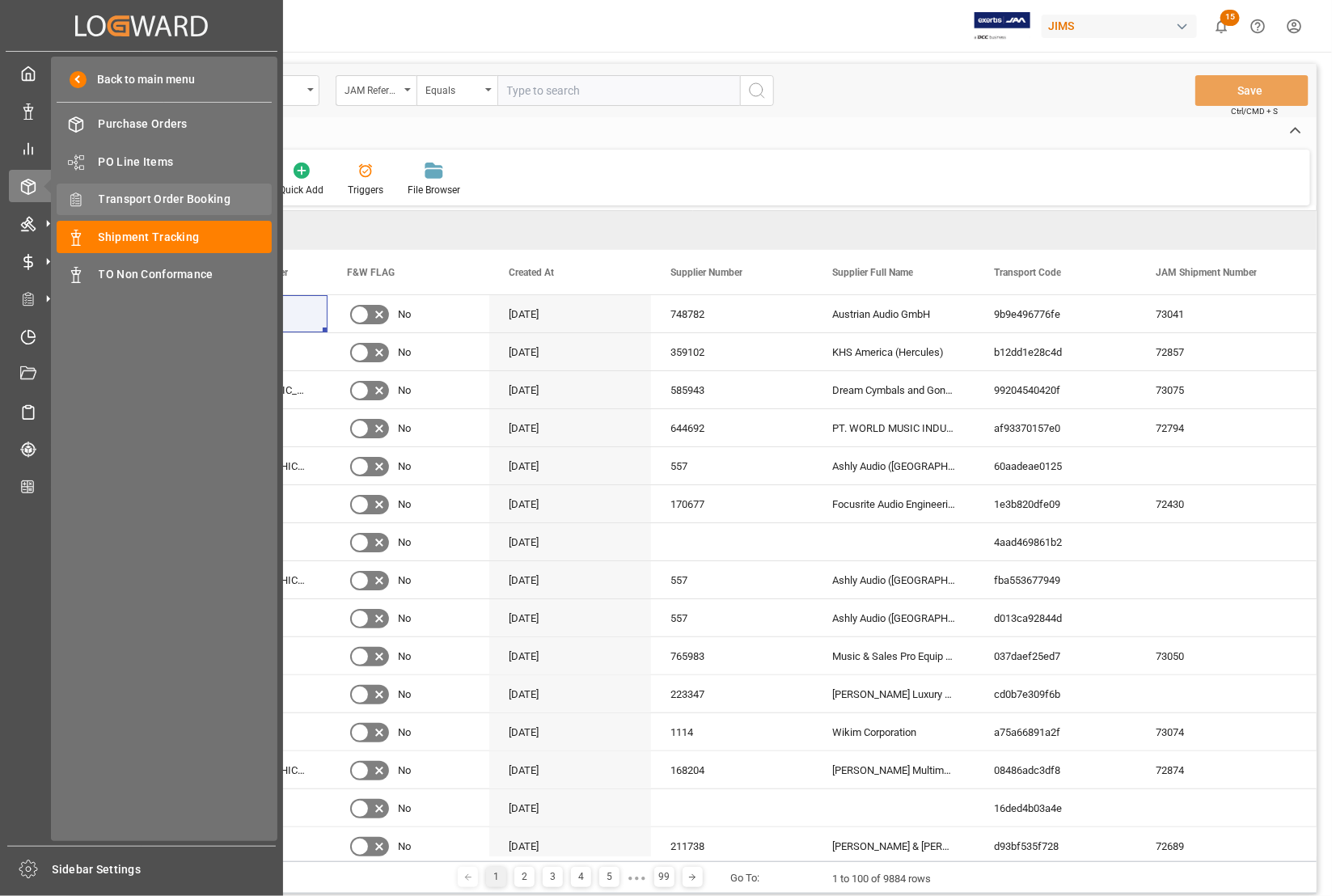
click at [122, 196] on span "Transport Order Booking" at bounding box center [186, 199] width 174 height 17
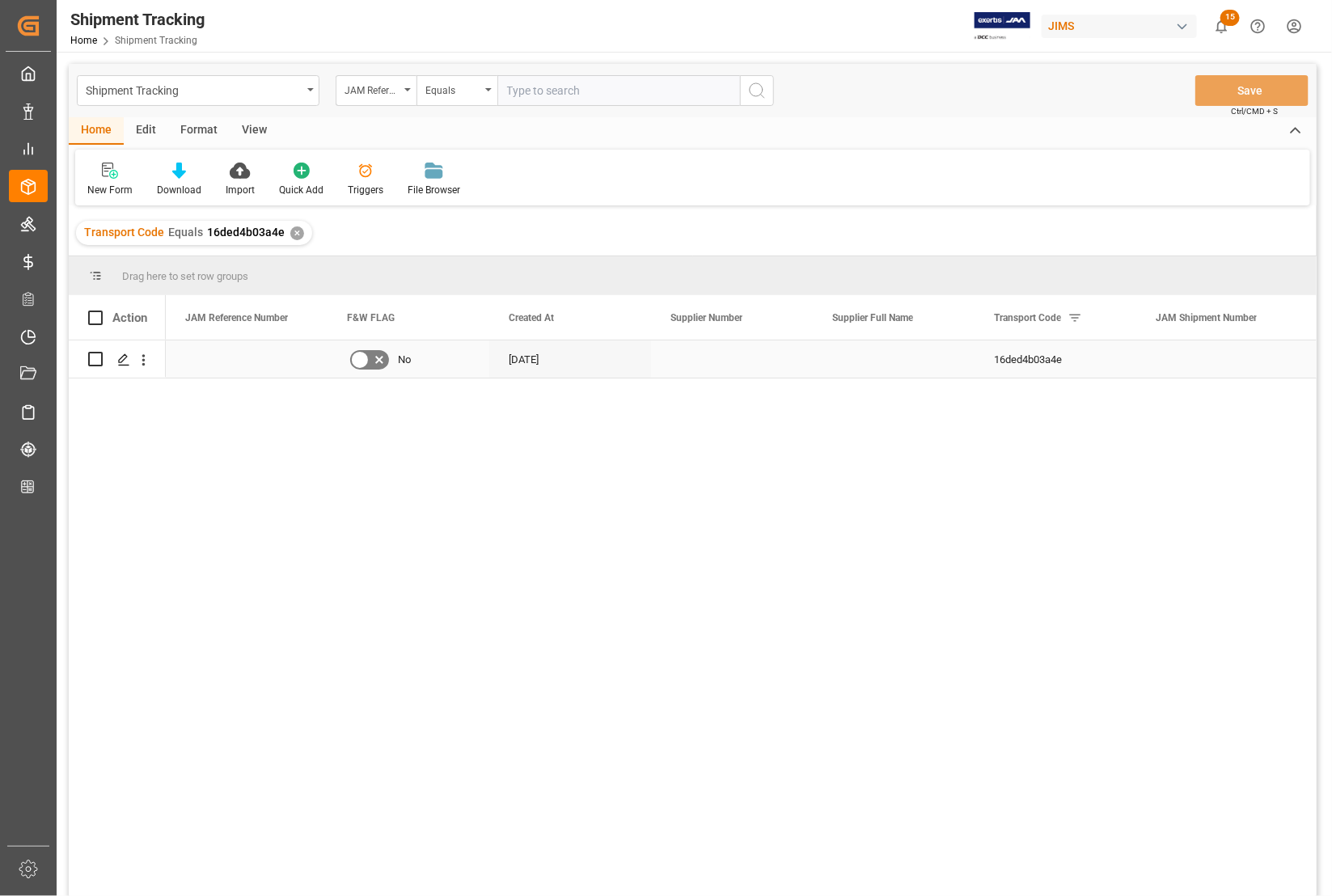
click at [208, 356] on div "Press SPACE to select this row." at bounding box center [246, 359] width 162 height 37
click at [192, 353] on div "Press SPACE to select this row." at bounding box center [246, 359] width 162 height 37
click at [195, 370] on input "Press SPACE to select this row." at bounding box center [247, 369] width 136 height 31
paste input "77-11136-[GEOGRAPHIC_DATA]"
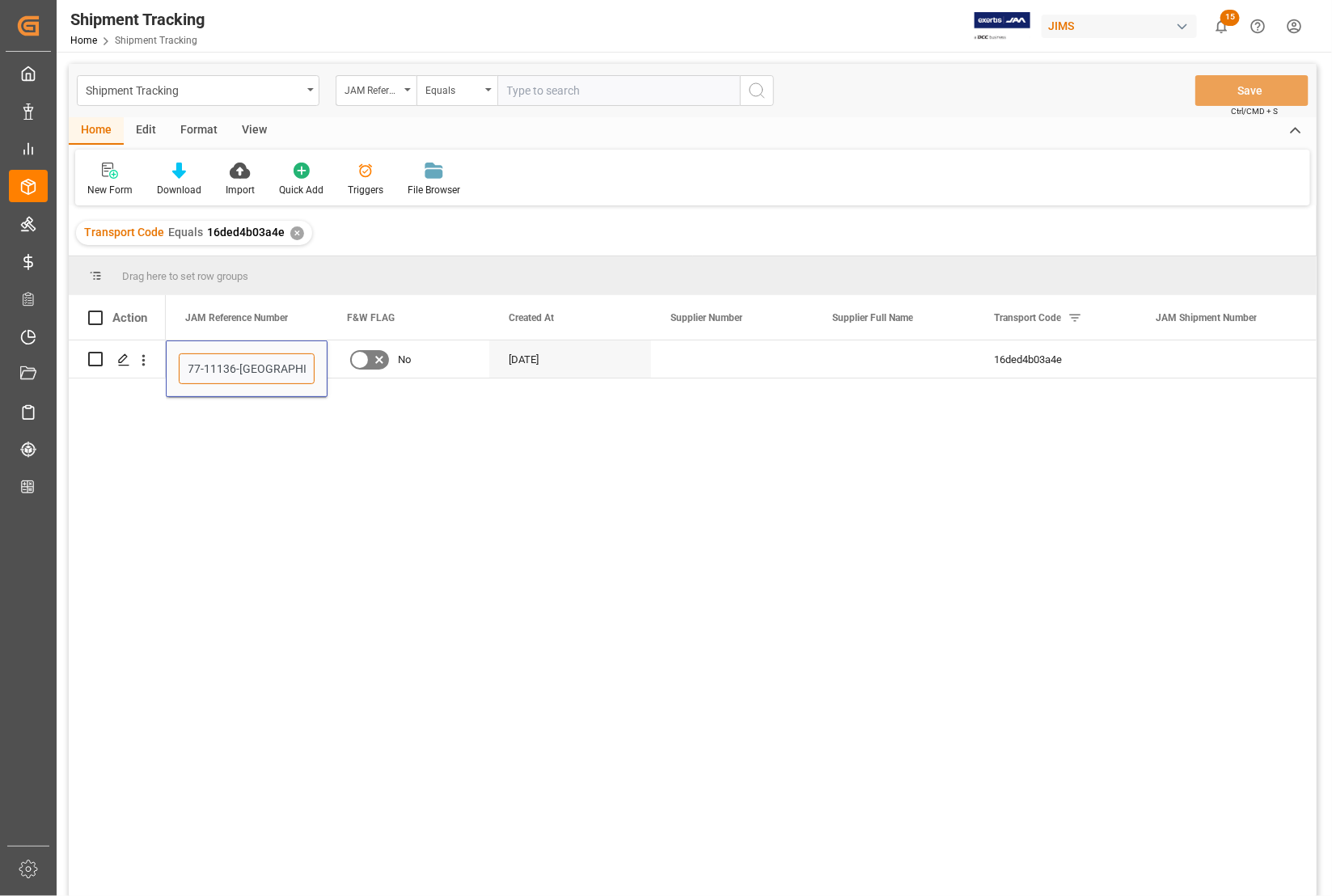
type input "77-11136-[GEOGRAPHIC_DATA]"
click at [456, 280] on div "Drag here to set row groups" at bounding box center [692, 276] width 1248 height 39
click at [434, 490] on div "77-11136-CA No [DATE] 16ded4b03a4e ef6cc1c26bea" at bounding box center [741, 623] width 1151 height 566
click at [433, 365] on div "No" at bounding box center [408, 359] width 123 height 37
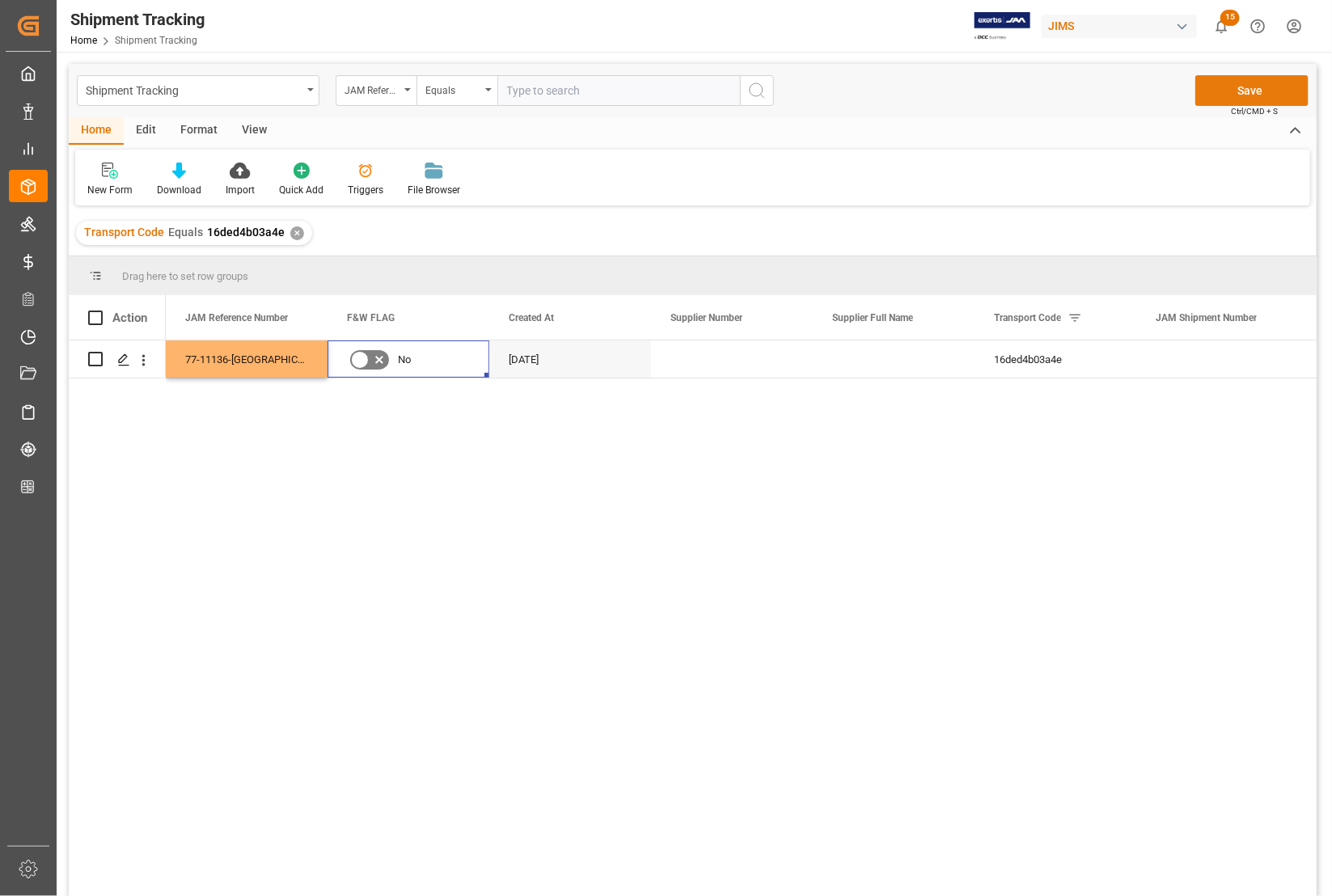
click at [1223, 86] on button "Save" at bounding box center [1252, 91] width 113 height 31
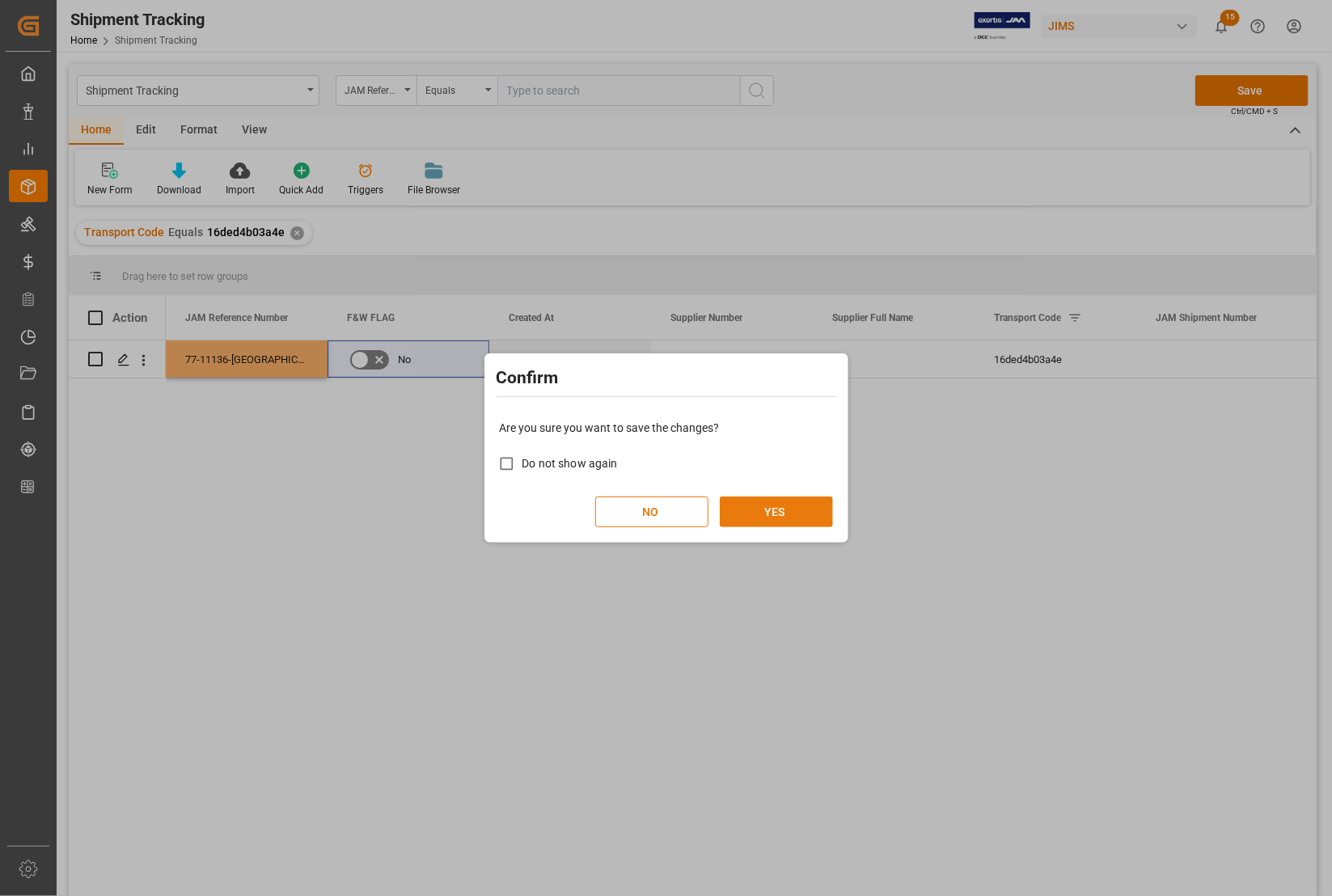
click at [748, 512] on button "YES" at bounding box center [777, 512] width 113 height 31
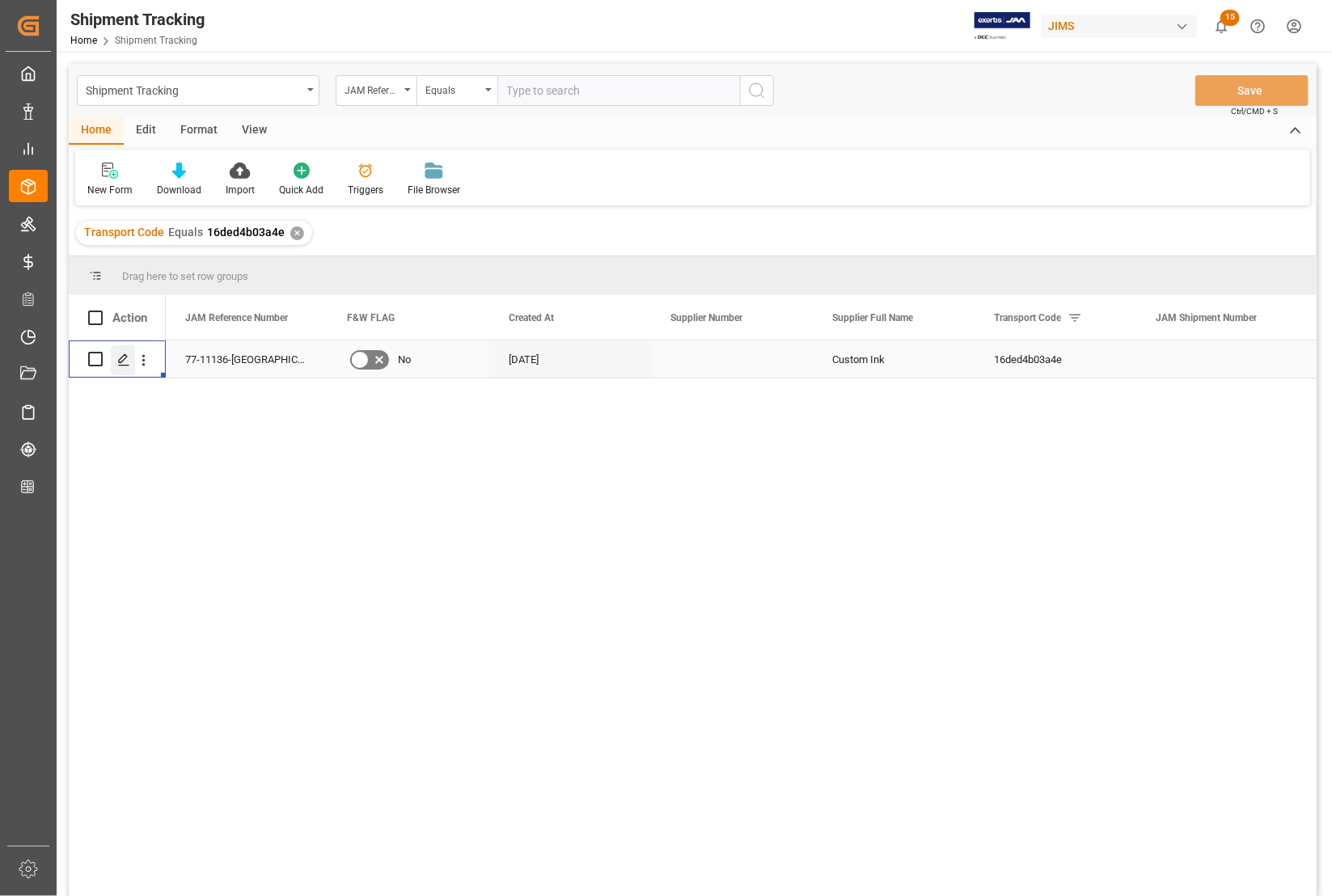
click at [123, 353] on icon "Press SPACE to select this row." at bounding box center [124, 360] width 13 height 13
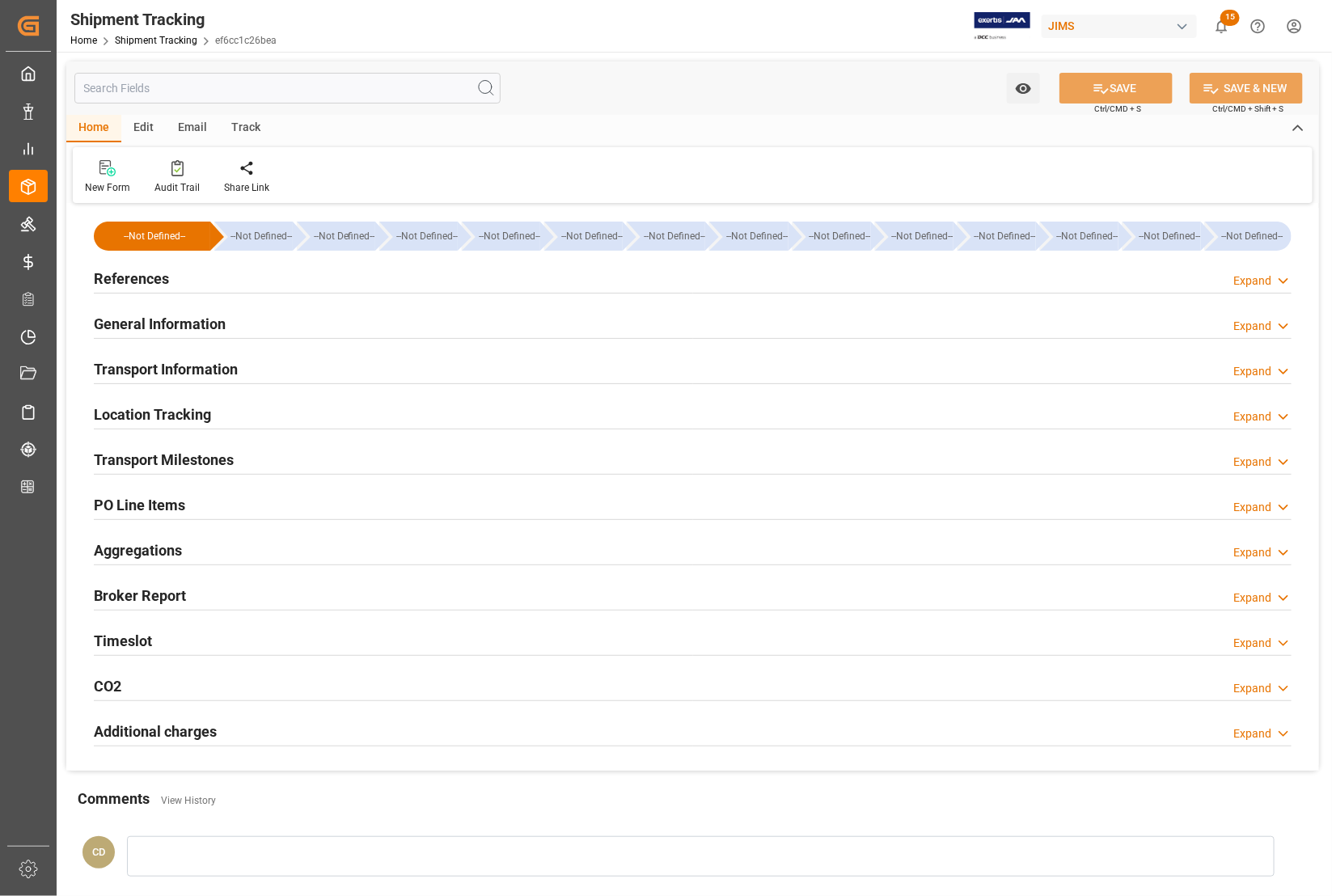
type input "[DATE]"
click at [115, 280] on h2 "References" at bounding box center [131, 279] width 76 height 22
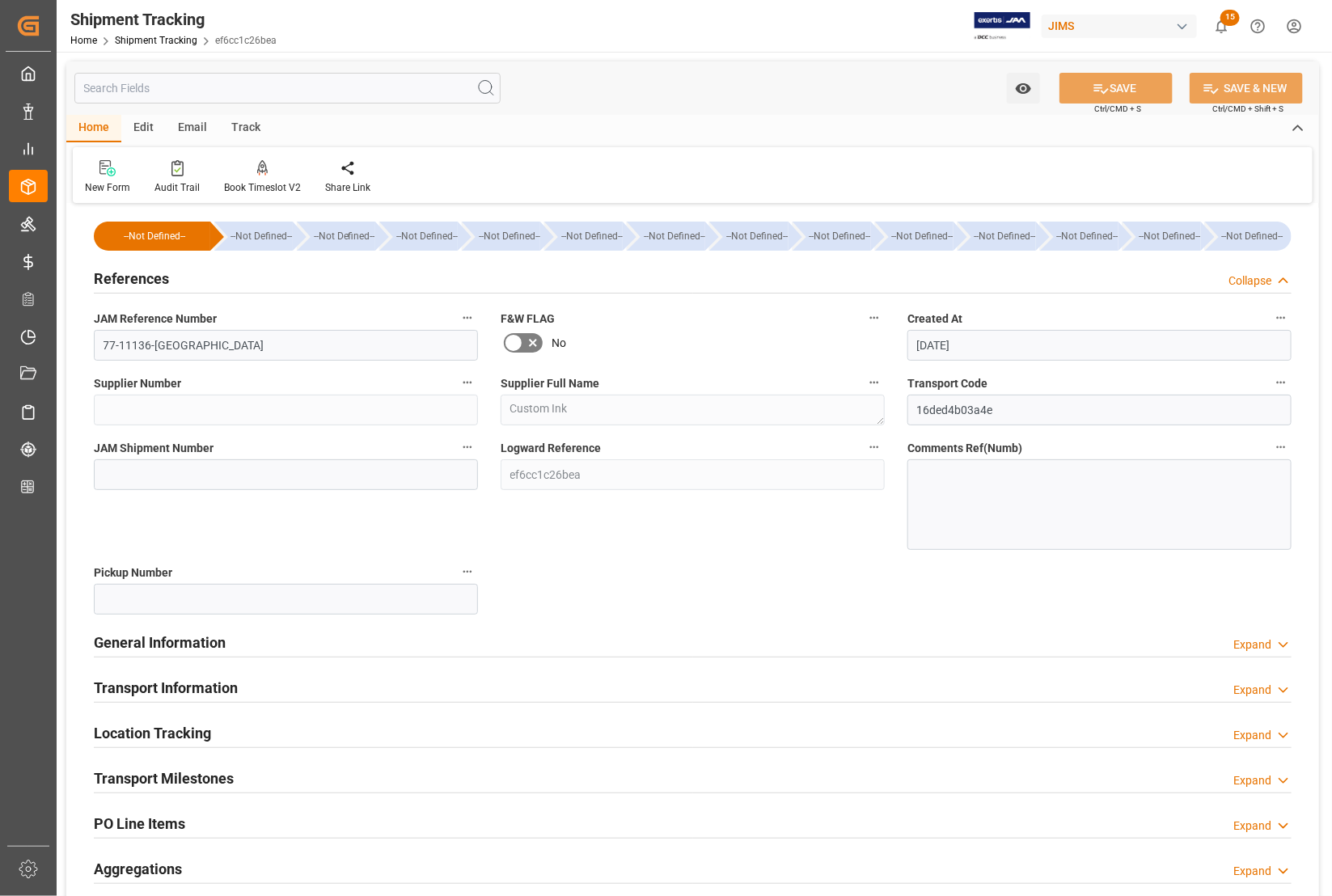
click at [123, 277] on h2 "References" at bounding box center [131, 279] width 76 height 22
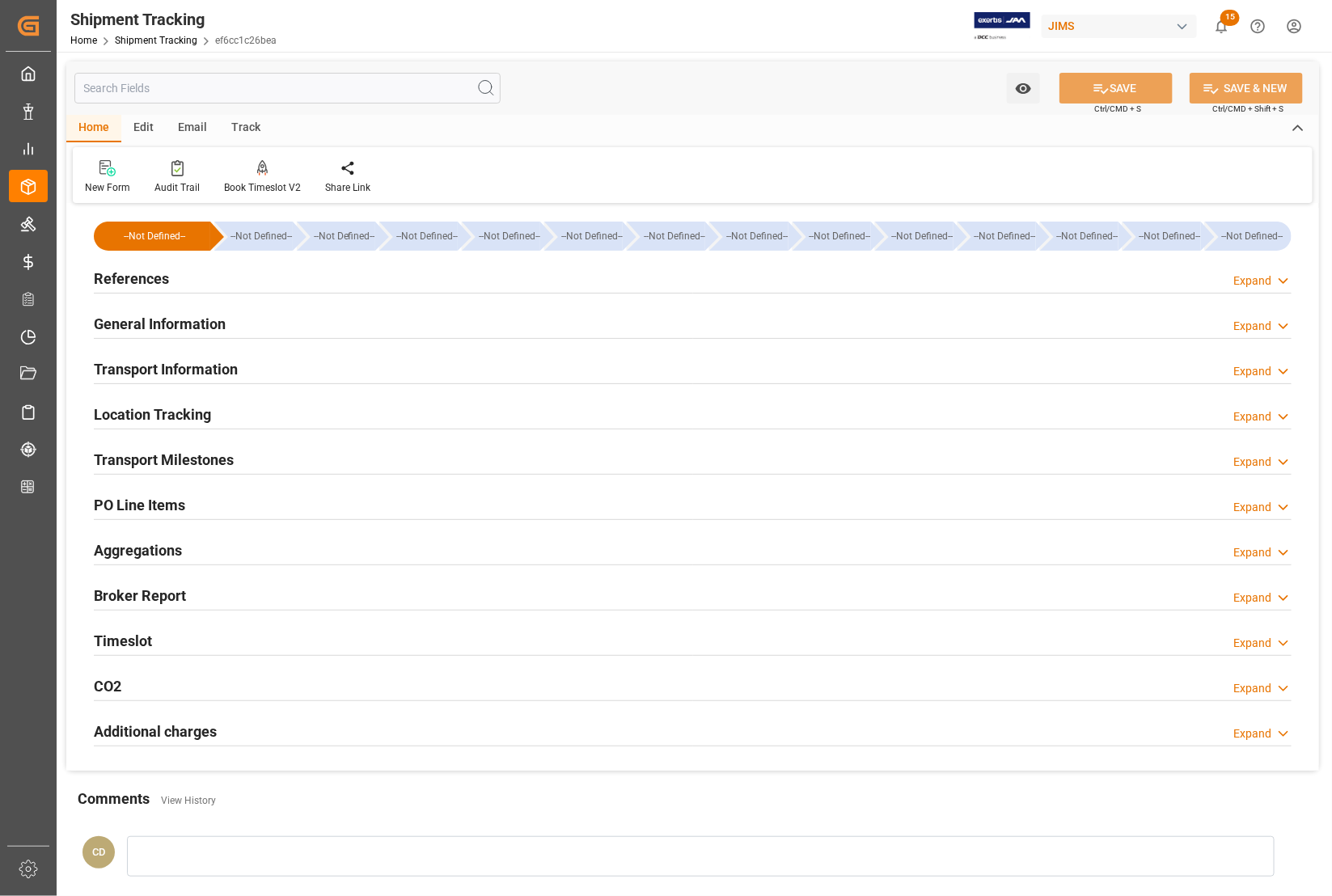
click at [127, 356] on div "Transport Information" at bounding box center [166, 368] width 144 height 31
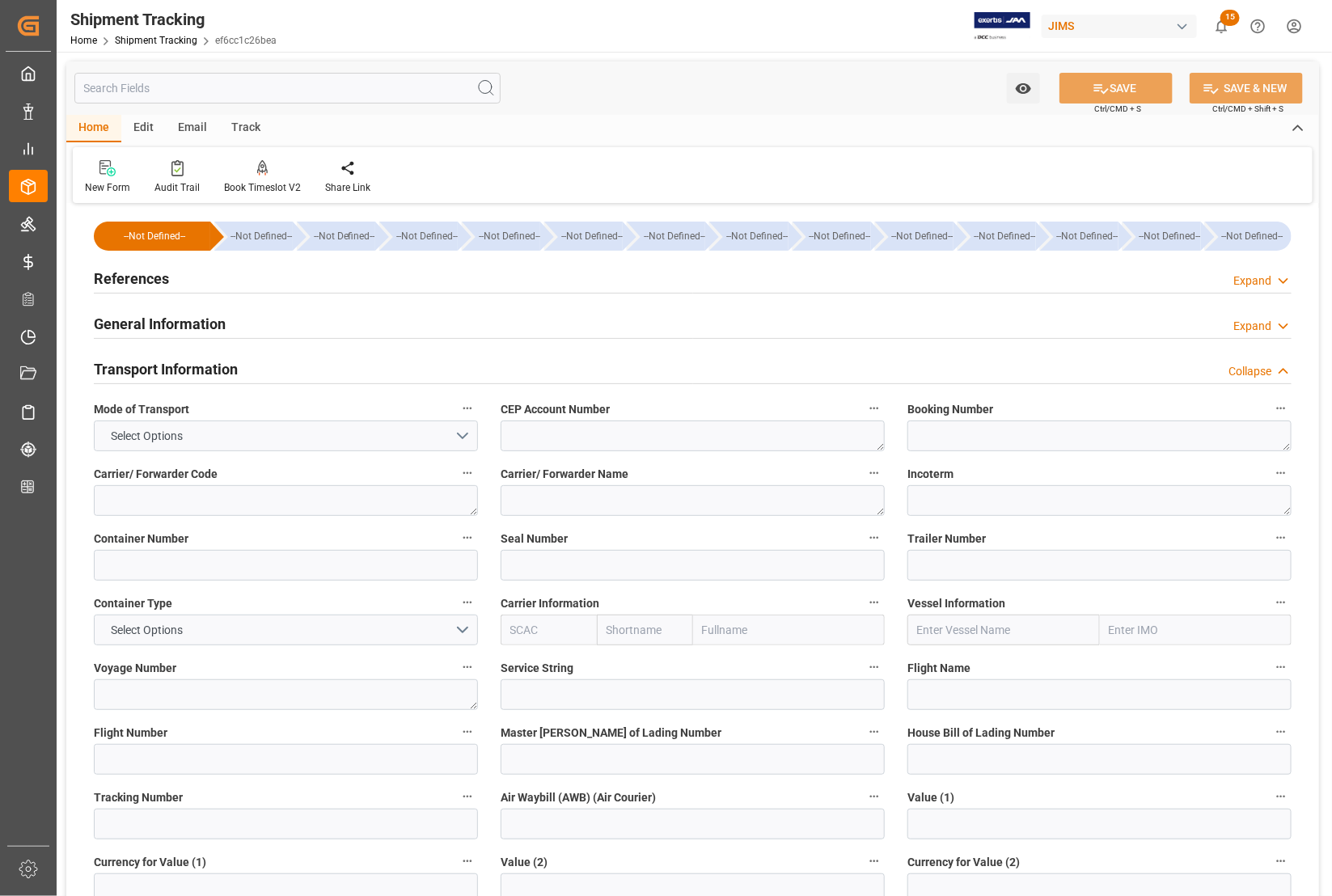
click at [144, 325] on h2 "General Information" at bounding box center [160, 324] width 132 height 22
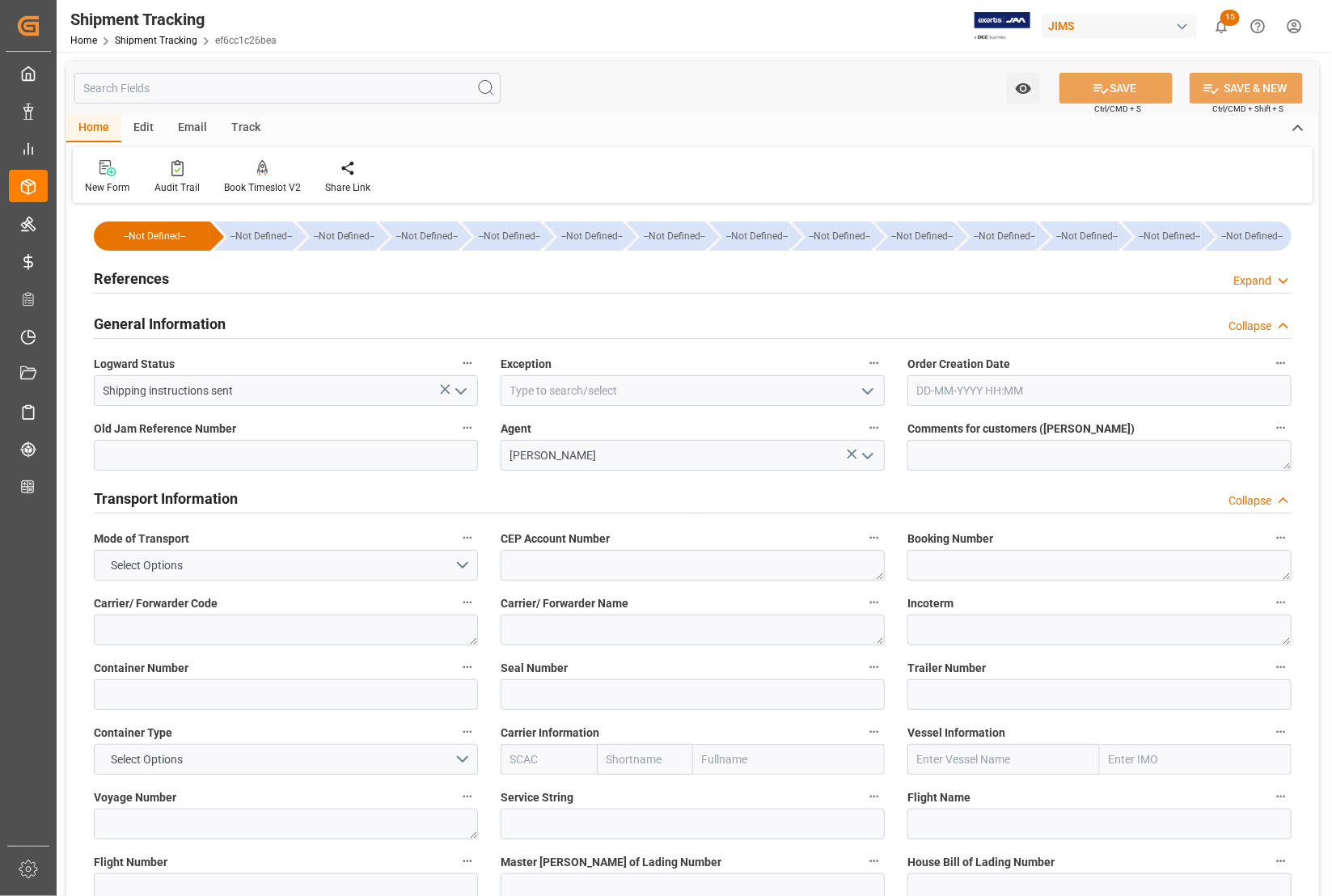
click at [870, 389] on icon "open menu" at bounding box center [868, 392] width 19 height 19
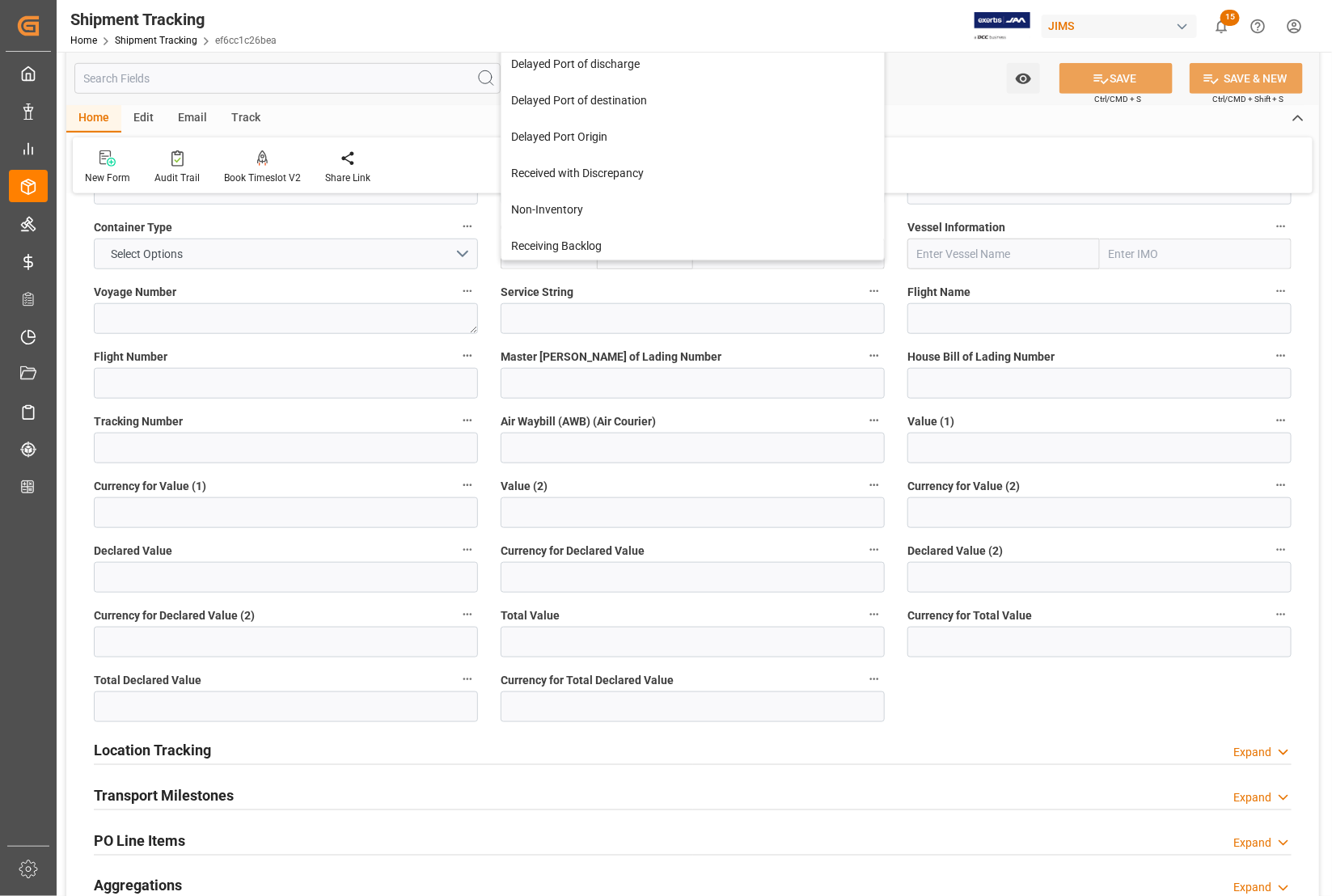
scroll to position [71, 0]
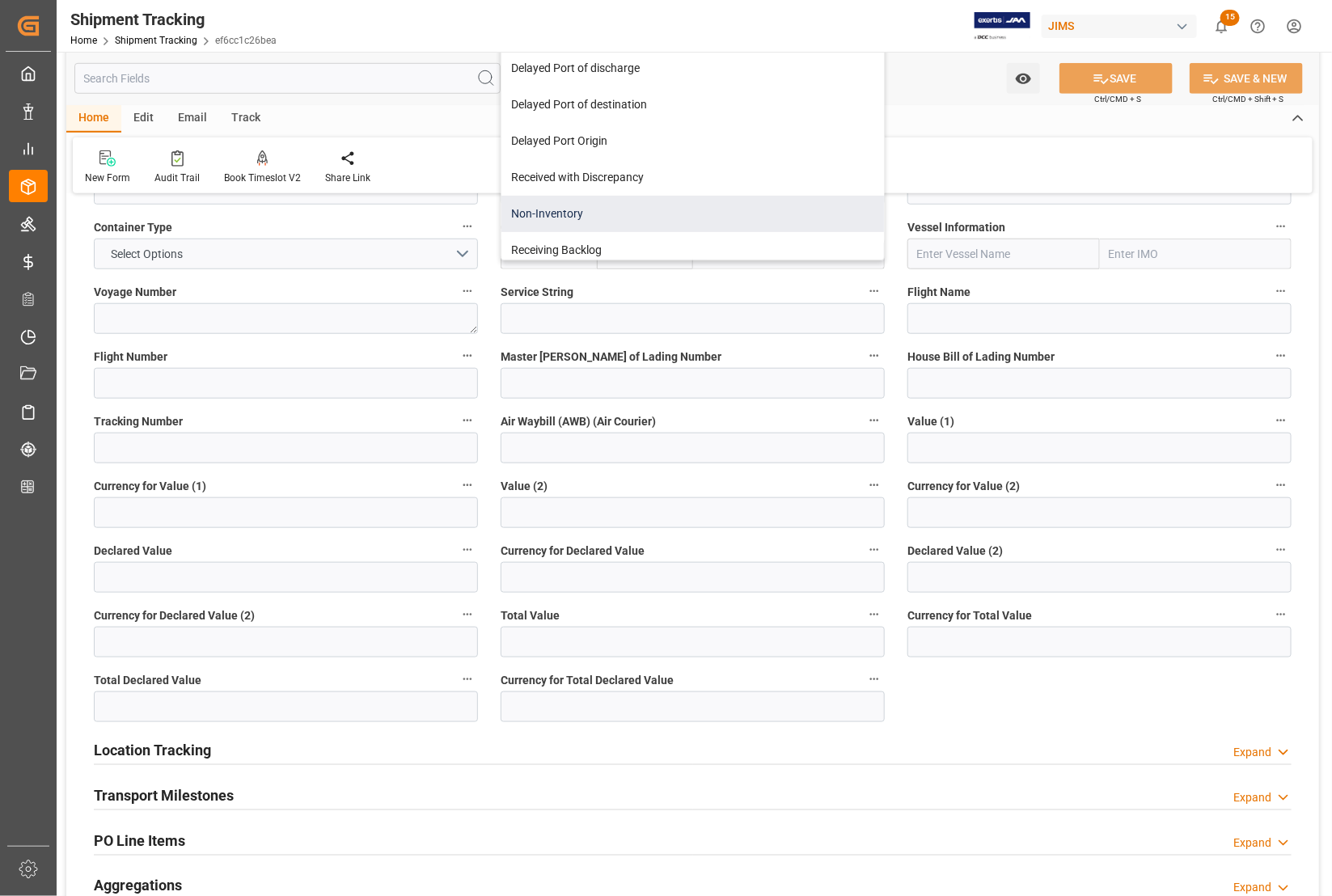
click at [523, 221] on div "Non-Inventory" at bounding box center [692, 213] width 382 height 36
type input "Non-Inventory"
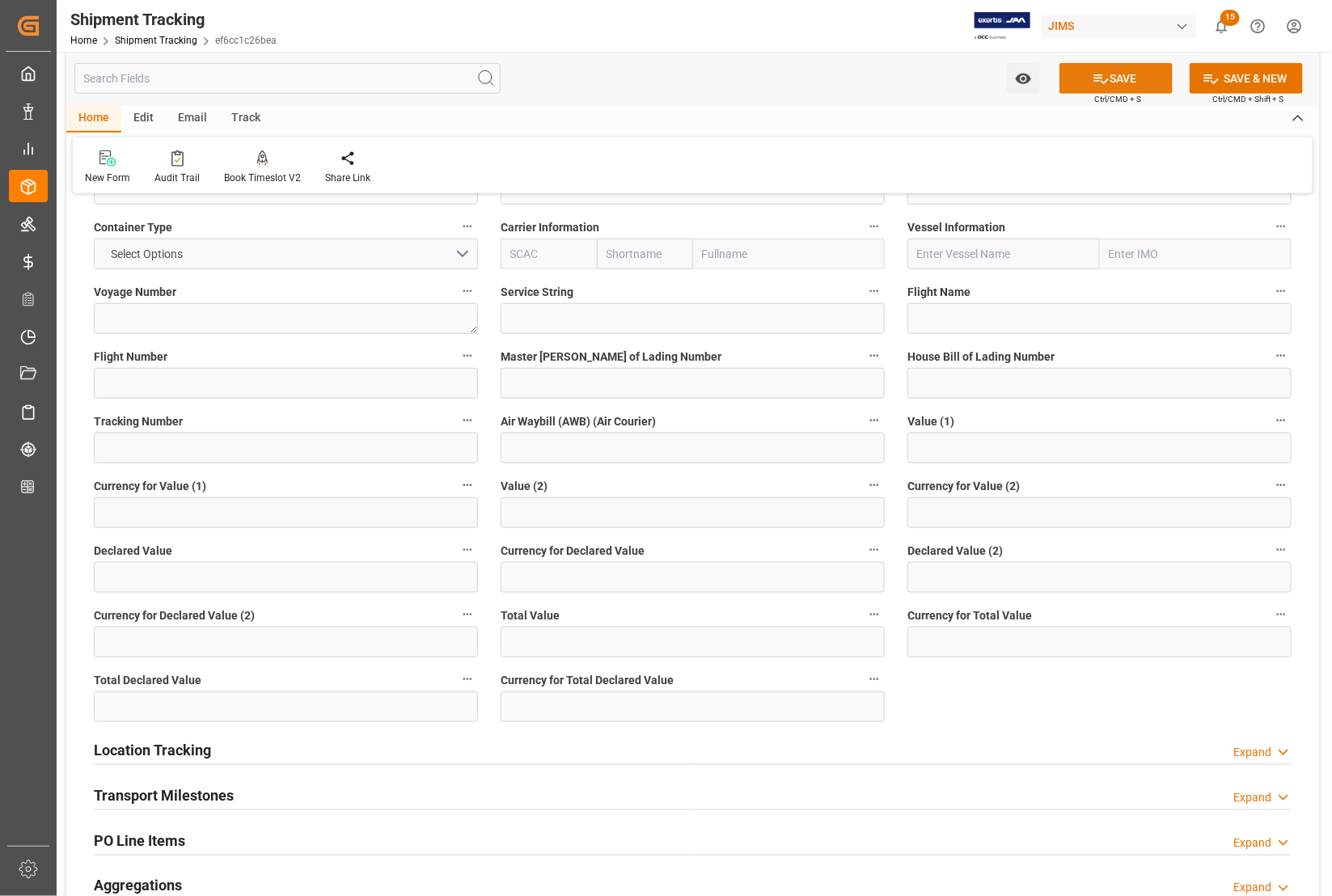
click at [1115, 78] on button "SAVE" at bounding box center [1116, 78] width 113 height 31
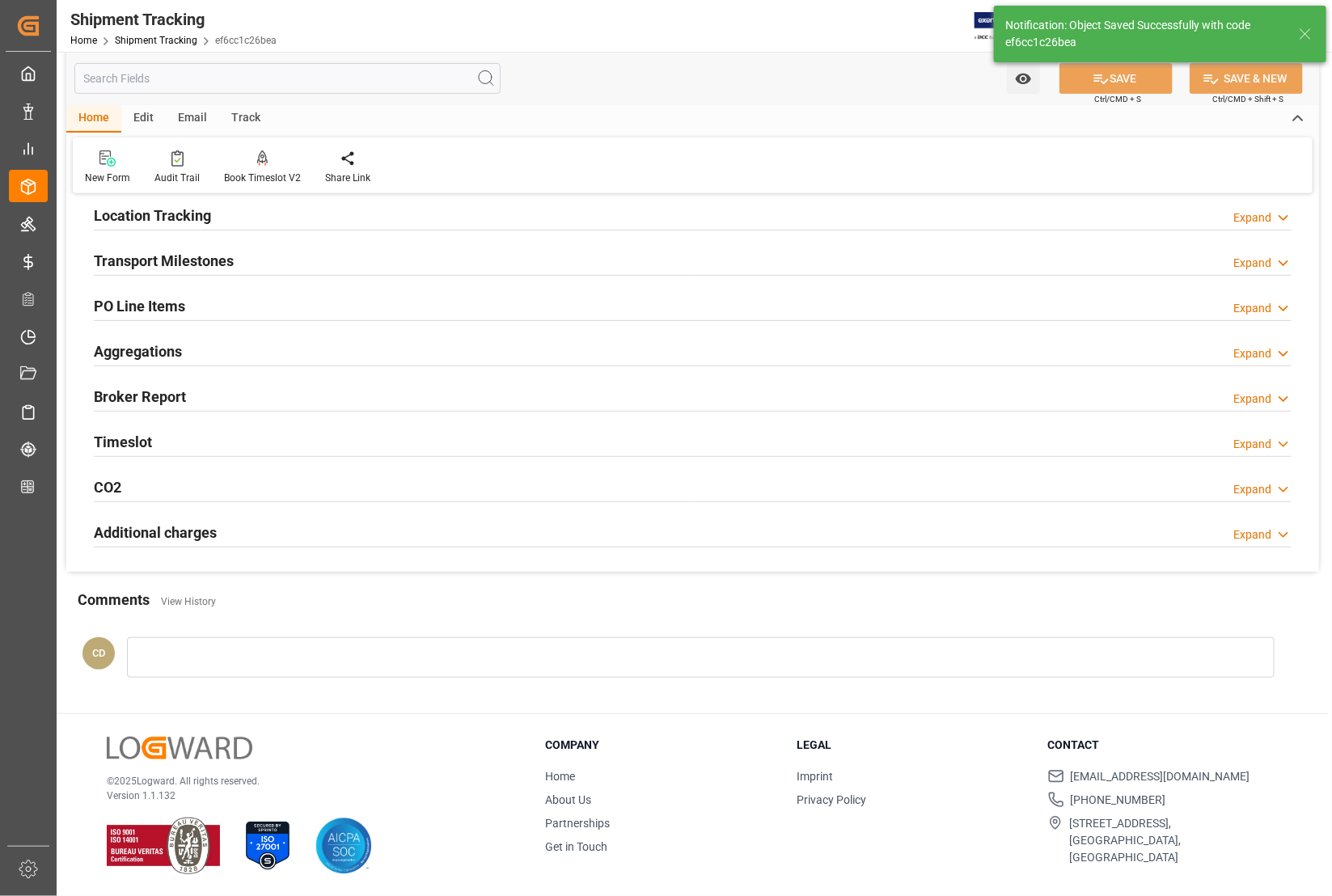
scroll to position [200, 0]
click at [153, 253] on h2 "Transport Milestones" at bounding box center [164, 259] width 140 height 22
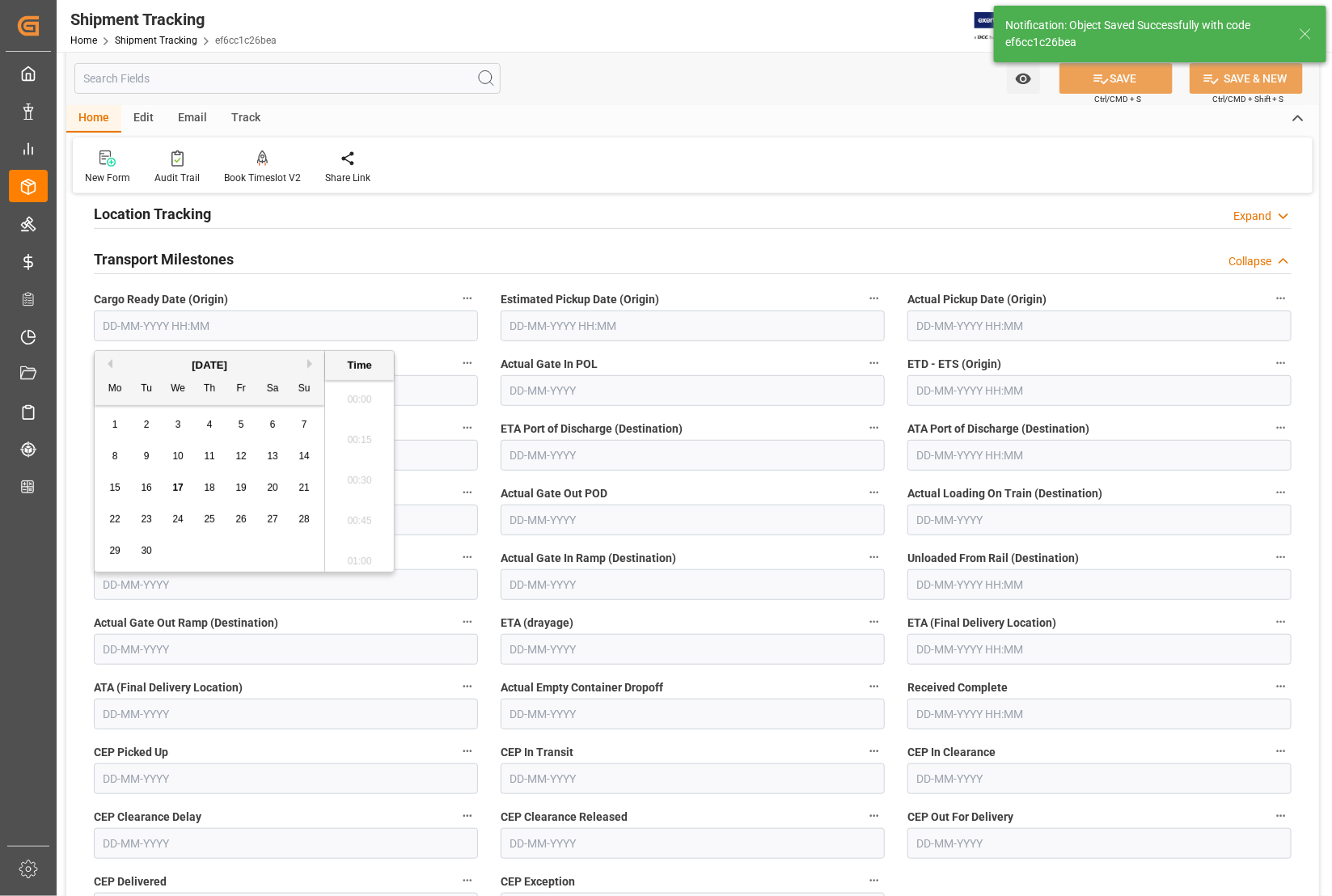
click at [147, 321] on input "text" at bounding box center [285, 325] width 384 height 31
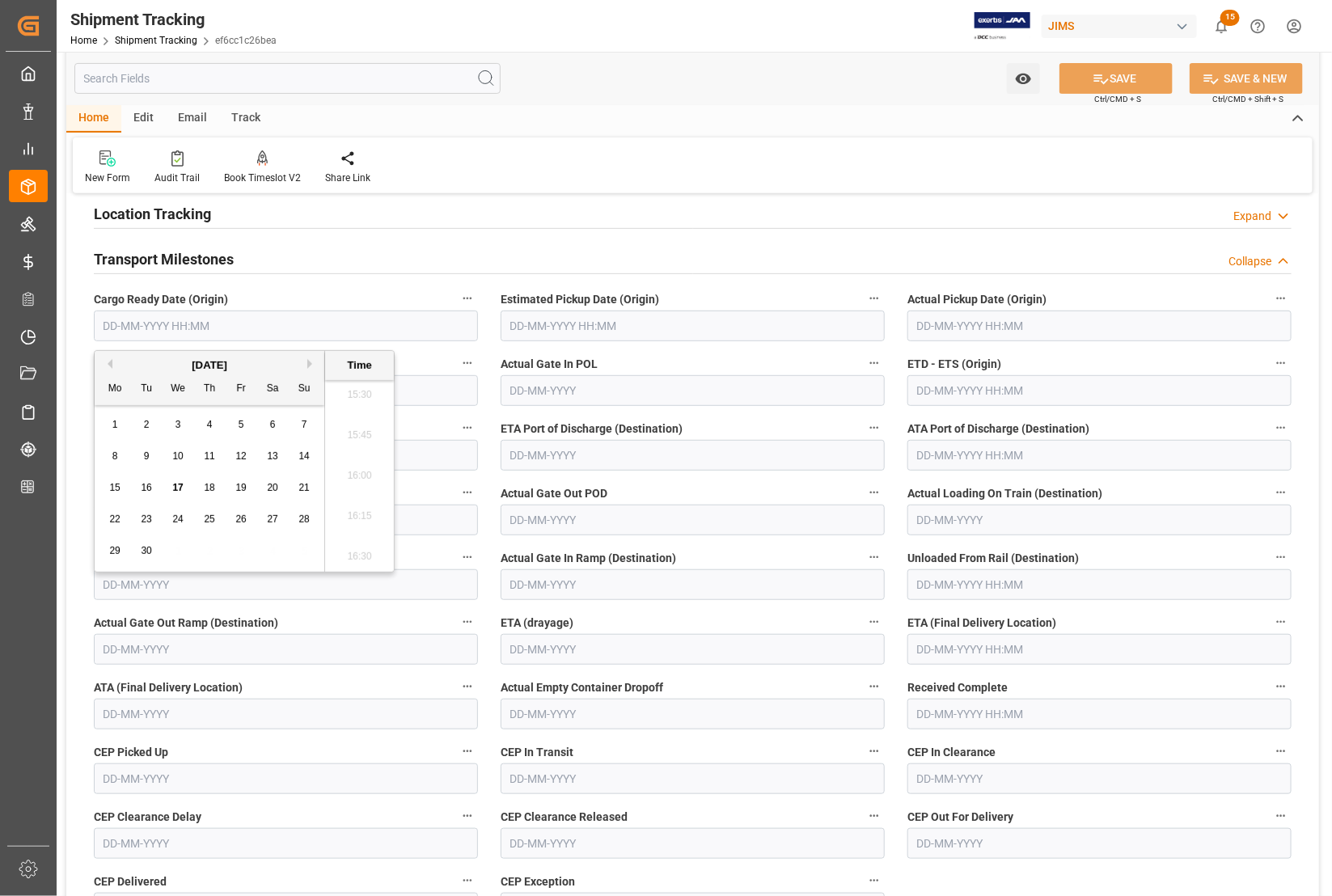
click at [102, 507] on div "22 23 24 25 26 27 28" at bounding box center [210, 519] width 221 height 32
click at [153, 485] on div "16" at bounding box center [147, 488] width 20 height 19
type input "[DATE] 00:00"
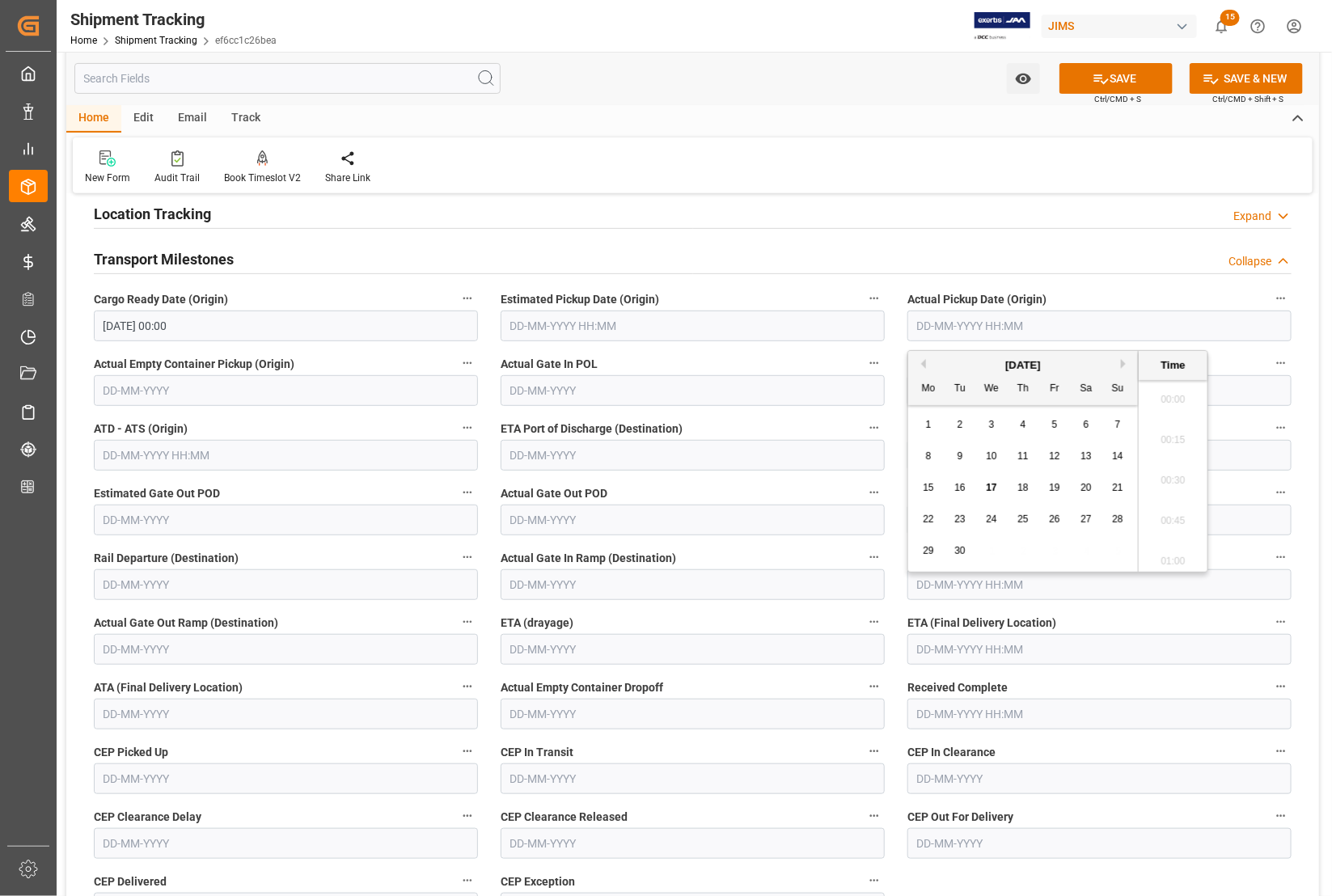
click at [981, 327] on input "text" at bounding box center [1099, 325] width 384 height 31
click at [898, 376] on div "ETD - ETS (Origin)" at bounding box center [1099, 379] width 407 height 65
click at [972, 325] on input "text" at bounding box center [1099, 325] width 384 height 31
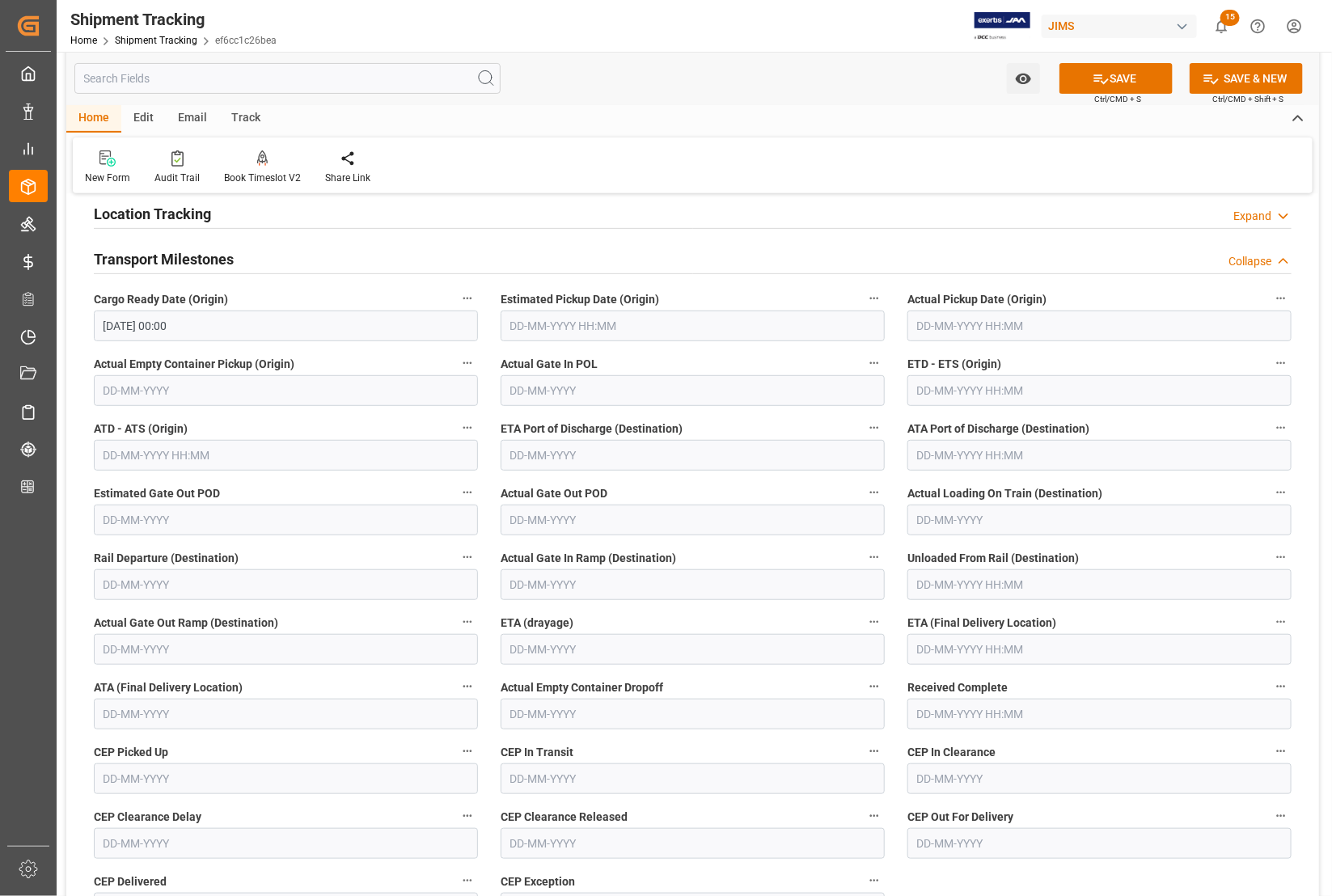
click at [906, 412] on div "ATA Port of Discharge (Destination)" at bounding box center [1099, 444] width 407 height 65
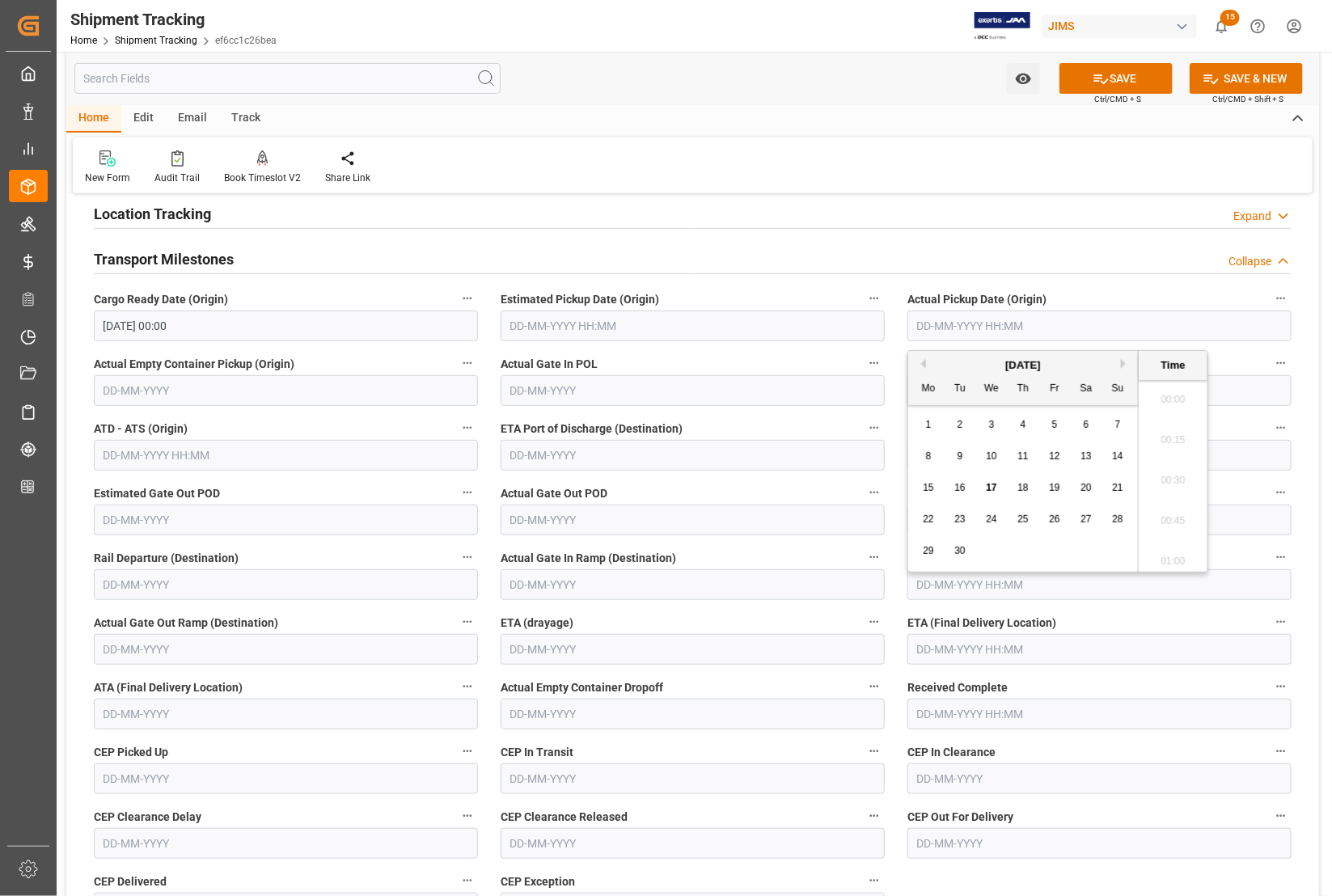
click at [977, 332] on input "text" at bounding box center [1099, 325] width 384 height 31
click at [896, 347] on div "ETD - ETS (Origin)" at bounding box center [1099, 379] width 407 height 65
click at [976, 329] on input "text" at bounding box center [1099, 325] width 384 height 31
click at [914, 454] on div "8 9 10 11 12 13 14" at bounding box center [1024, 456] width 221 height 32
click at [963, 490] on span "16" at bounding box center [959, 487] width 11 height 11
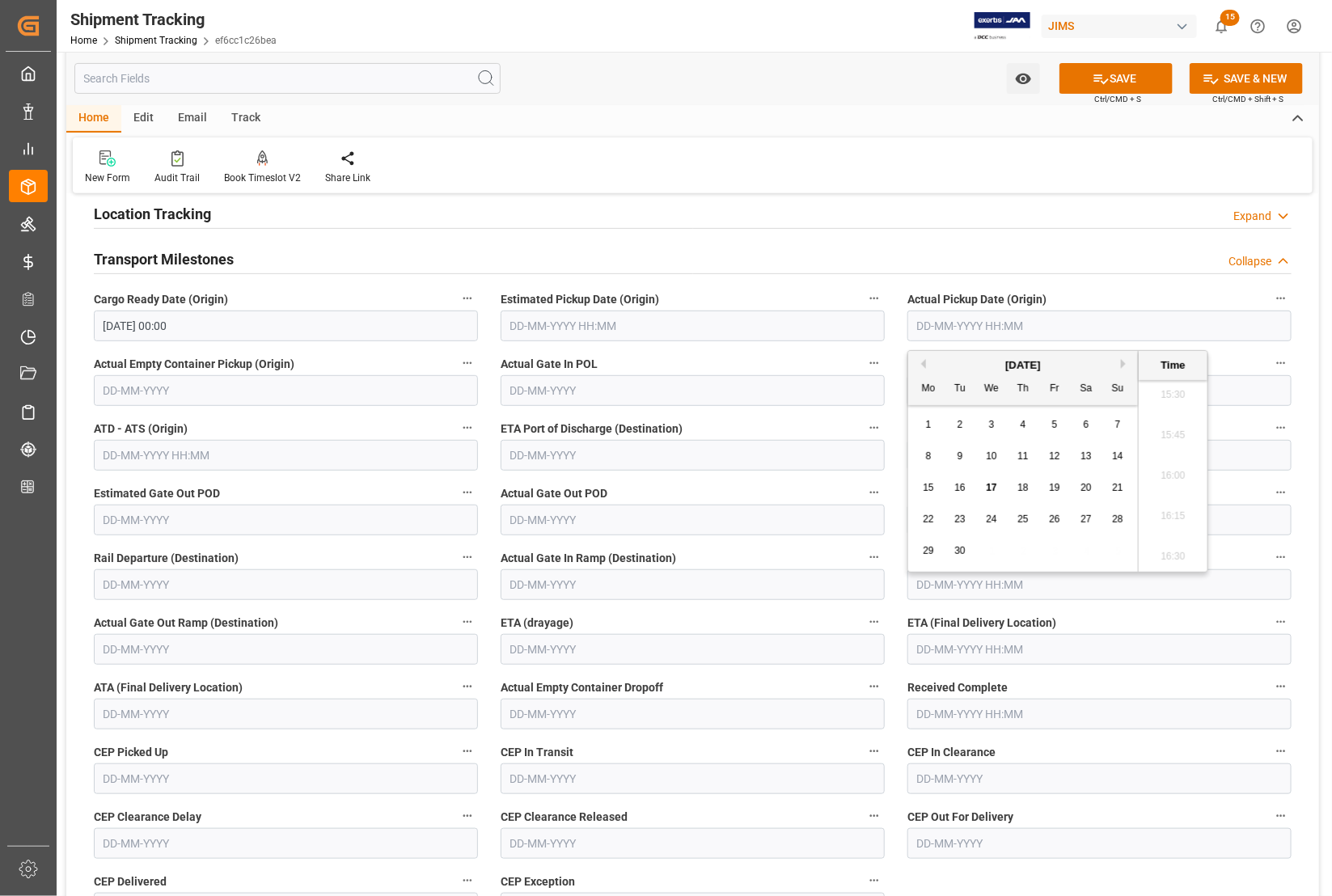
type input "[DATE] 00:00"
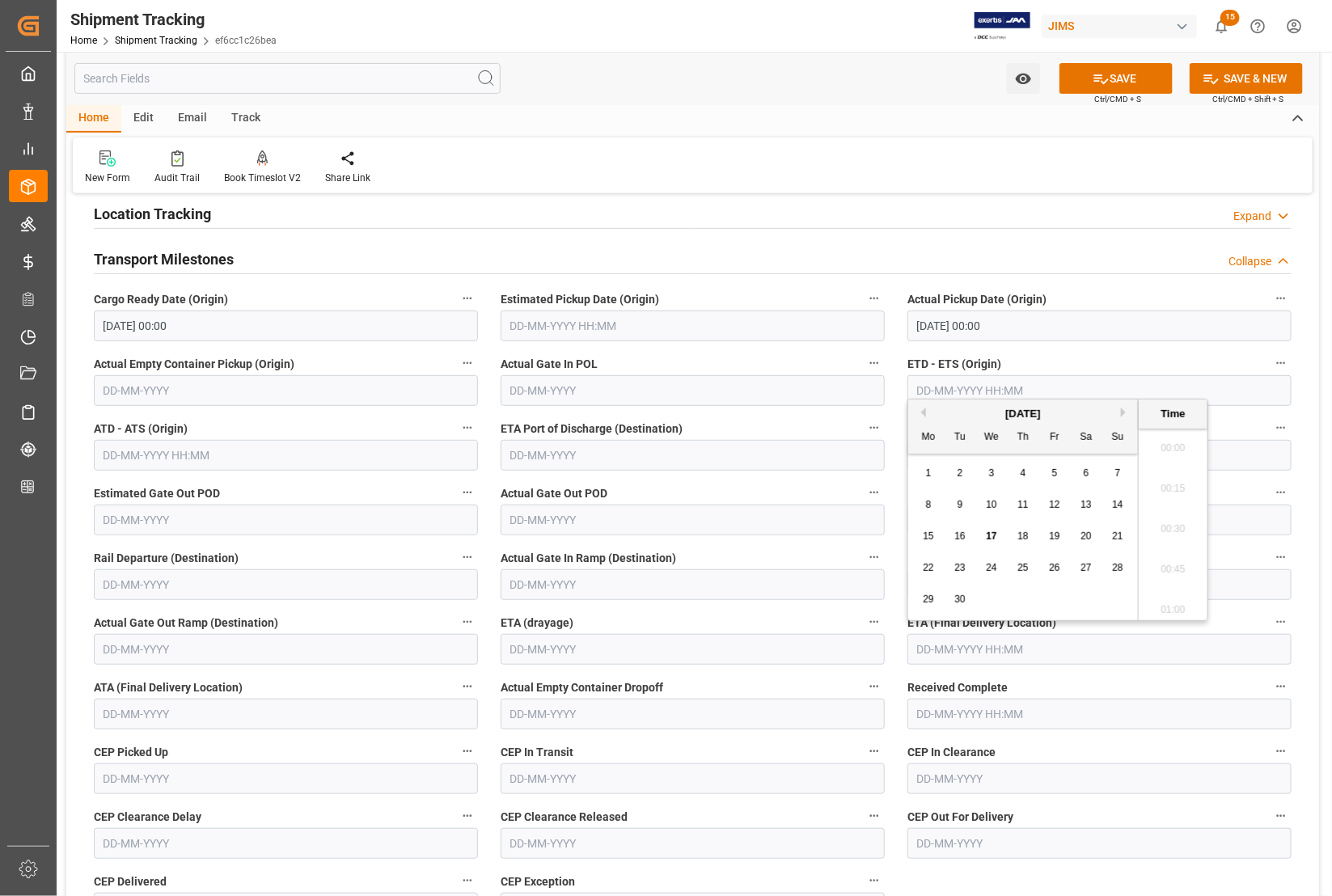
click at [965, 652] on input "text" at bounding box center [1099, 649] width 384 height 31
click at [912, 535] on div "[DATE] Mo Tu We Th Fr Sa Su 1 2 3 4 5 6 7 8 9 10 11 12 13 14 15 16 17 18 19 20 …" at bounding box center [1023, 509] width 231 height 221
click at [997, 534] on div "17" at bounding box center [991, 537] width 20 height 19
type input "[DATE] 00:00"
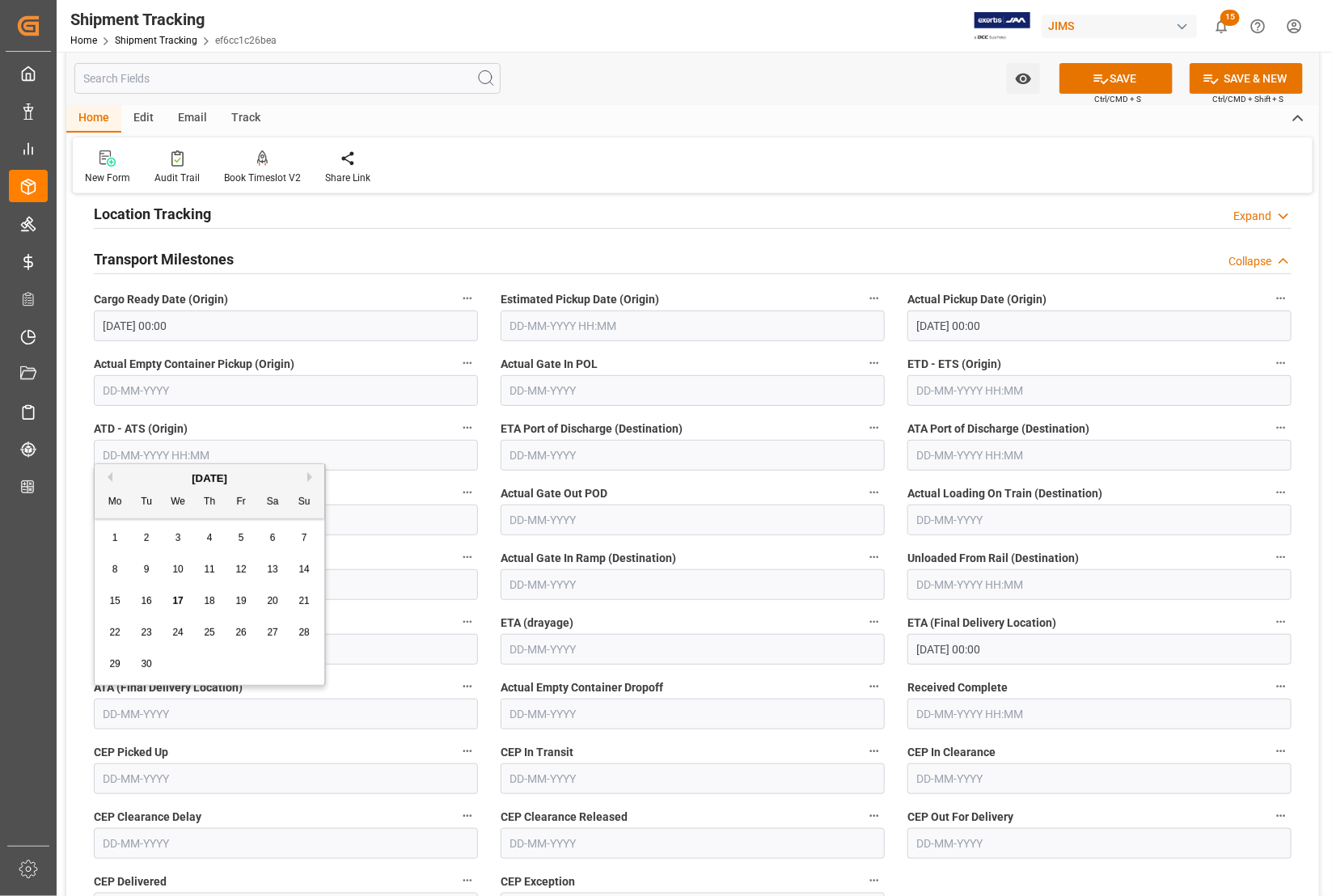
click at [169, 717] on input "text" at bounding box center [285, 714] width 384 height 31
click at [176, 602] on span "17" at bounding box center [177, 601] width 11 height 11
type input "[DATE]"
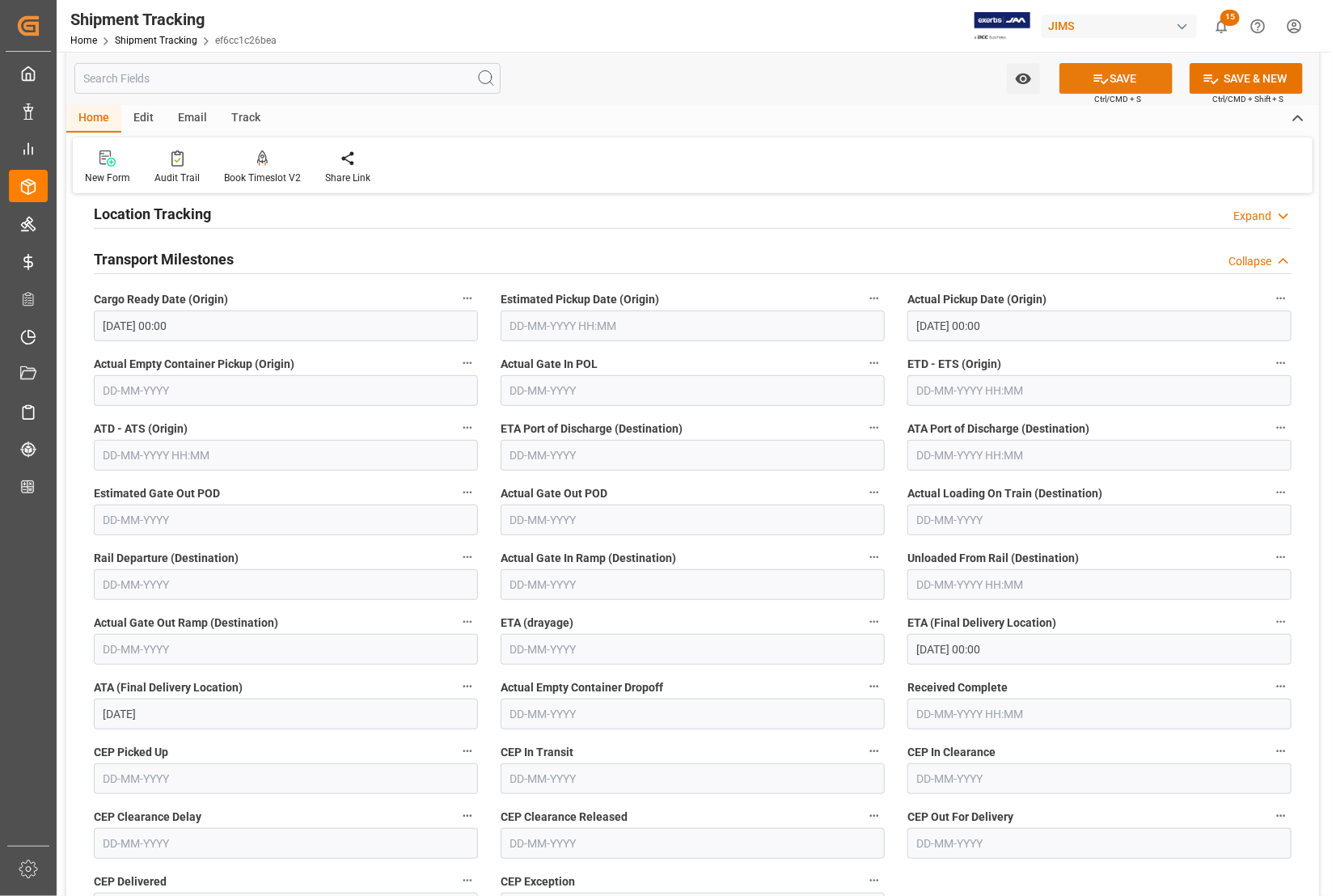
click at [1085, 70] on button "SAVE" at bounding box center [1116, 78] width 113 height 31
